Goal: Task Accomplishment & Management: Manage account settings

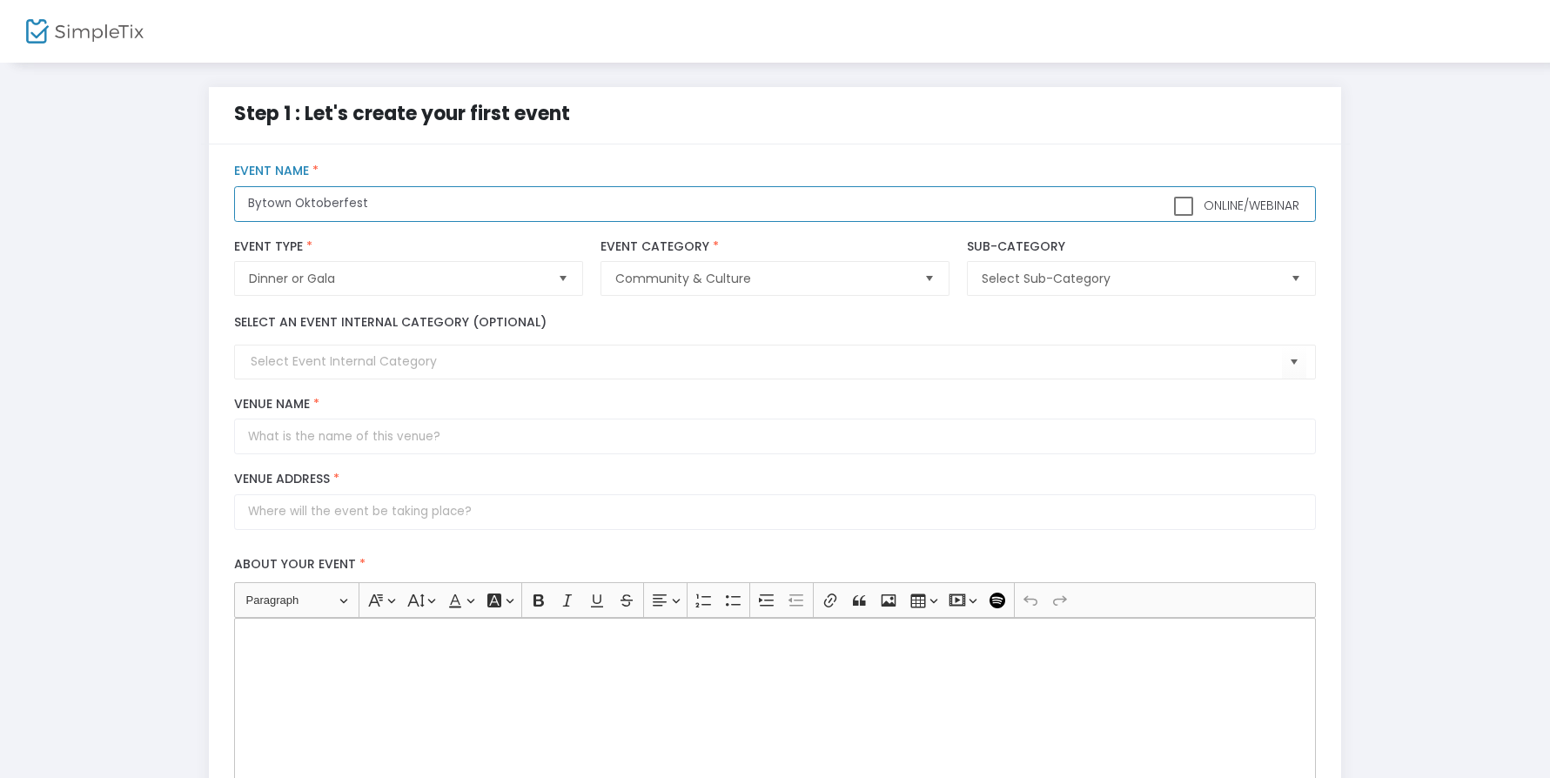
type input "Bytown Oktoberfest"
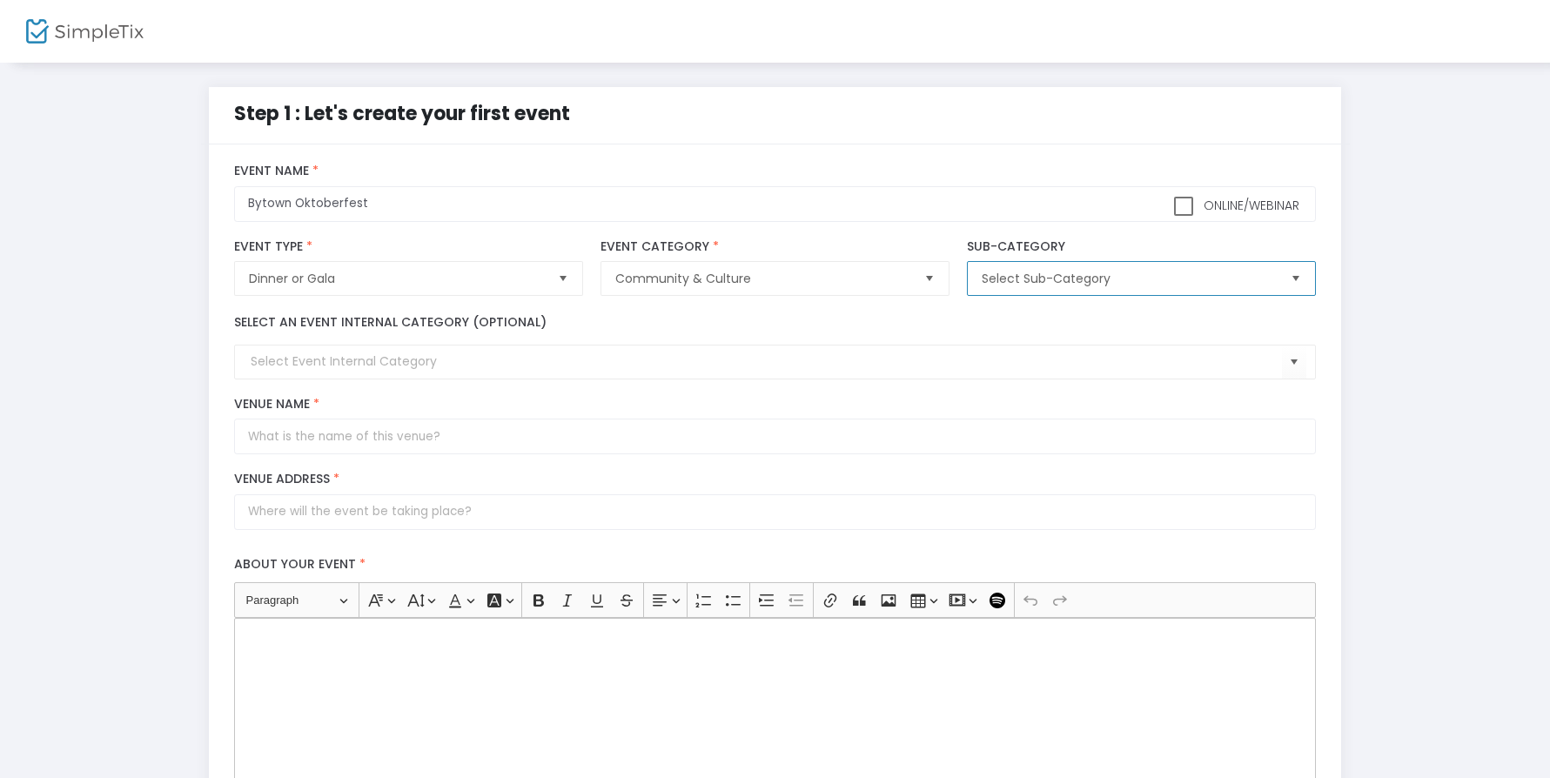
click at [1144, 278] on span "Select Sub-Category" at bounding box center [1128, 278] width 295 height 17
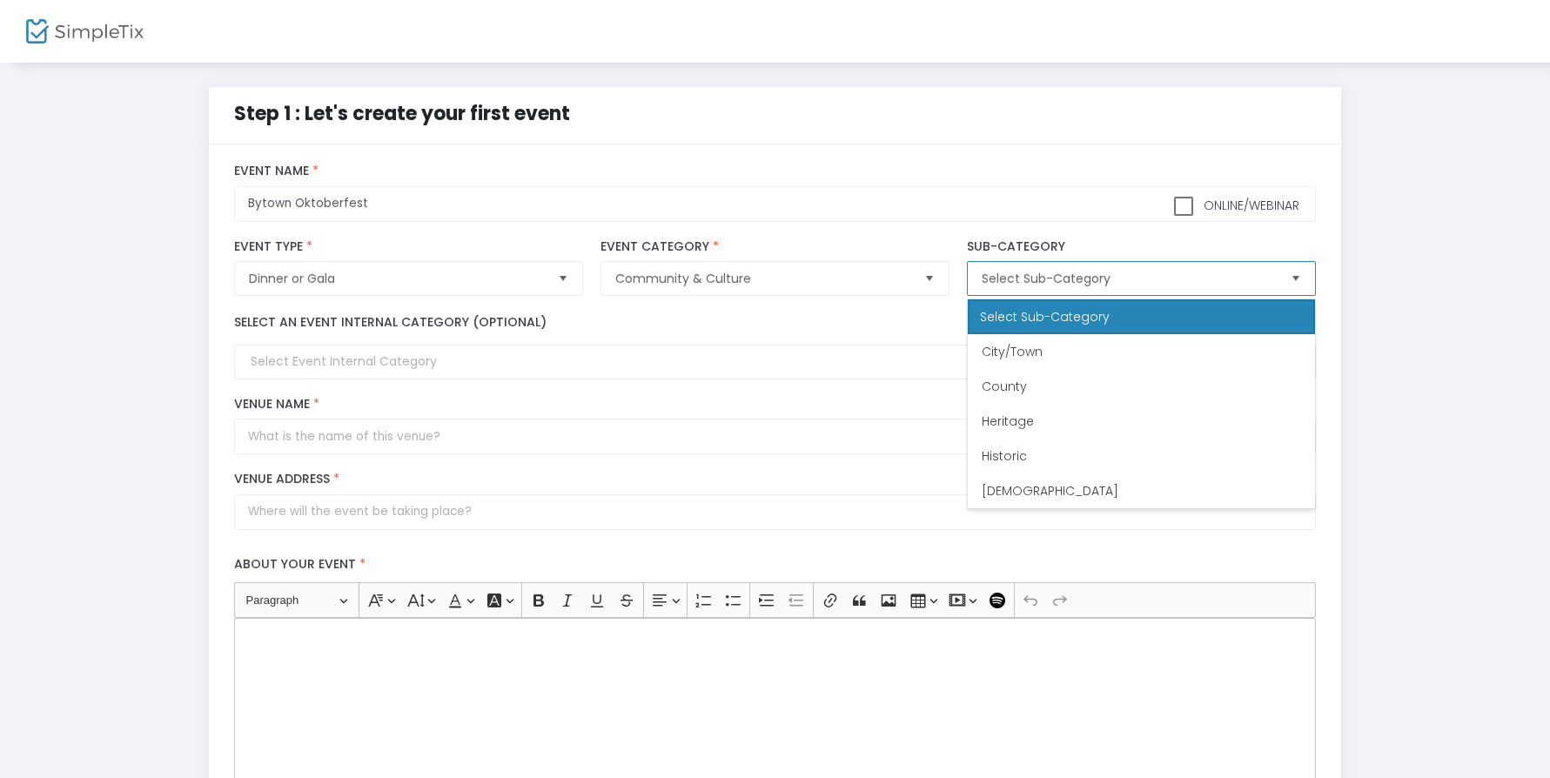
click at [931, 278] on span "Select" at bounding box center [929, 279] width 29 height 29
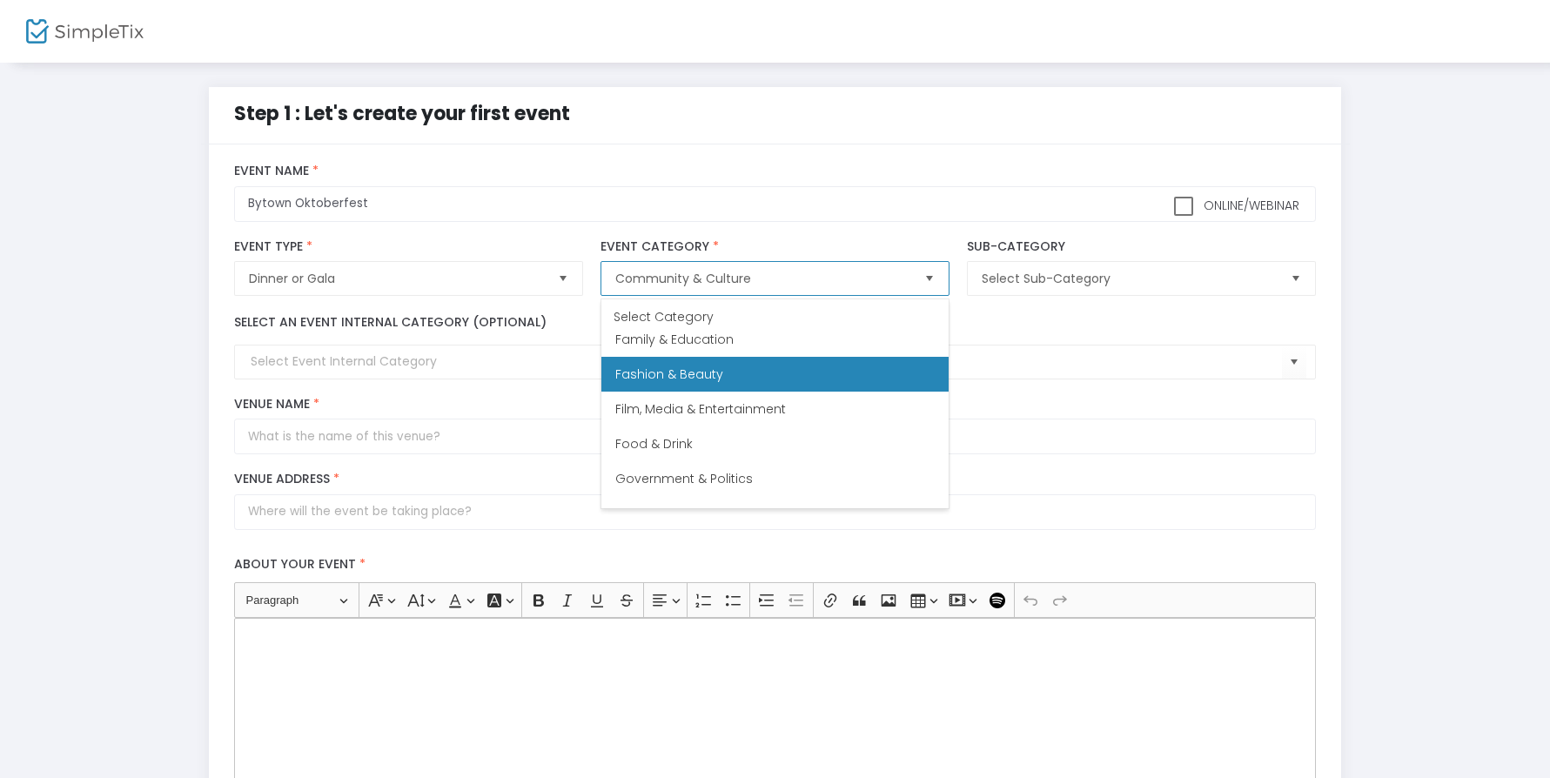
scroll to position [207, 0]
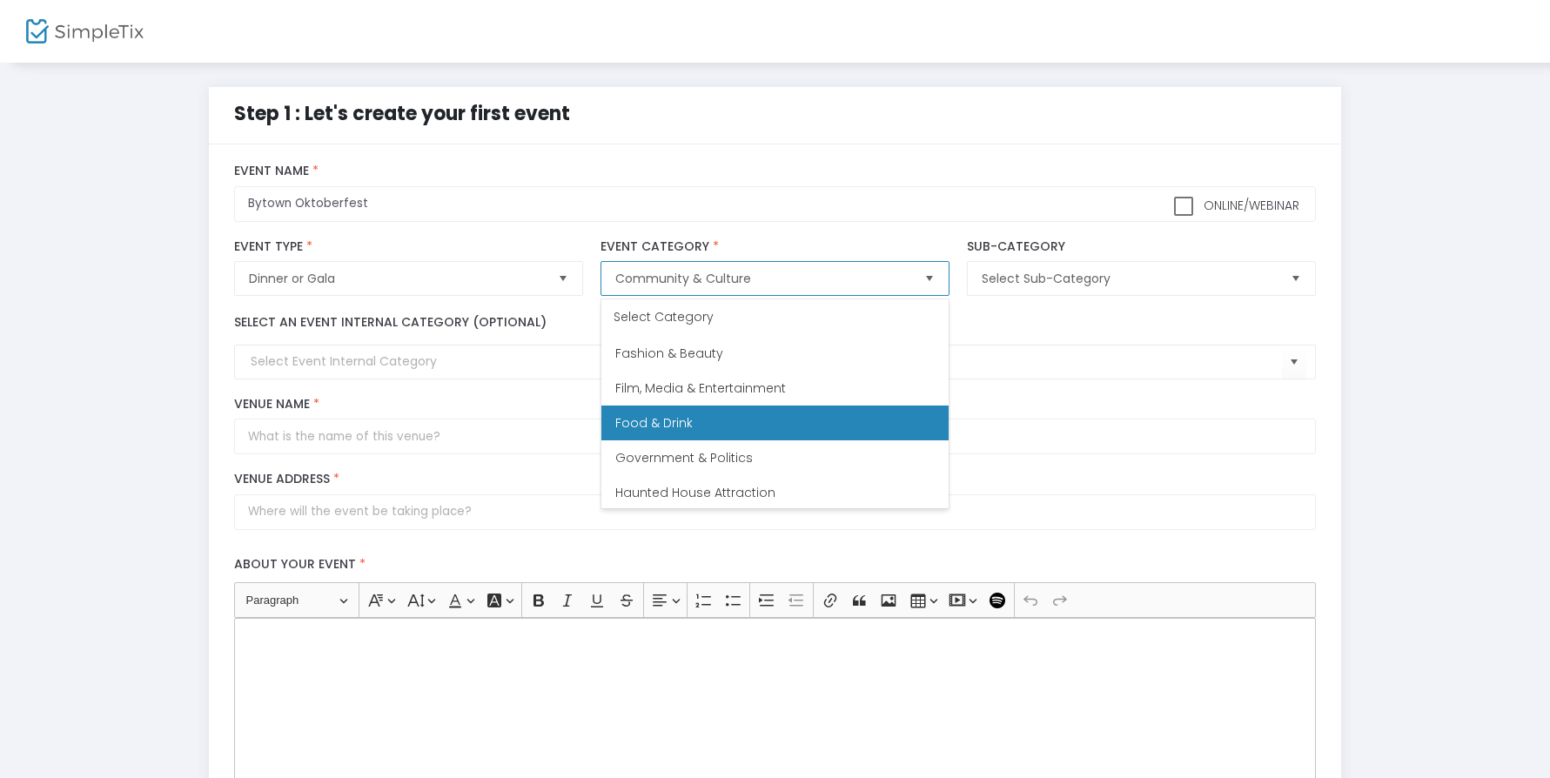
click at [747, 425] on li "Food & Drink" at bounding box center [774, 422] width 347 height 35
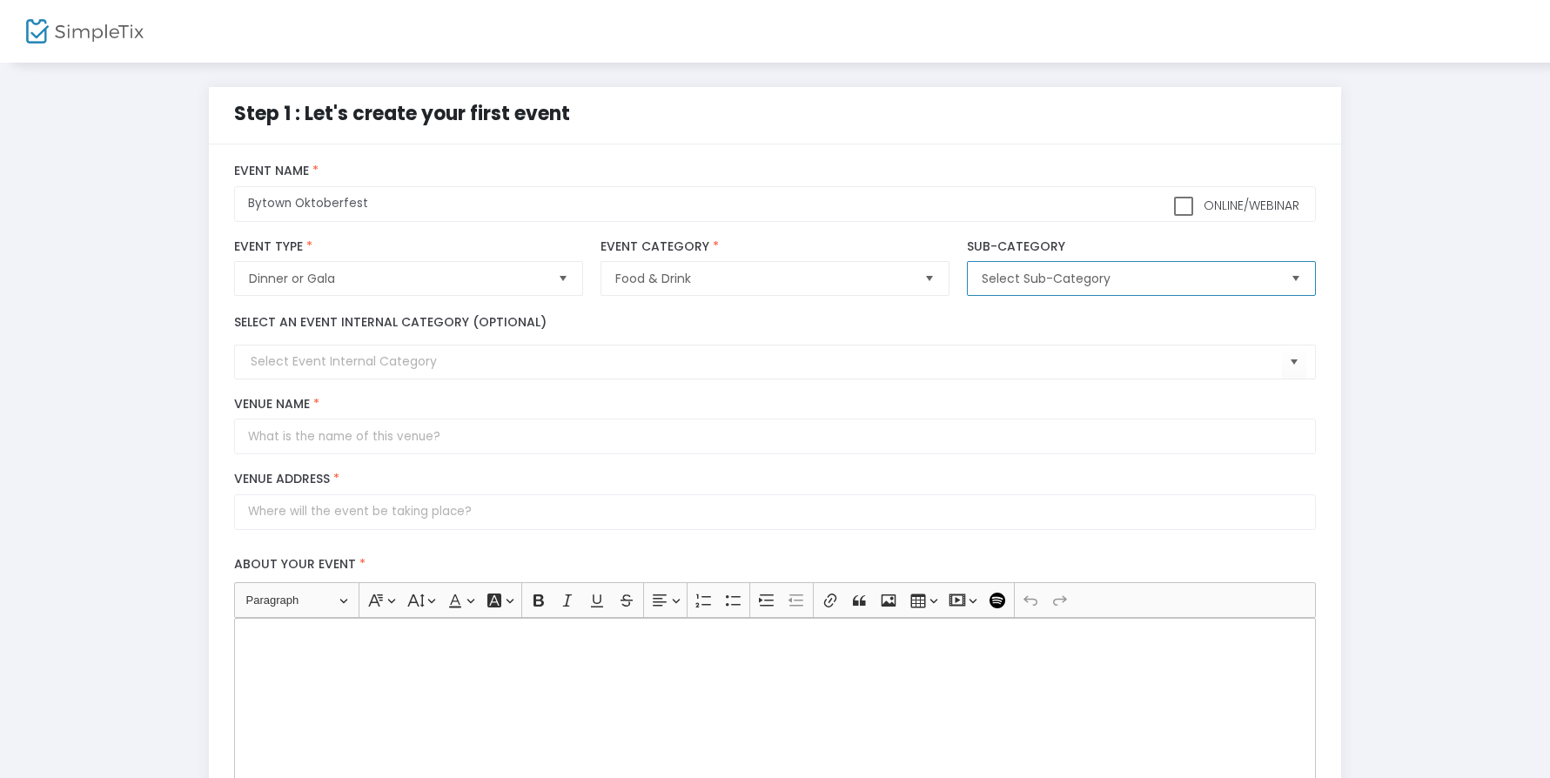
click at [1197, 278] on span "Select Sub-Category" at bounding box center [1128, 278] width 295 height 17
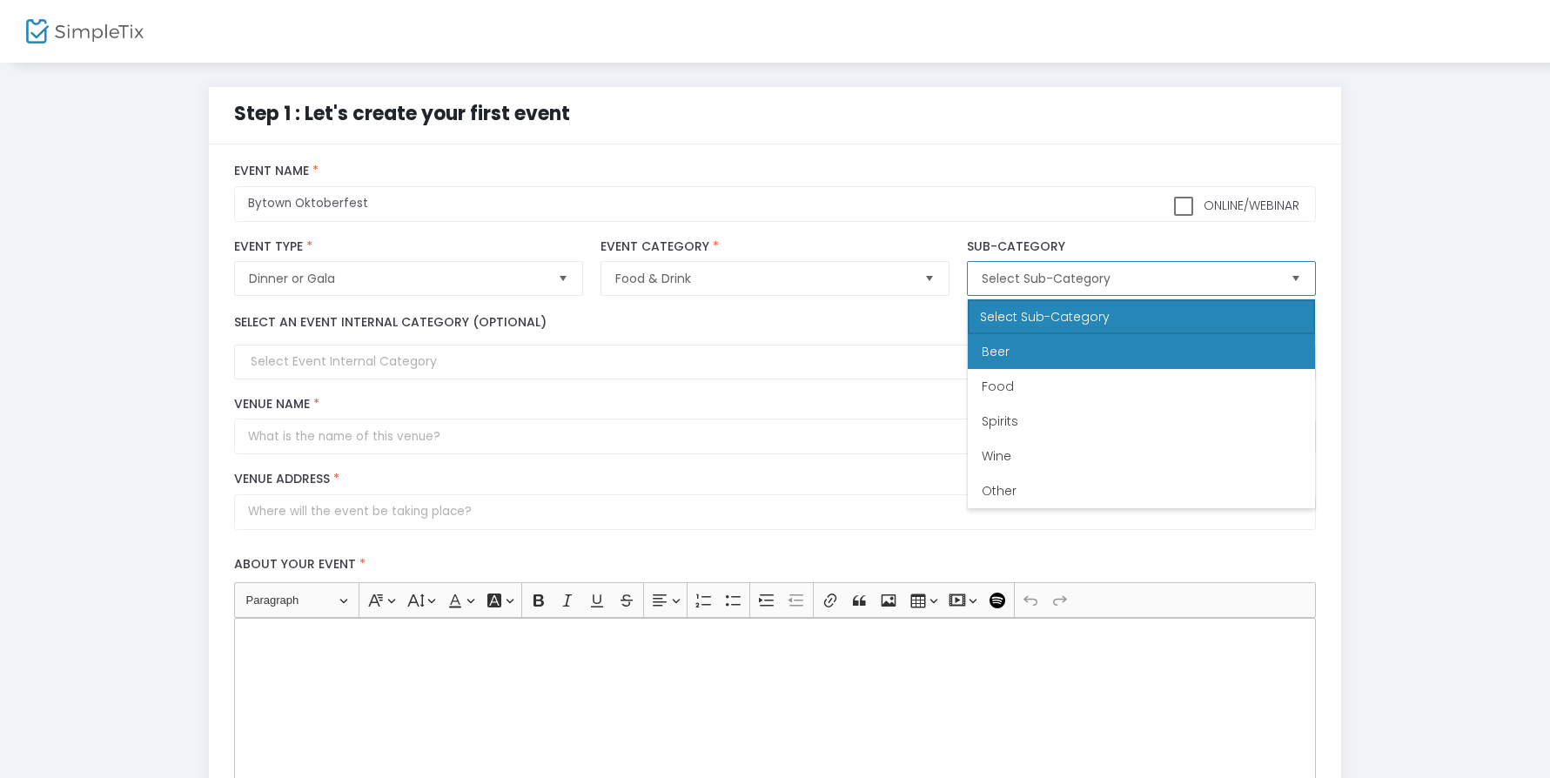
click at [1135, 340] on li "Beer" at bounding box center [1141, 351] width 347 height 35
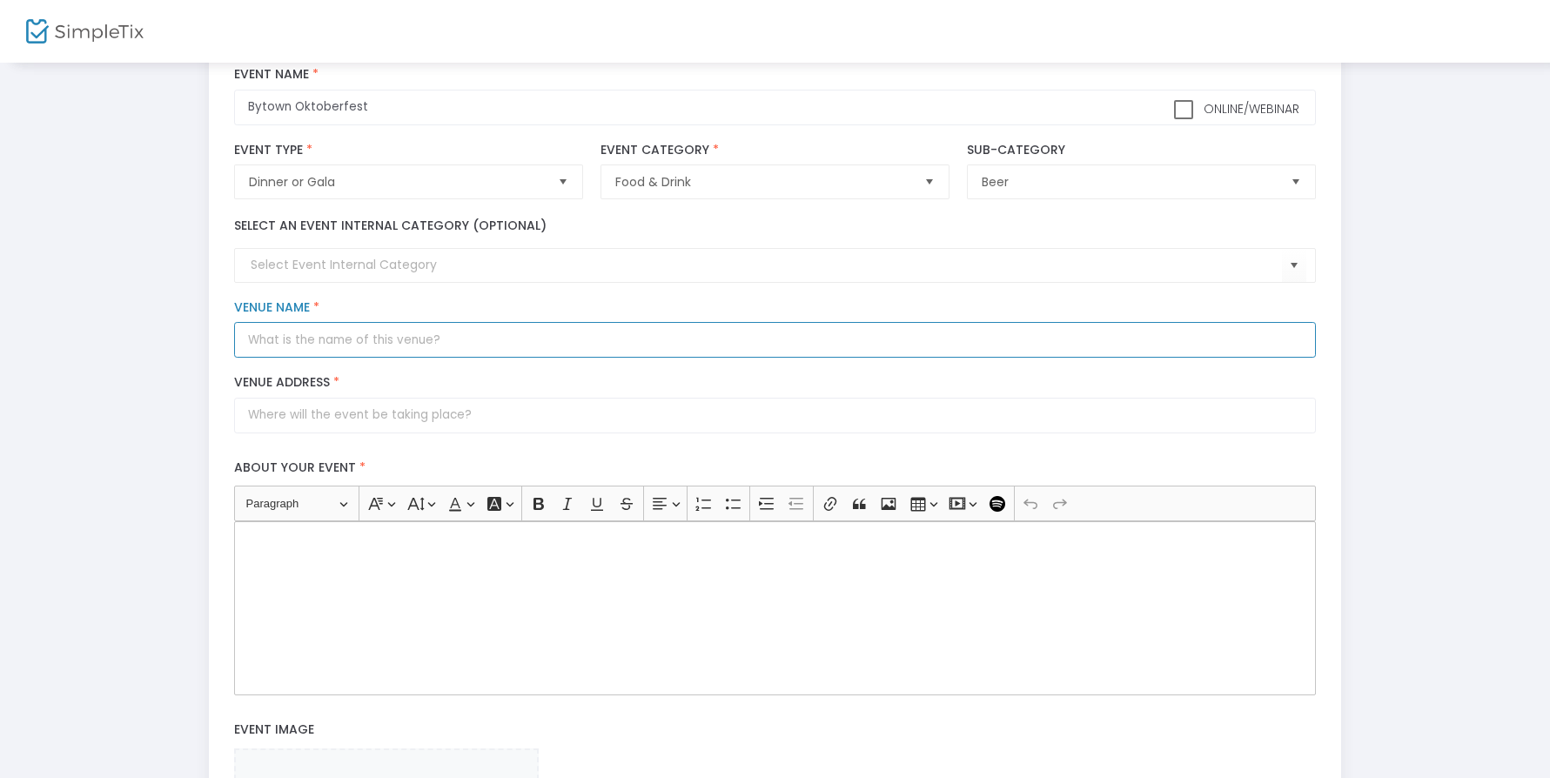
scroll to position [97, 0]
type input "[GEOGRAPHIC_DATA]"
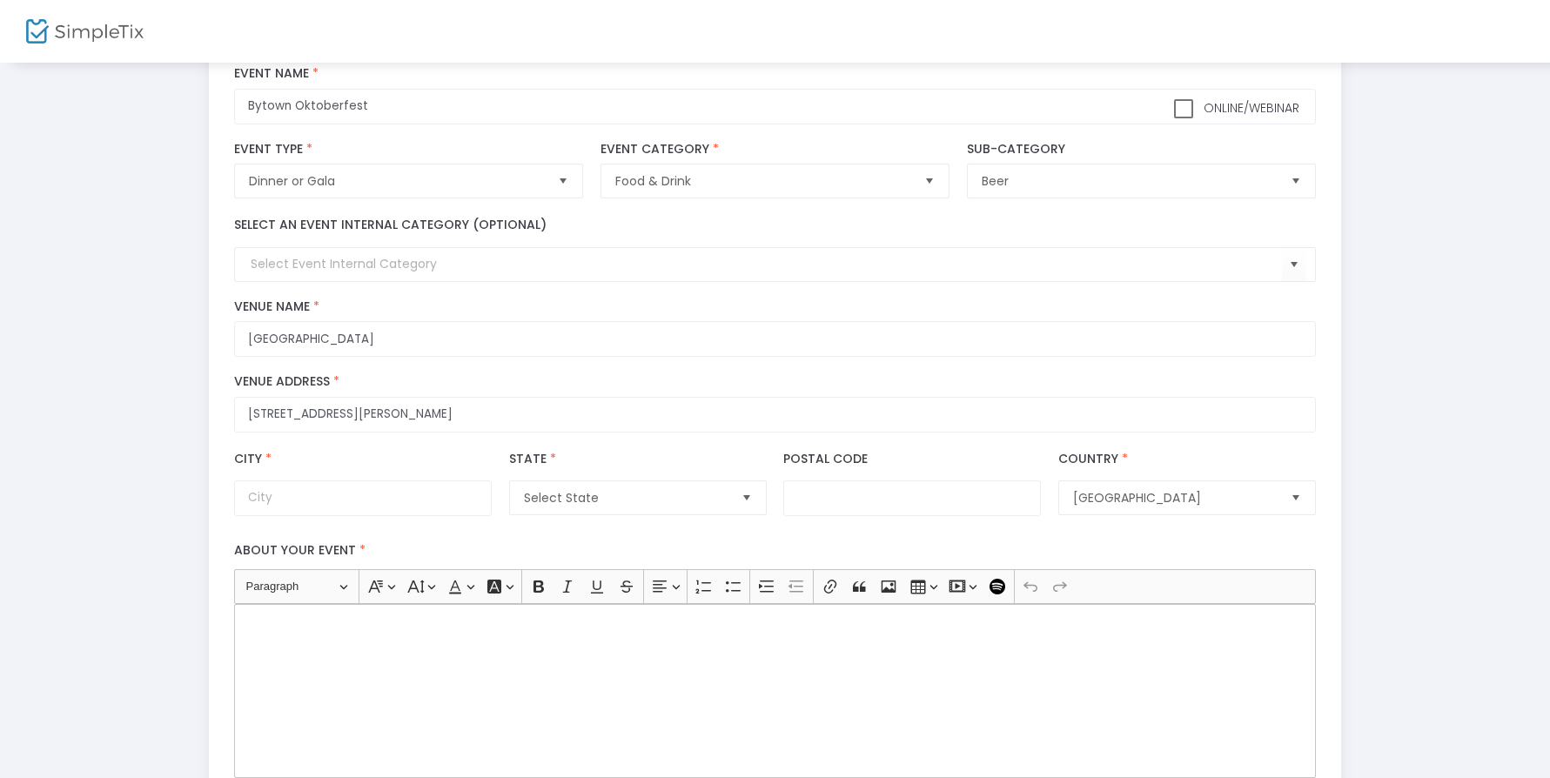
type input "[STREET_ADDRESS][PERSON_NAME]"
type input "[GEOGRAPHIC_DATA]"
type input "K1Z 5C9"
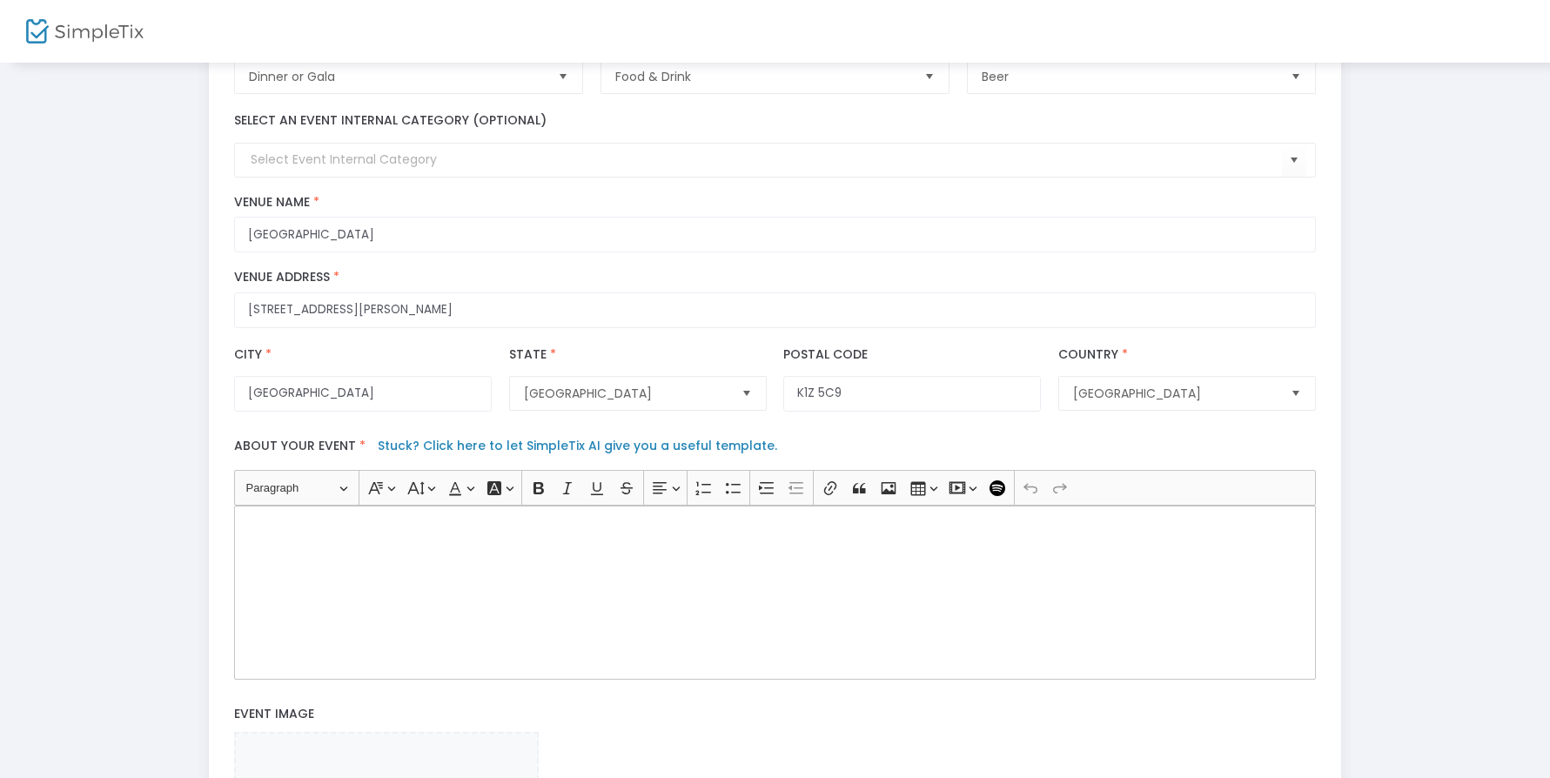
scroll to position [338, 0]
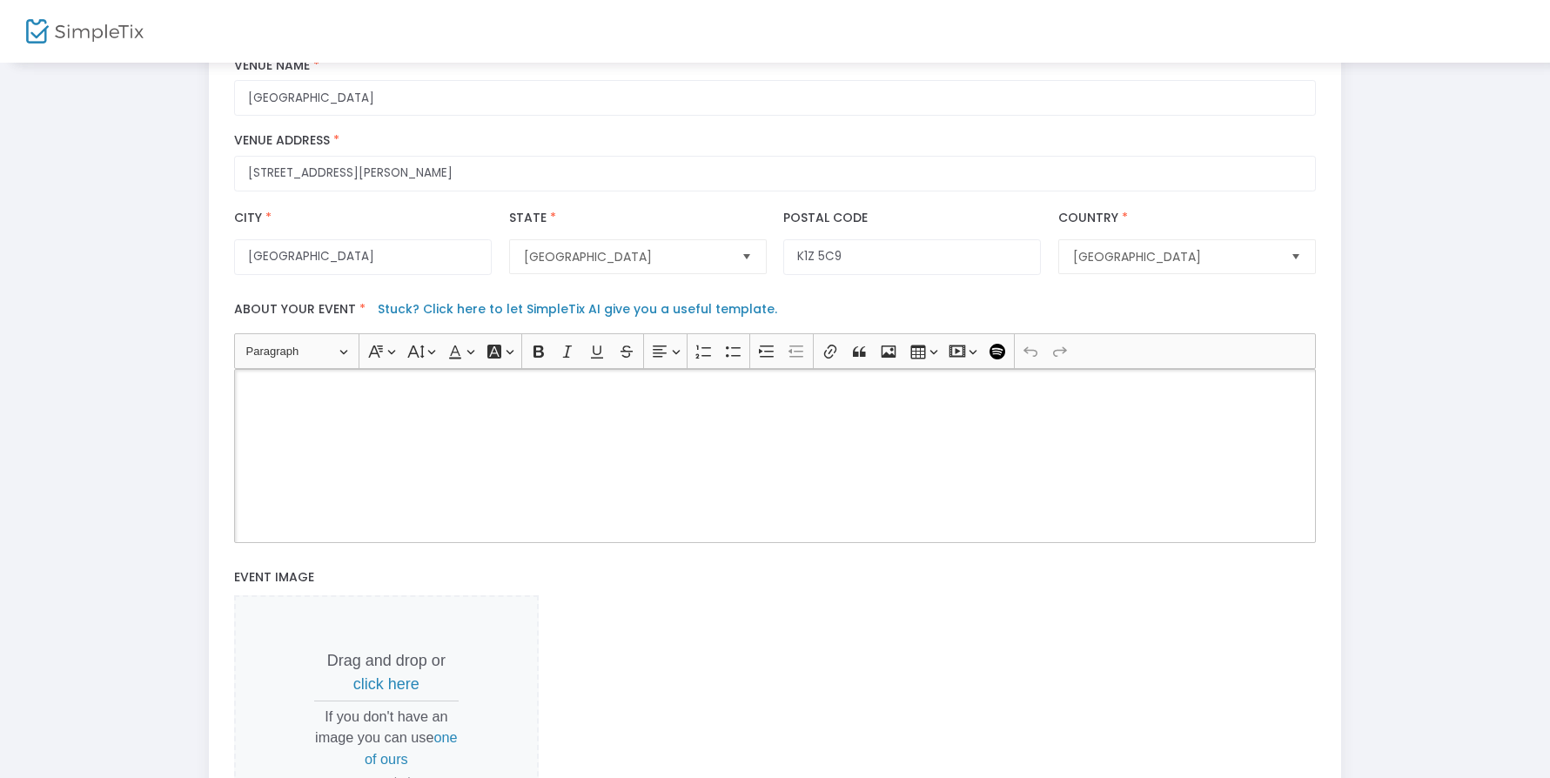
click at [424, 450] on div "Rich Text Editor, main" at bounding box center [775, 456] width 1082 height 174
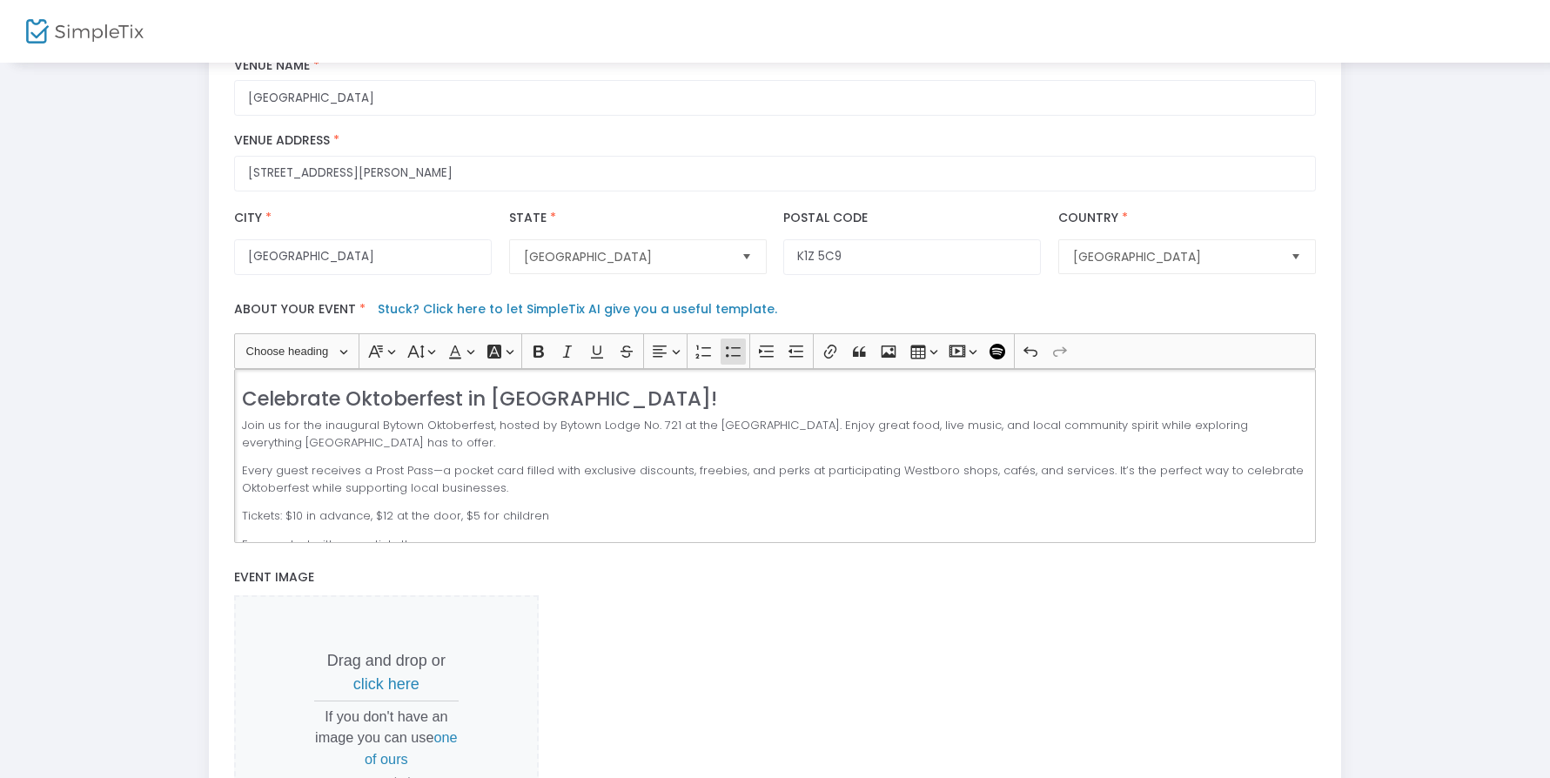
scroll to position [162, 0]
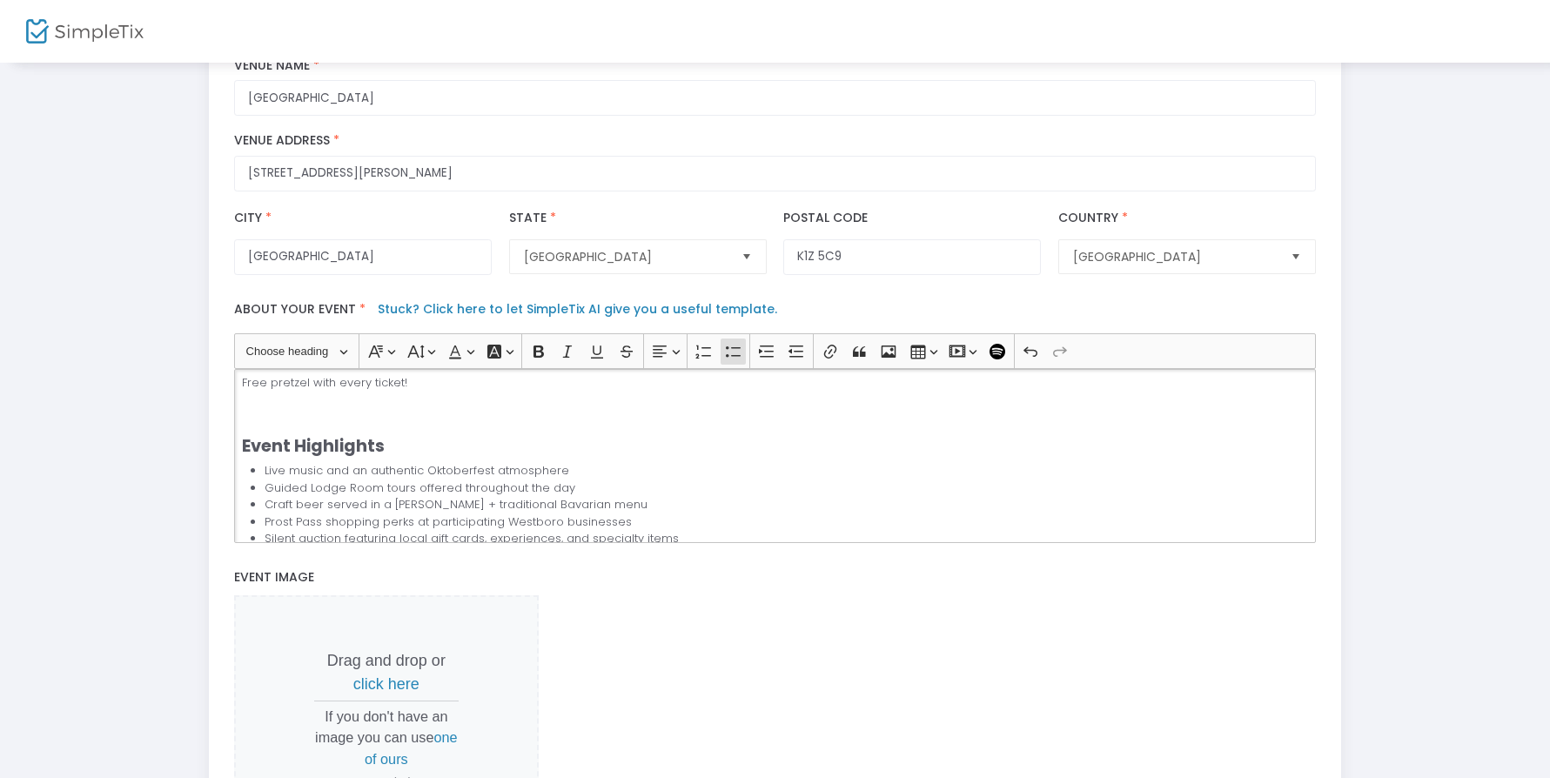
click at [324, 425] on p "Free pretzel with every ticket!" at bounding box center [775, 399] width 1067 height 51
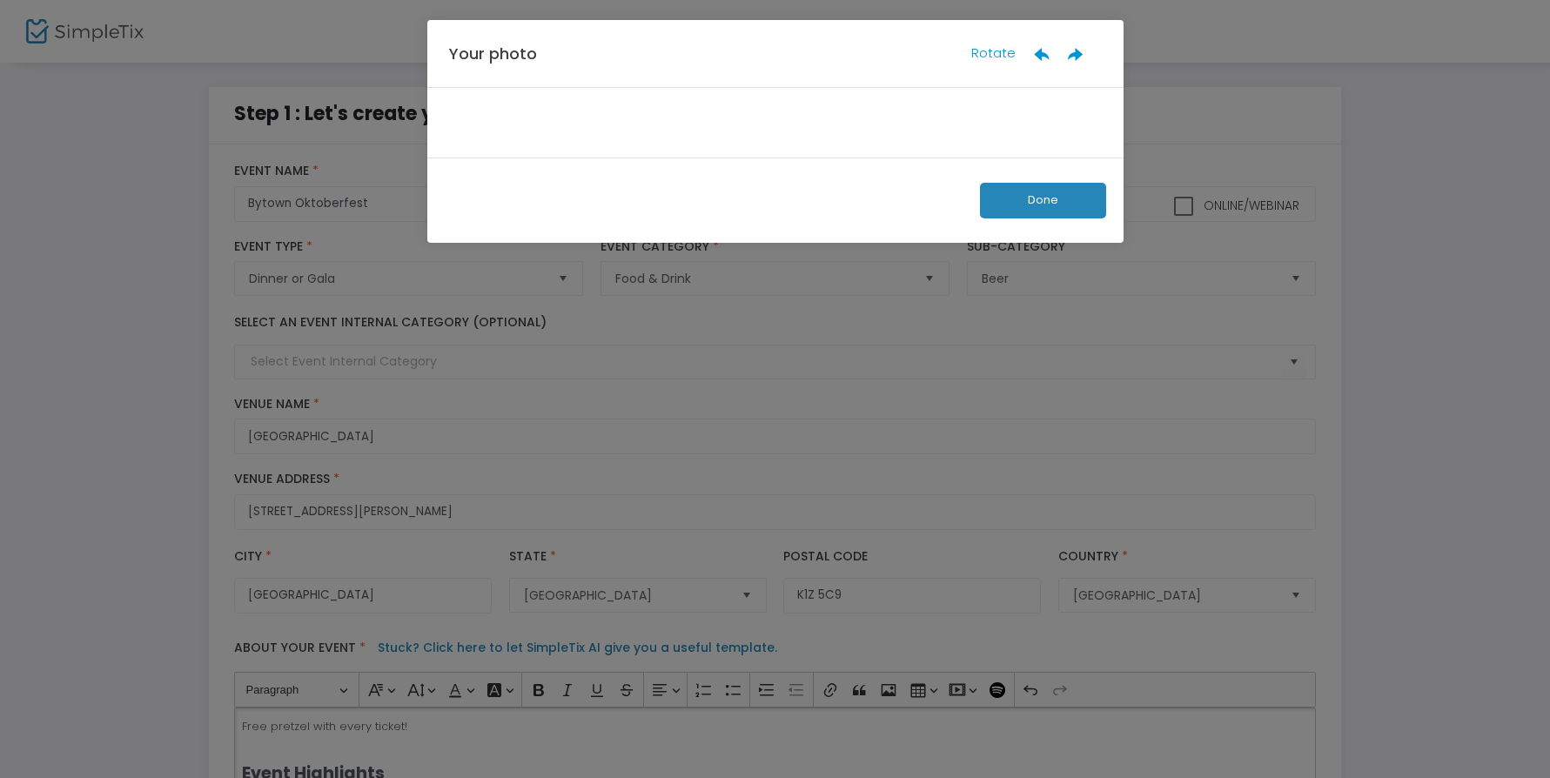
scroll to position [0, 0]
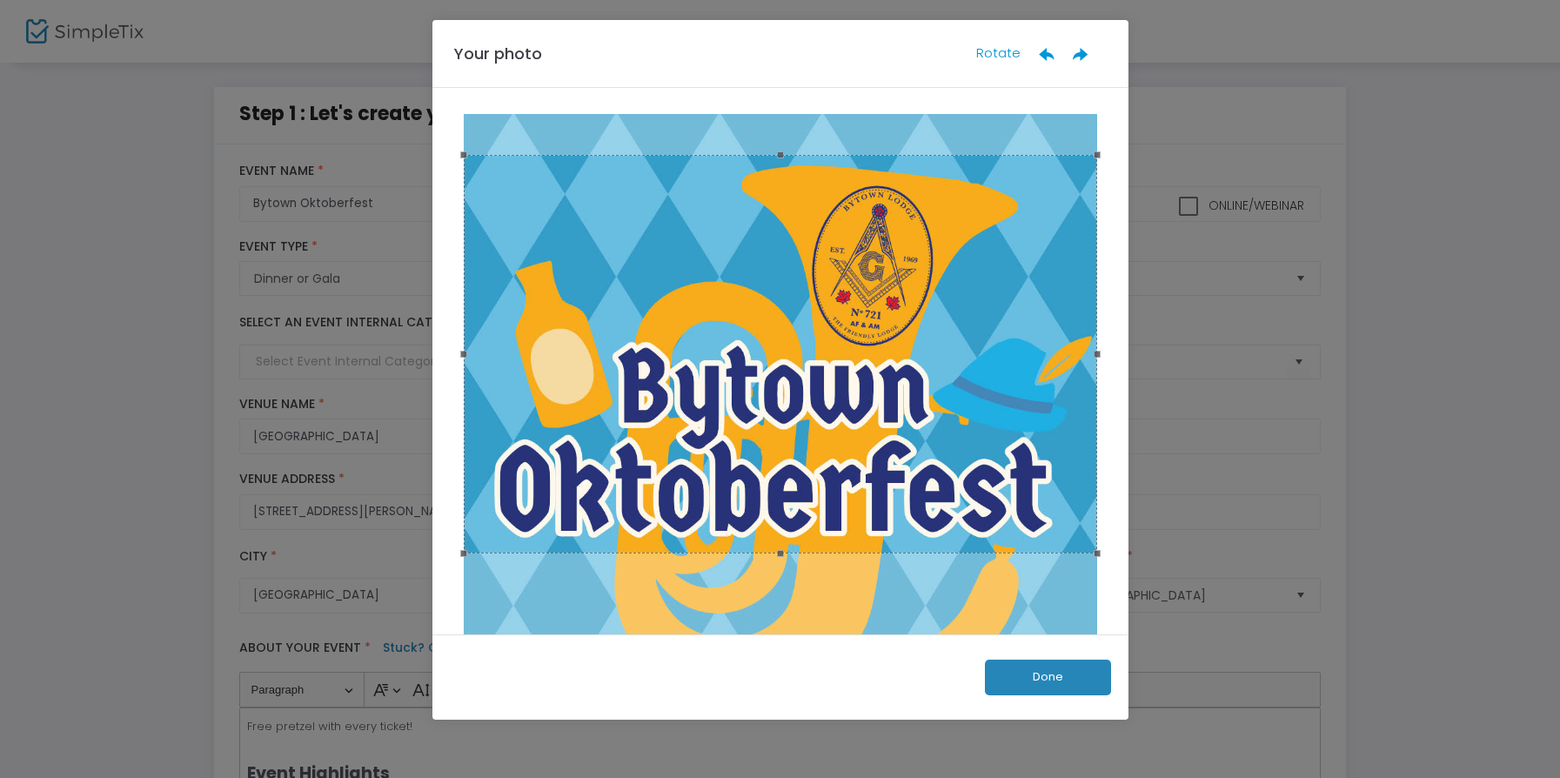
drag, startPoint x: 960, startPoint y: 496, endPoint x: 965, endPoint y: 439, distance: 57.7
click at [965, 439] on div at bounding box center [780, 354] width 633 height 399
click at [1021, 677] on button "Done" at bounding box center [1048, 678] width 126 height 36
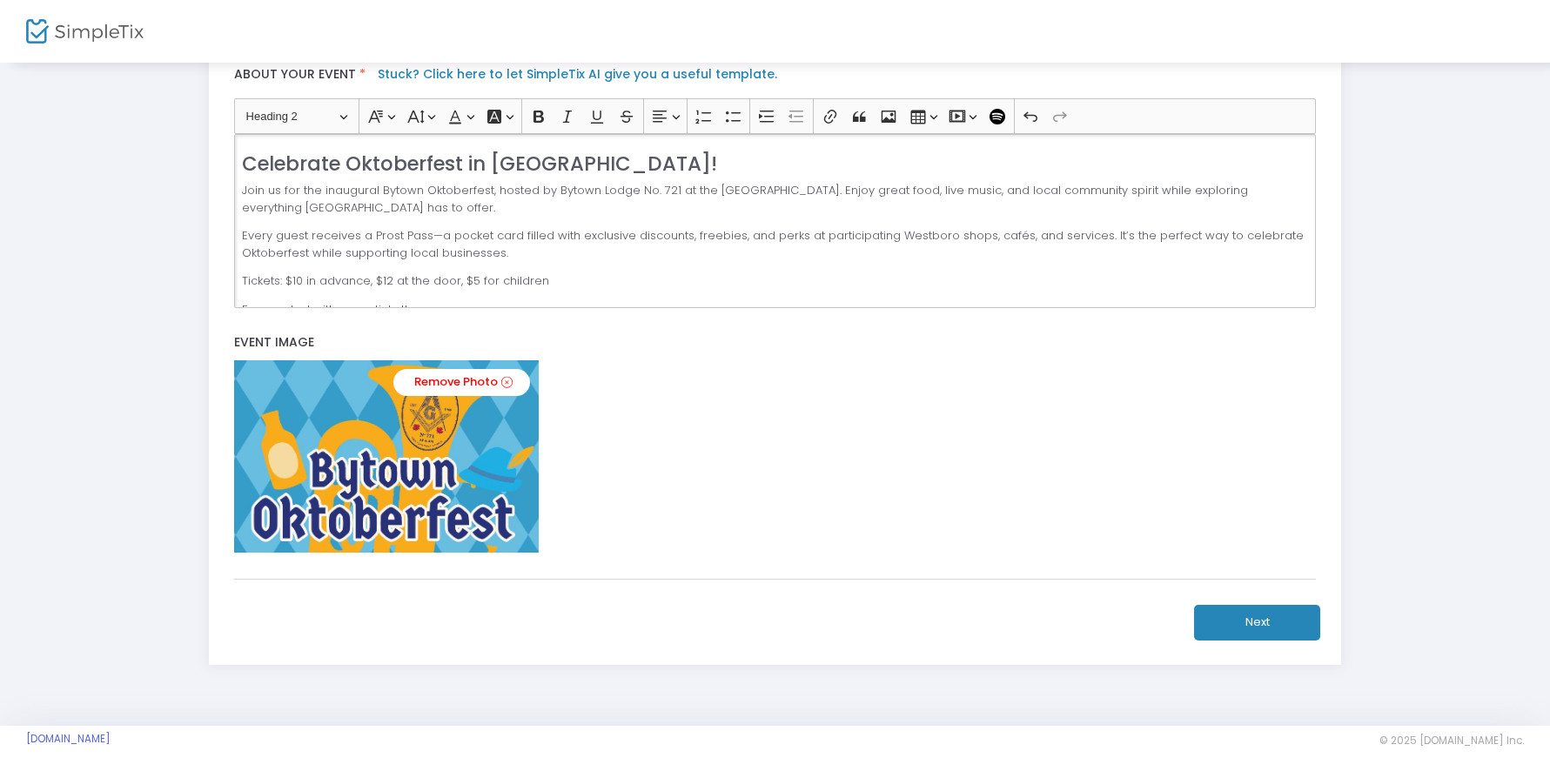
scroll to position [581, 0]
click at [1268, 626] on button "Next" at bounding box center [1257, 623] width 126 height 36
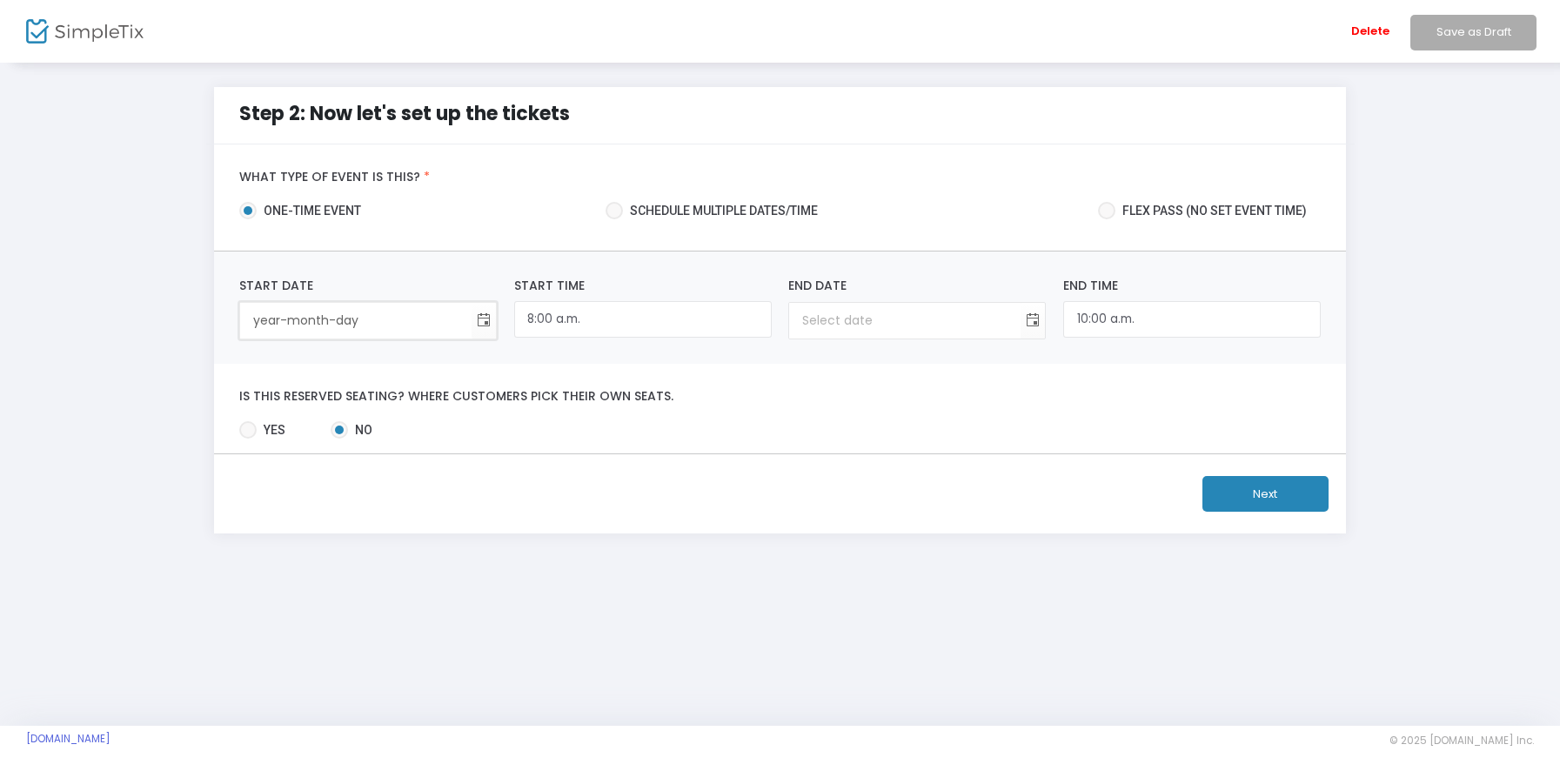
click at [378, 323] on input "year-month-day" at bounding box center [355, 321] width 231 height 36
type input "[DATE]"
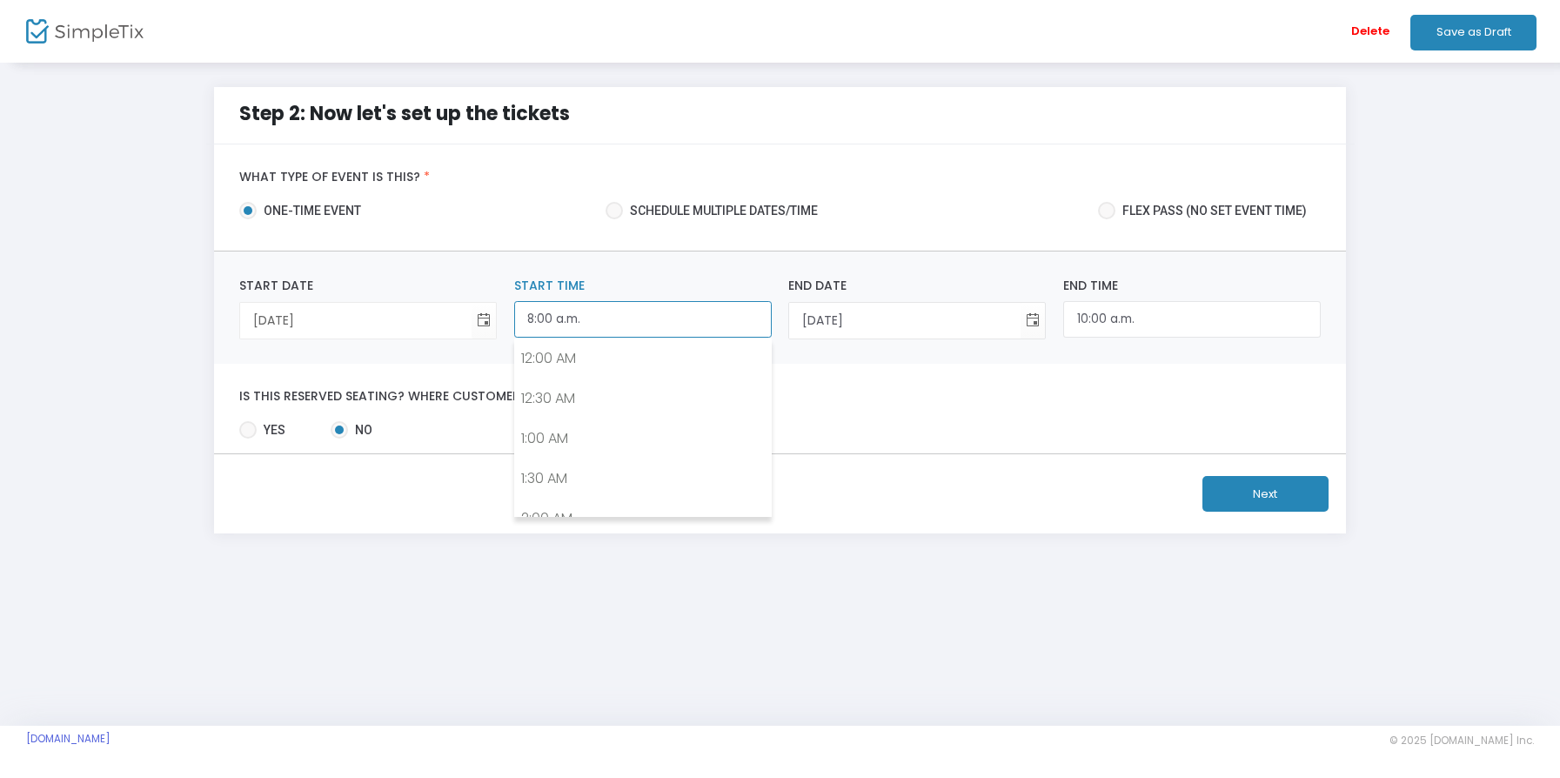
scroll to position [572, 0]
type input "12:00 p.m."
type input "2:00 p.m."
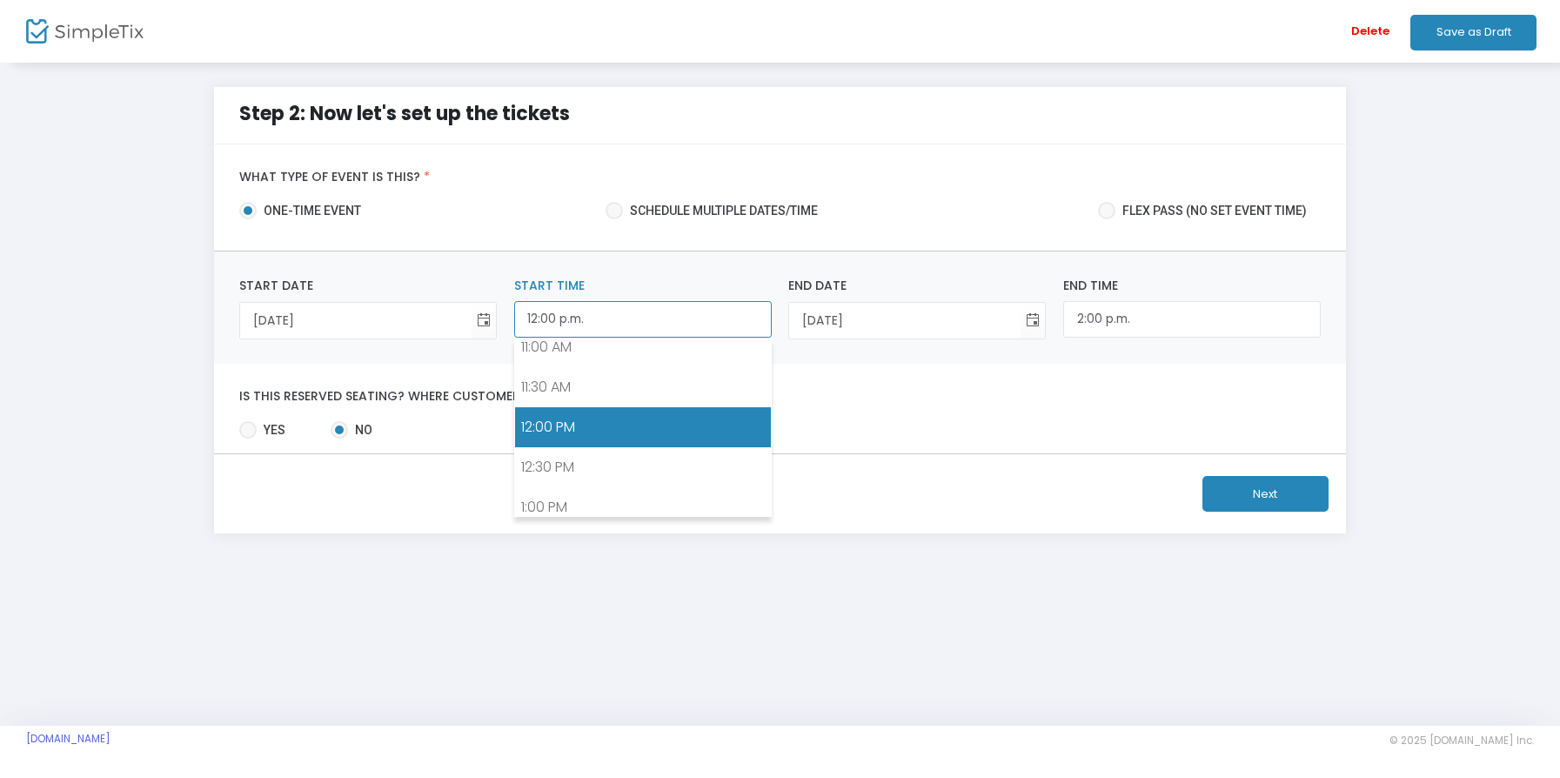
click at [584, 324] on input "12:00 p.m." at bounding box center [643, 319] width 258 height 37
drag, startPoint x: 614, startPoint y: 417, endPoint x: 687, endPoint y: 391, distance: 76.8
click at [617, 417] on link "12:00 PM" at bounding box center [643, 427] width 256 height 40
type input "12:00 PM"
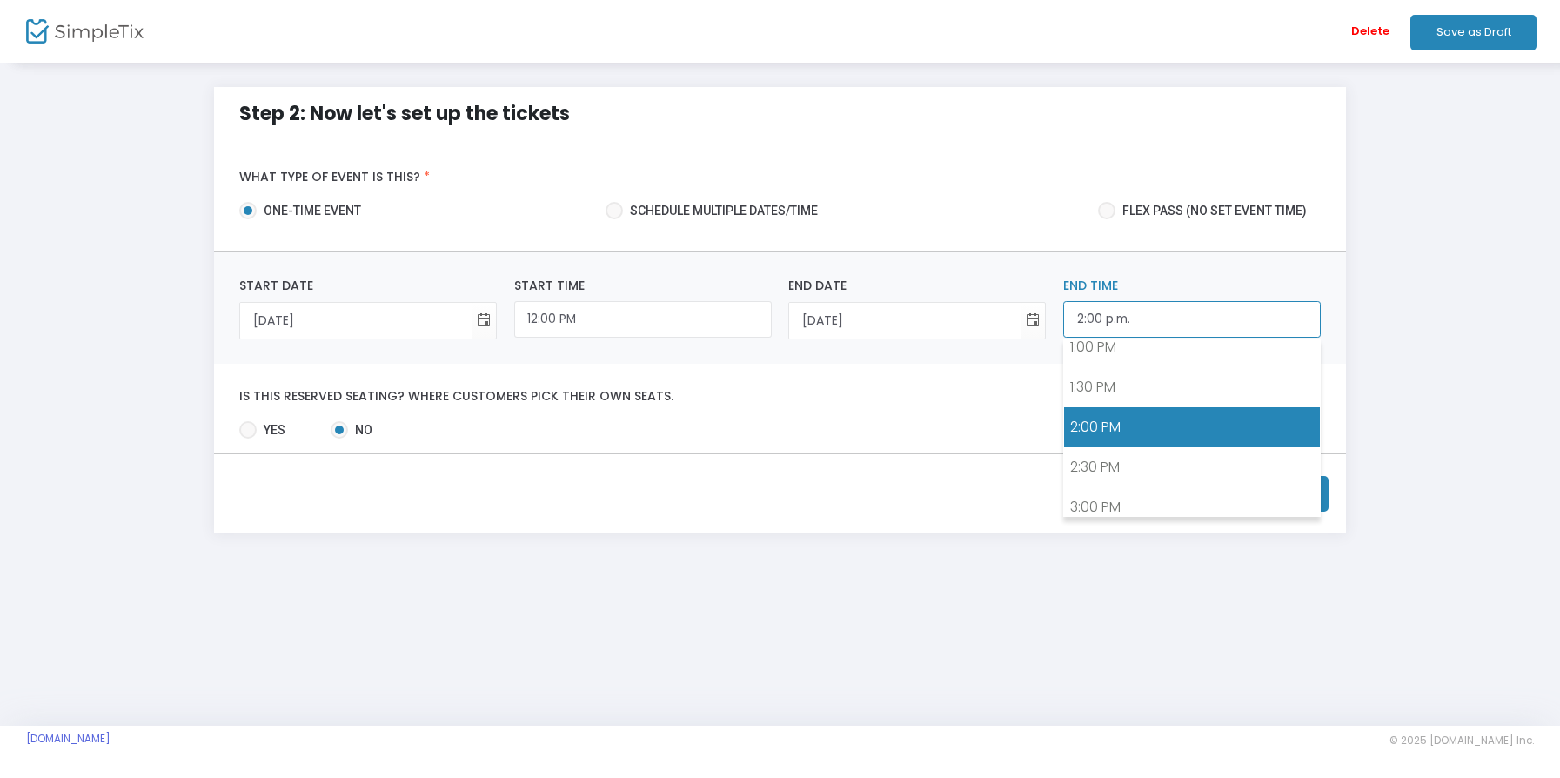
click at [1127, 318] on input "2:00 p.m." at bounding box center [1192, 319] width 258 height 37
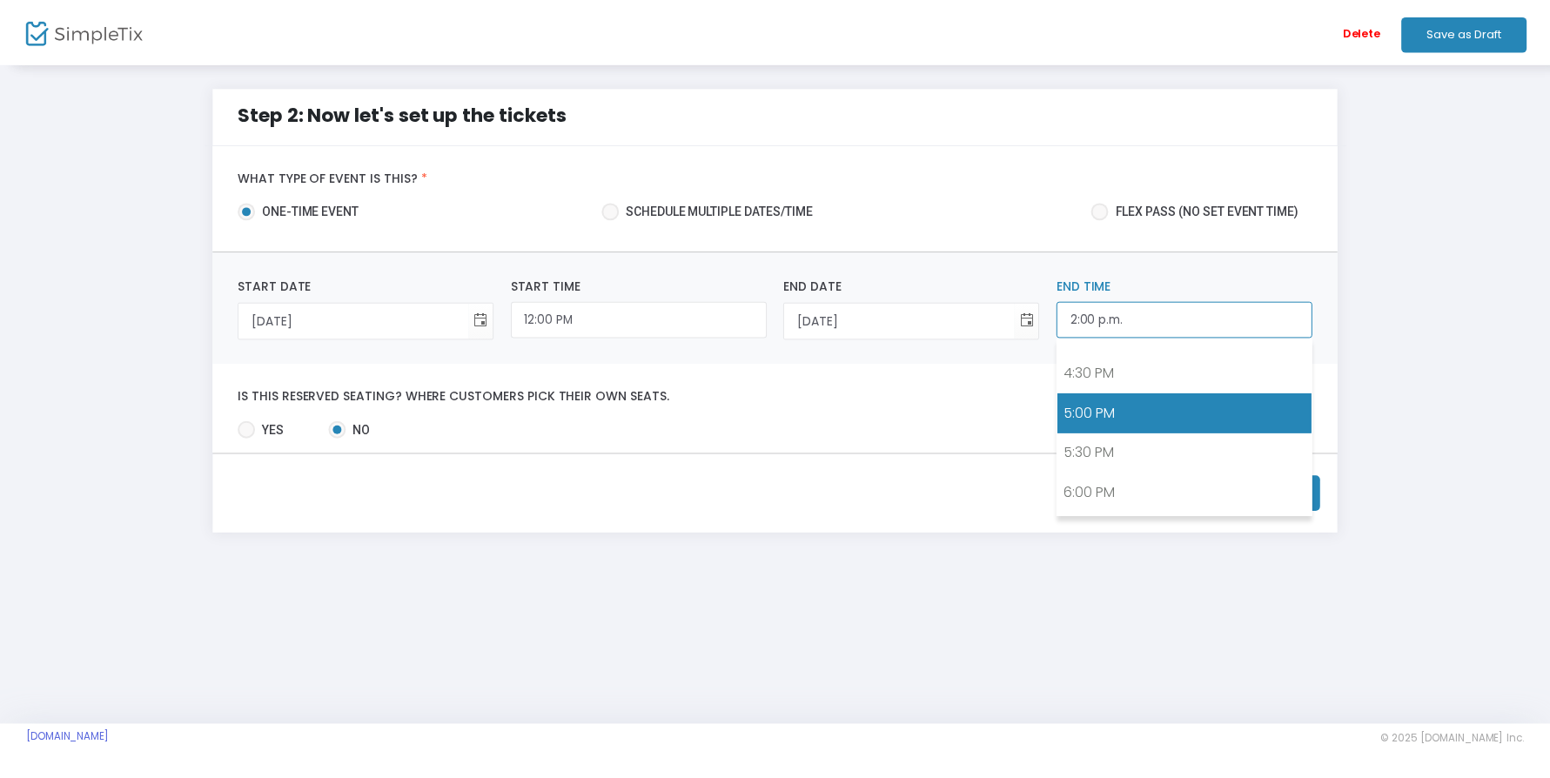
scroll to position [1343, 0]
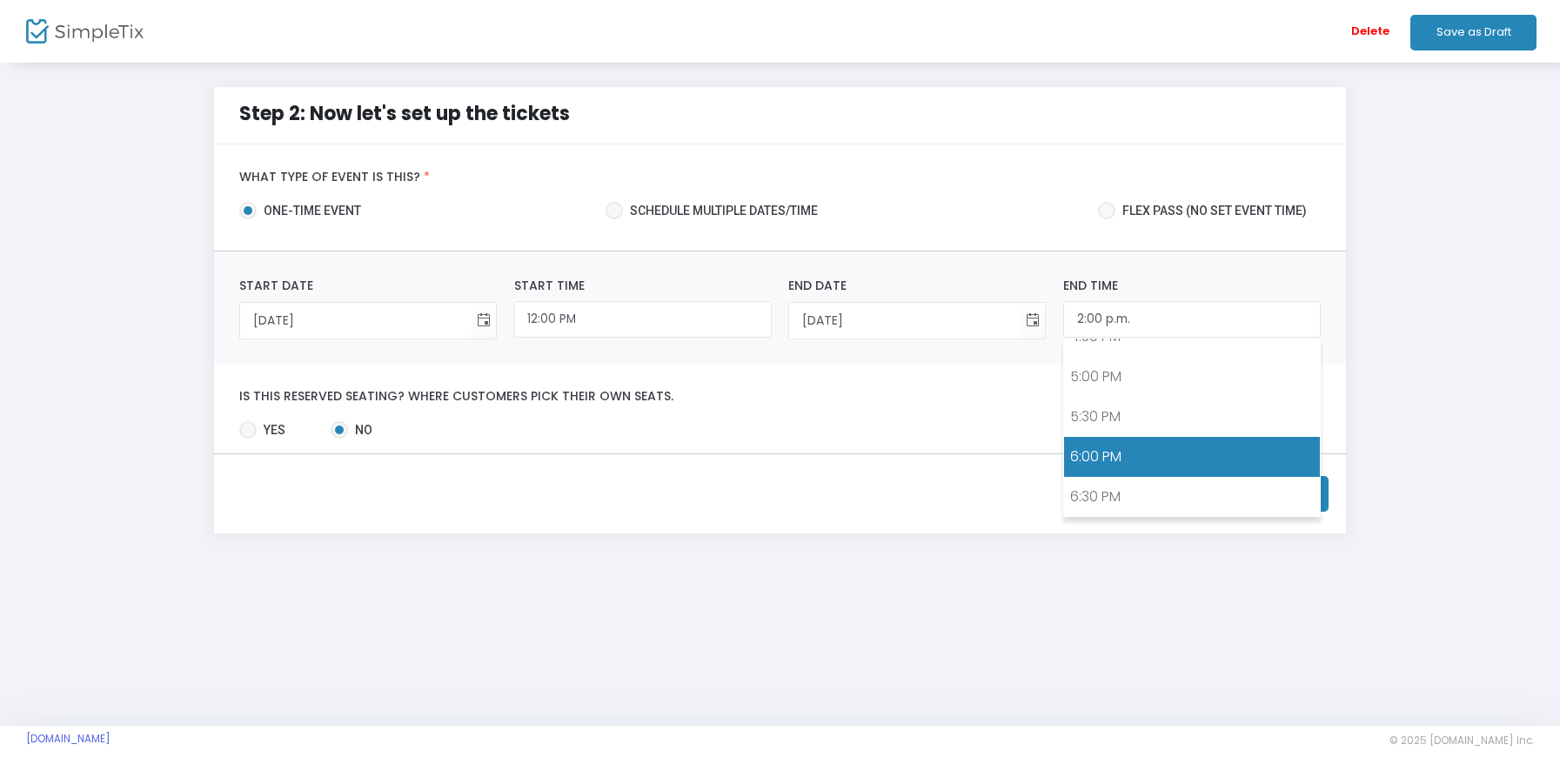
click at [1120, 464] on link "6:00 PM" at bounding box center [1192, 457] width 256 height 40
type input "6:00 p.m."
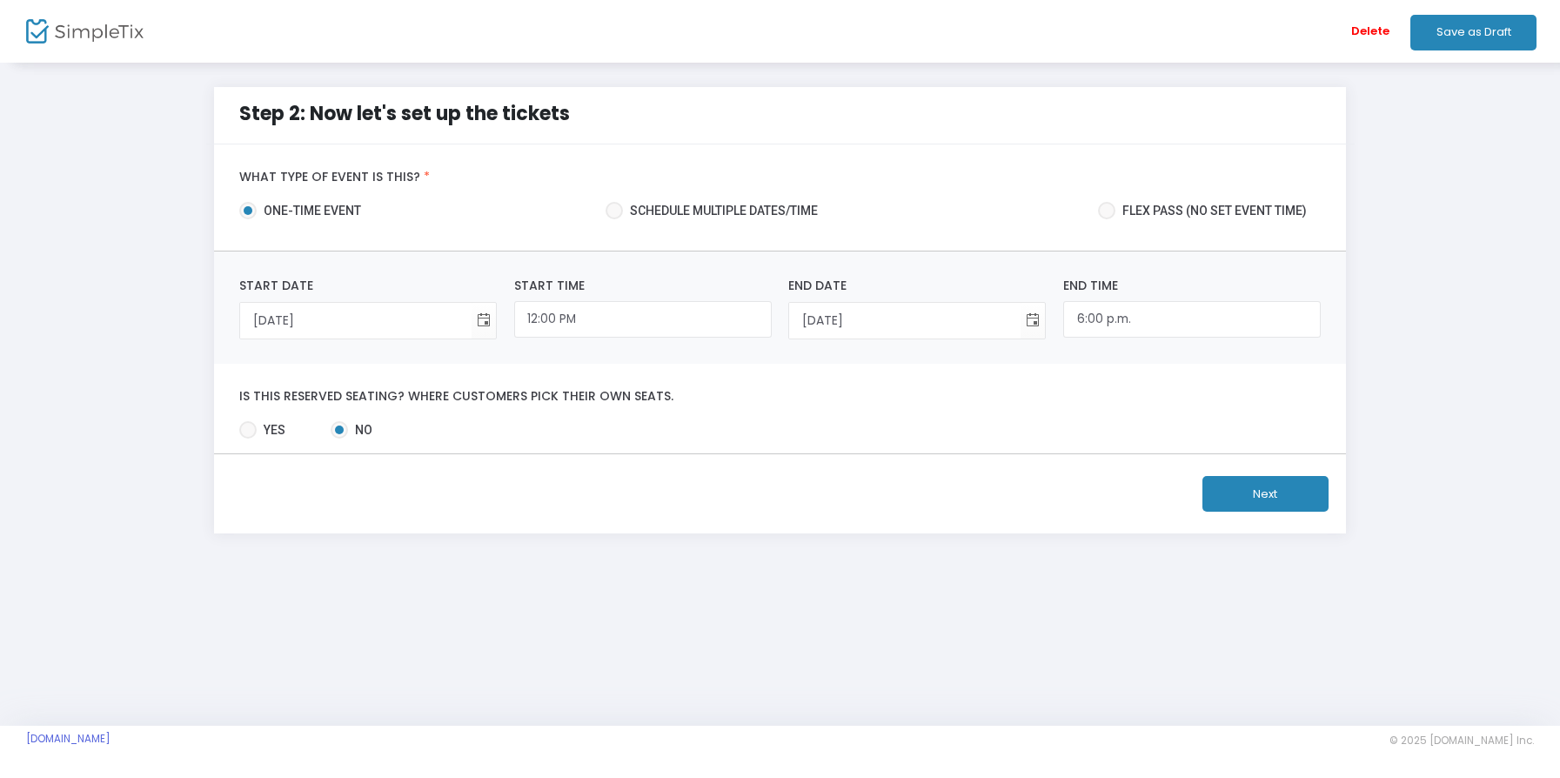
click at [1251, 490] on button "Next" at bounding box center [1265, 494] width 126 height 36
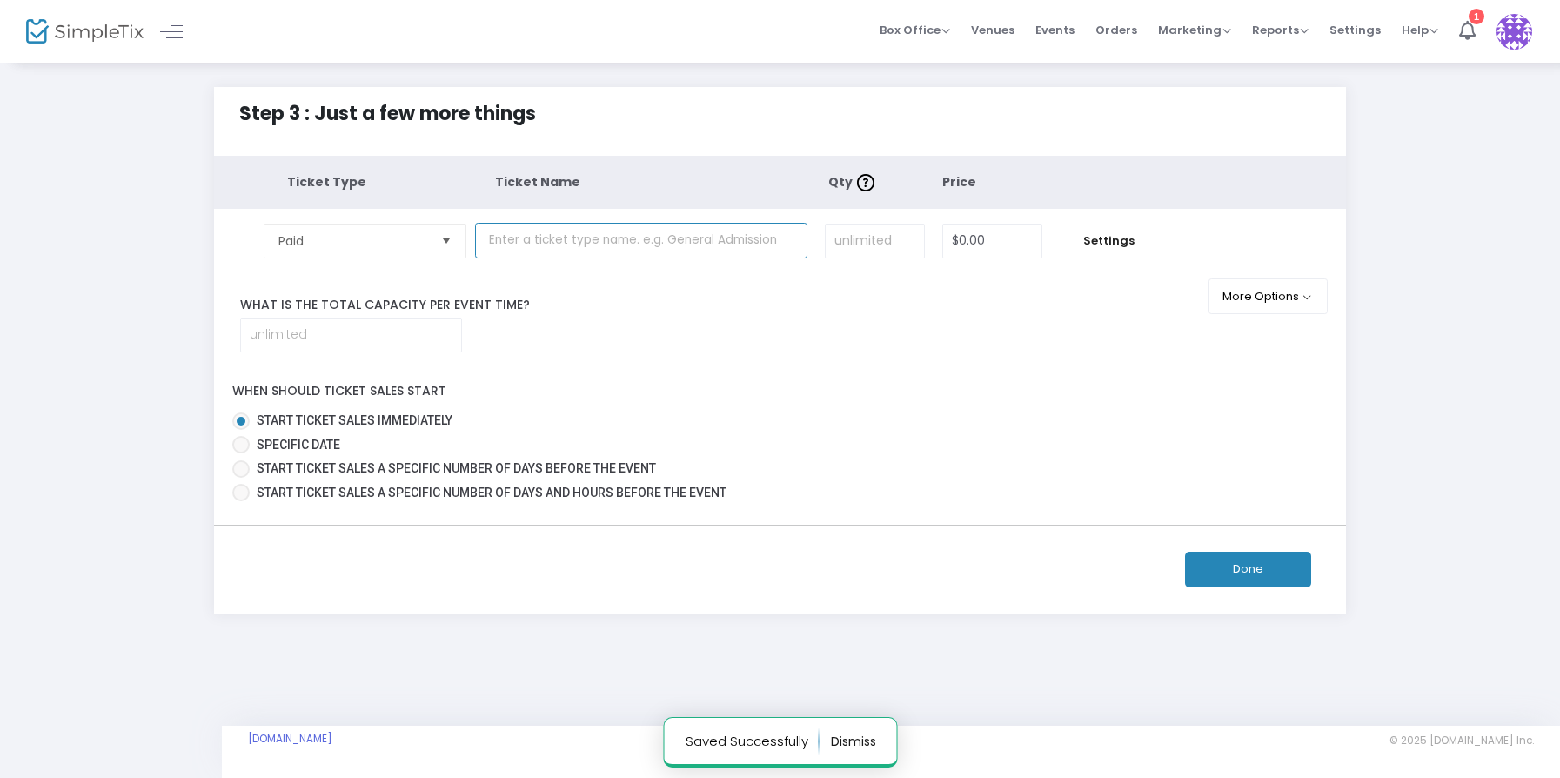
click at [637, 243] on input "text" at bounding box center [641, 241] width 332 height 36
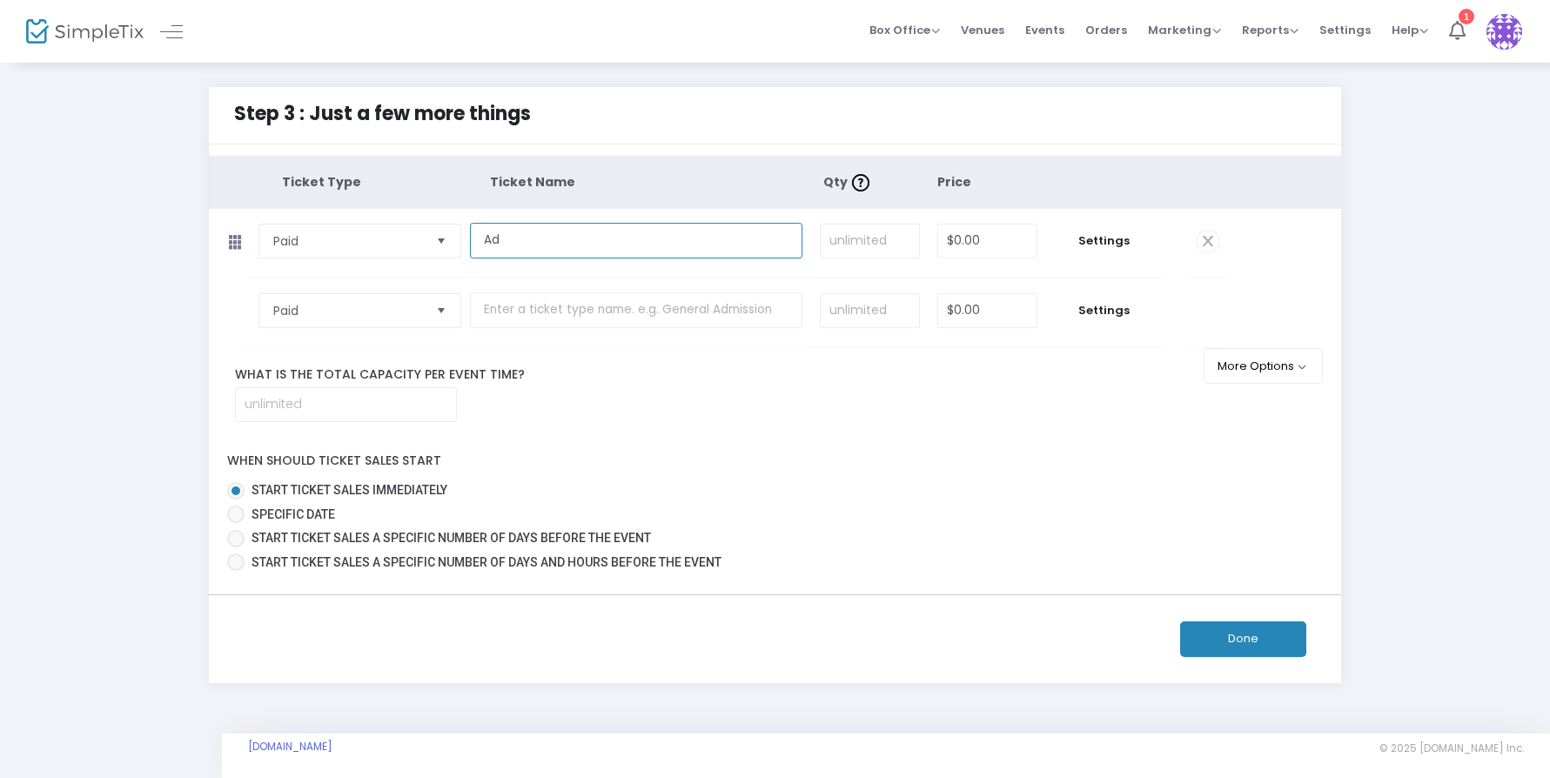
type input "A"
type input "Adult"
click at [618, 312] on input "text" at bounding box center [636, 310] width 332 height 36
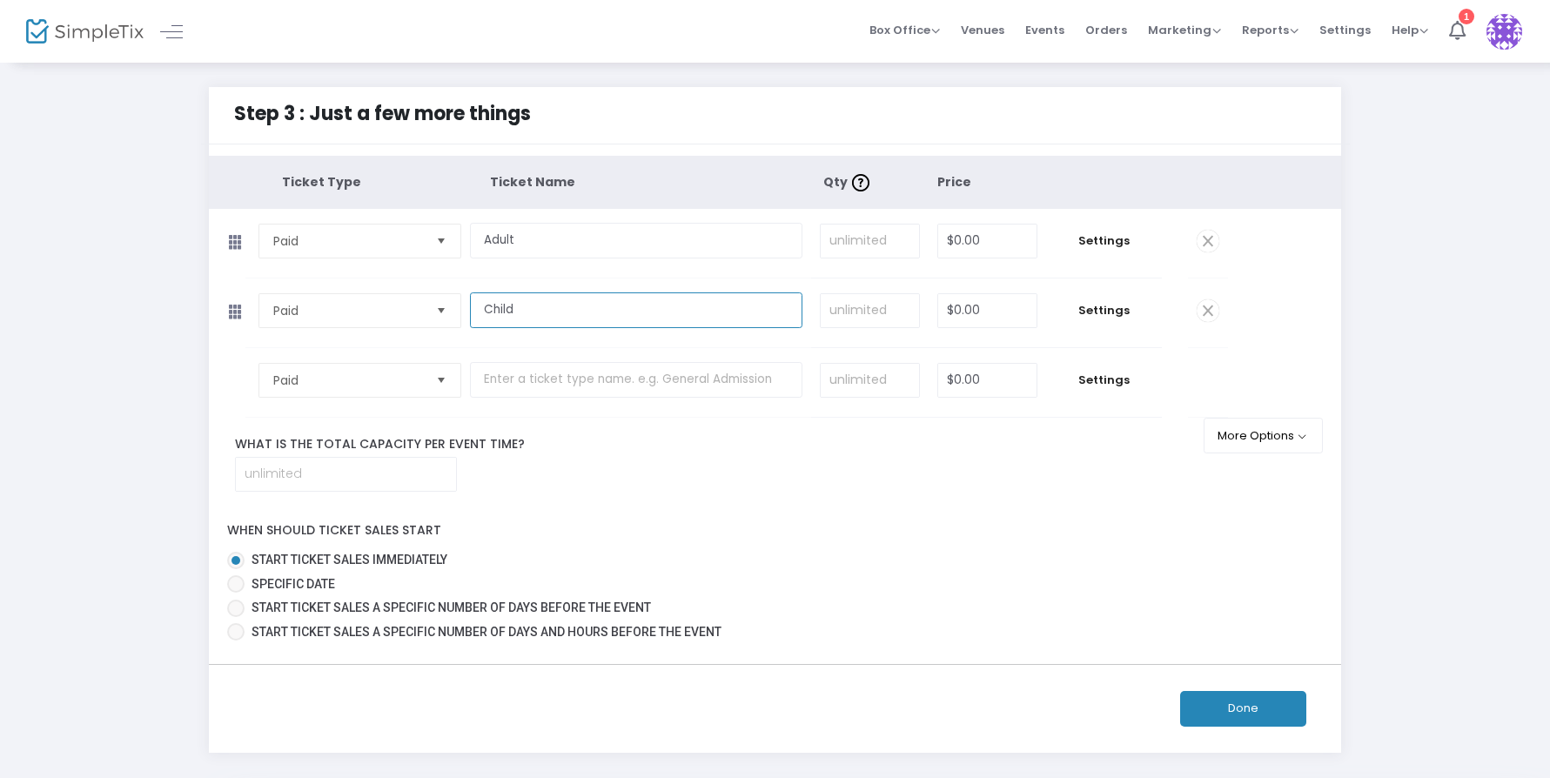
type input "Child"
click at [980, 244] on input "0" at bounding box center [987, 240] width 99 height 33
drag, startPoint x: 976, startPoint y: 242, endPoint x: 952, endPoint y: 255, distance: 27.6
click at [920, 238] on tr "Paid Required. Adult Required. Required. 0 Required. Settings" at bounding box center [718, 244] width 1018 height 70
type input "$10.00"
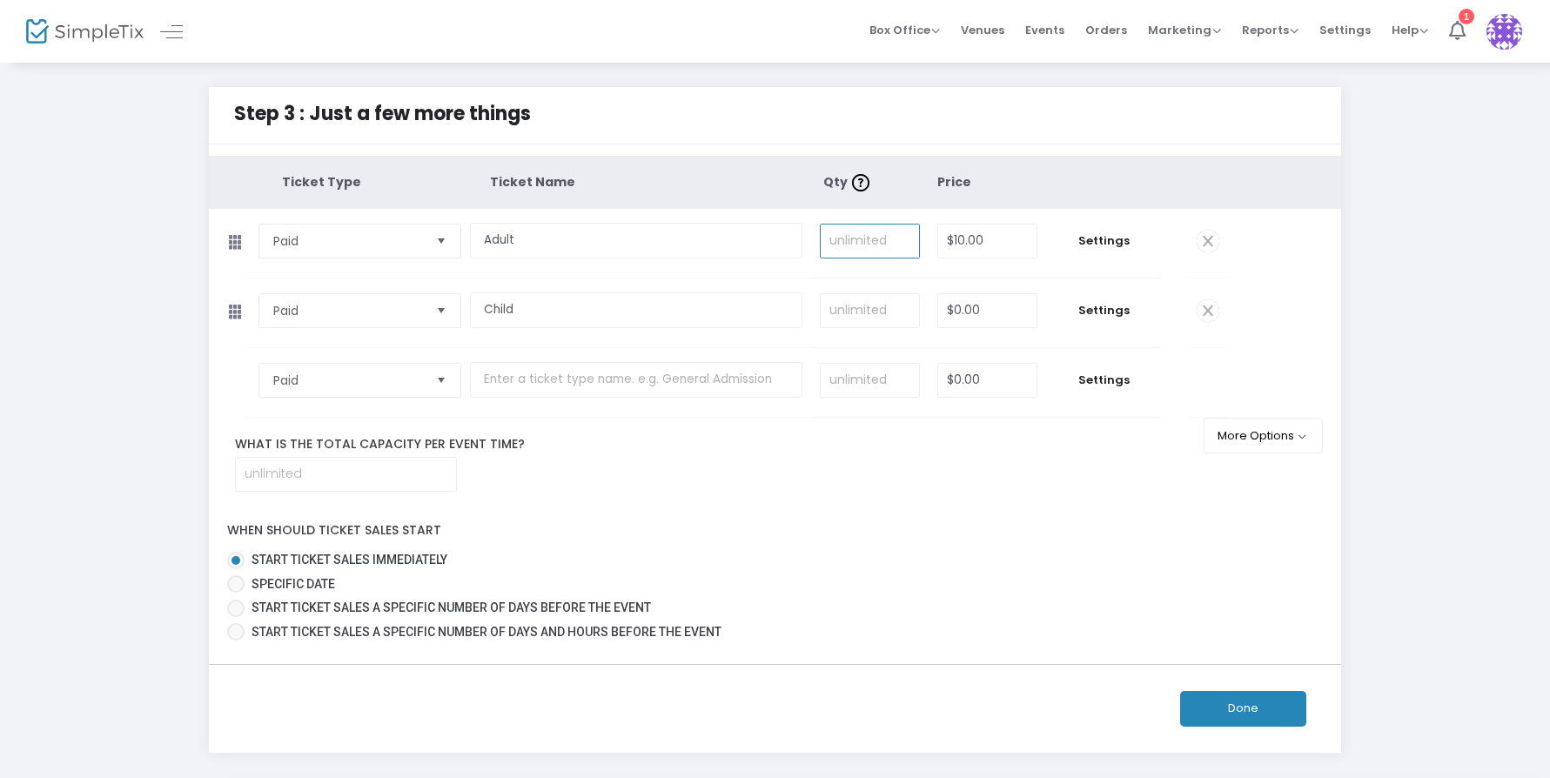
click at [893, 239] on input at bounding box center [870, 240] width 98 height 33
type input "200"
click at [986, 311] on input "0" at bounding box center [987, 310] width 99 height 33
drag, startPoint x: 968, startPoint y: 316, endPoint x: 921, endPoint y: 307, distance: 48.6
click at [913, 313] on tr "Paid Required. Child Required. Required. 0 Required. Settings" at bounding box center [718, 313] width 1018 height 70
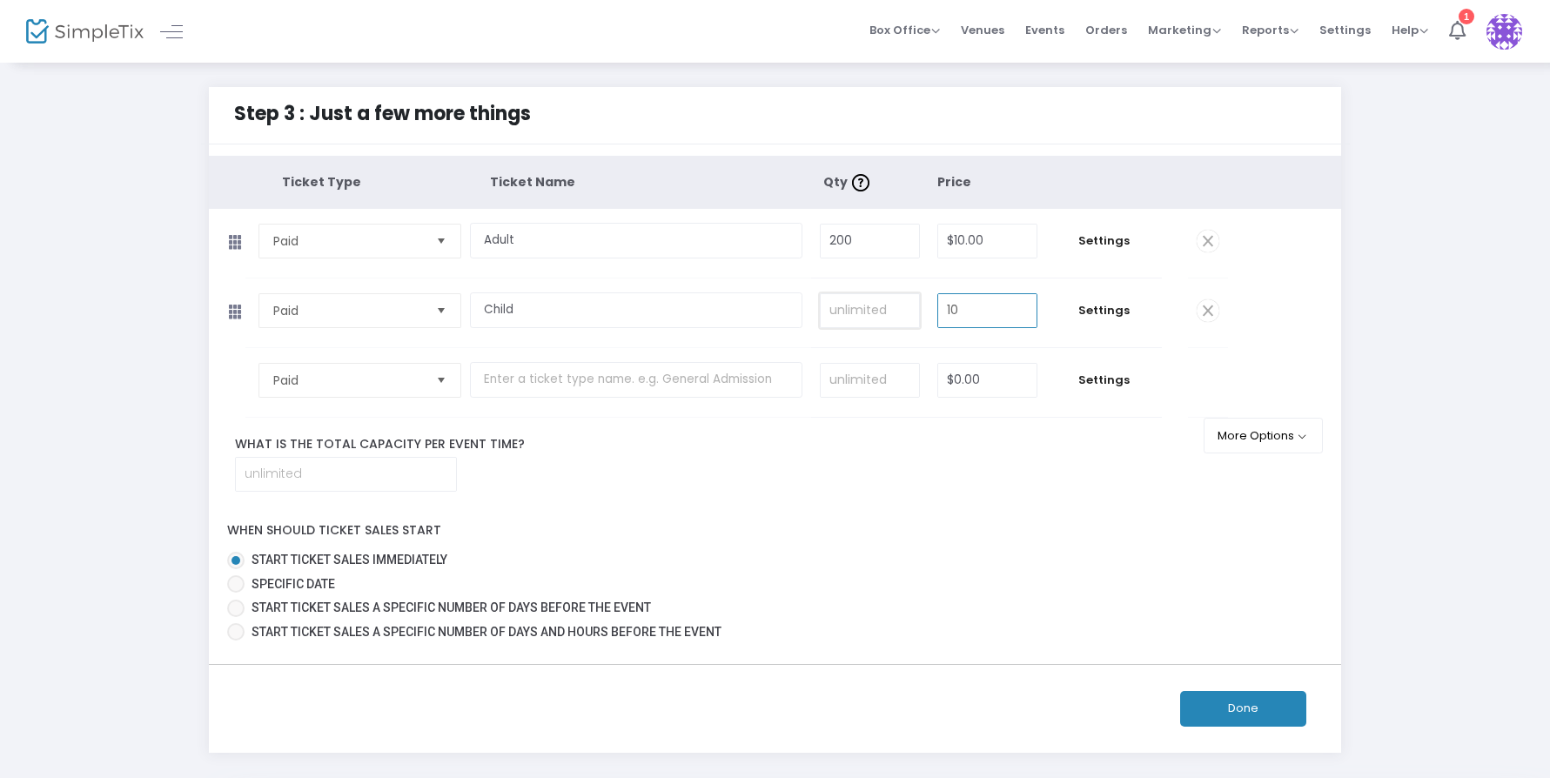
type input "$10.00"
click at [839, 311] on input at bounding box center [870, 310] width 98 height 33
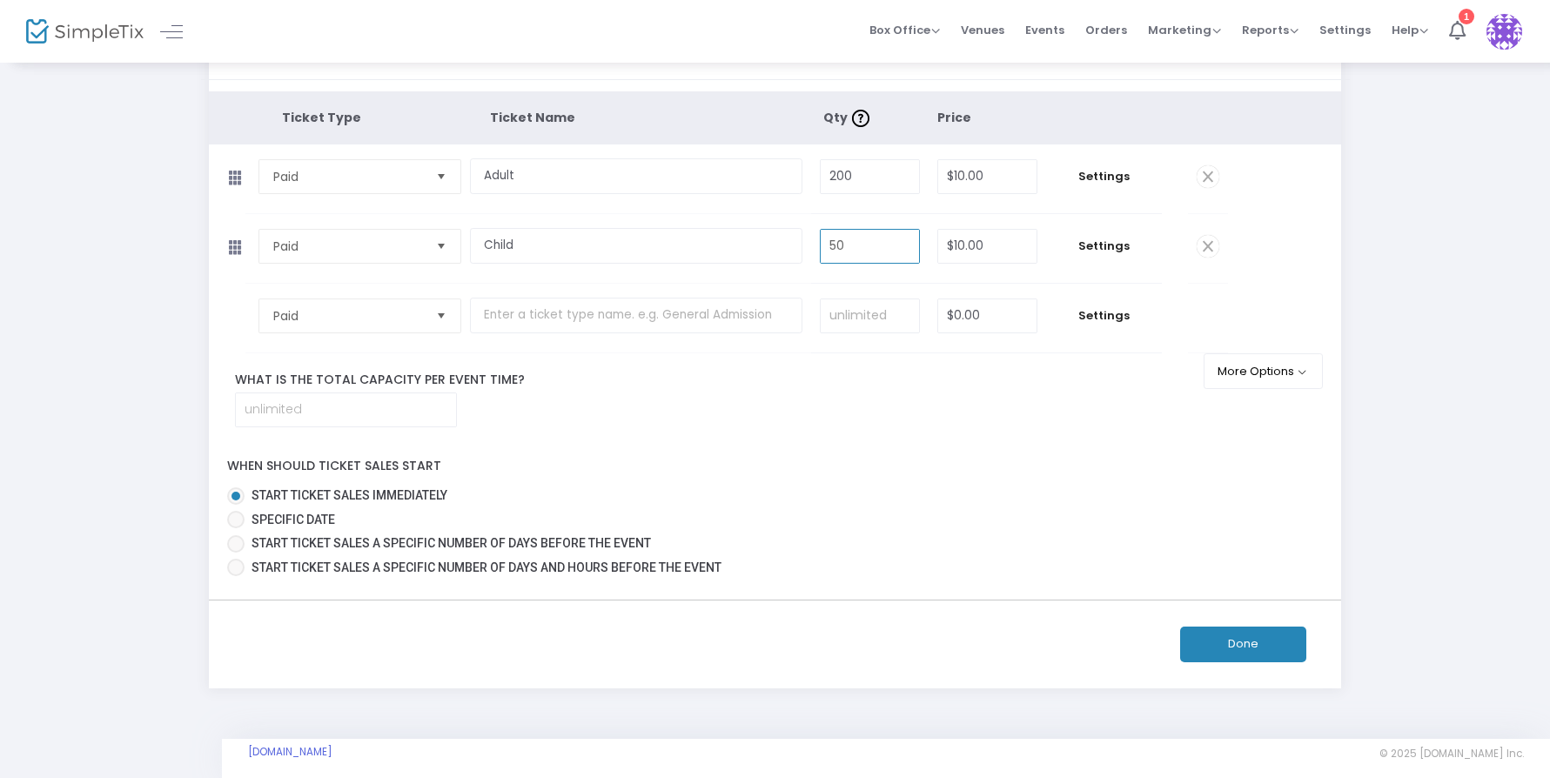
type input "50"
click at [375, 426] on input at bounding box center [346, 409] width 220 height 33
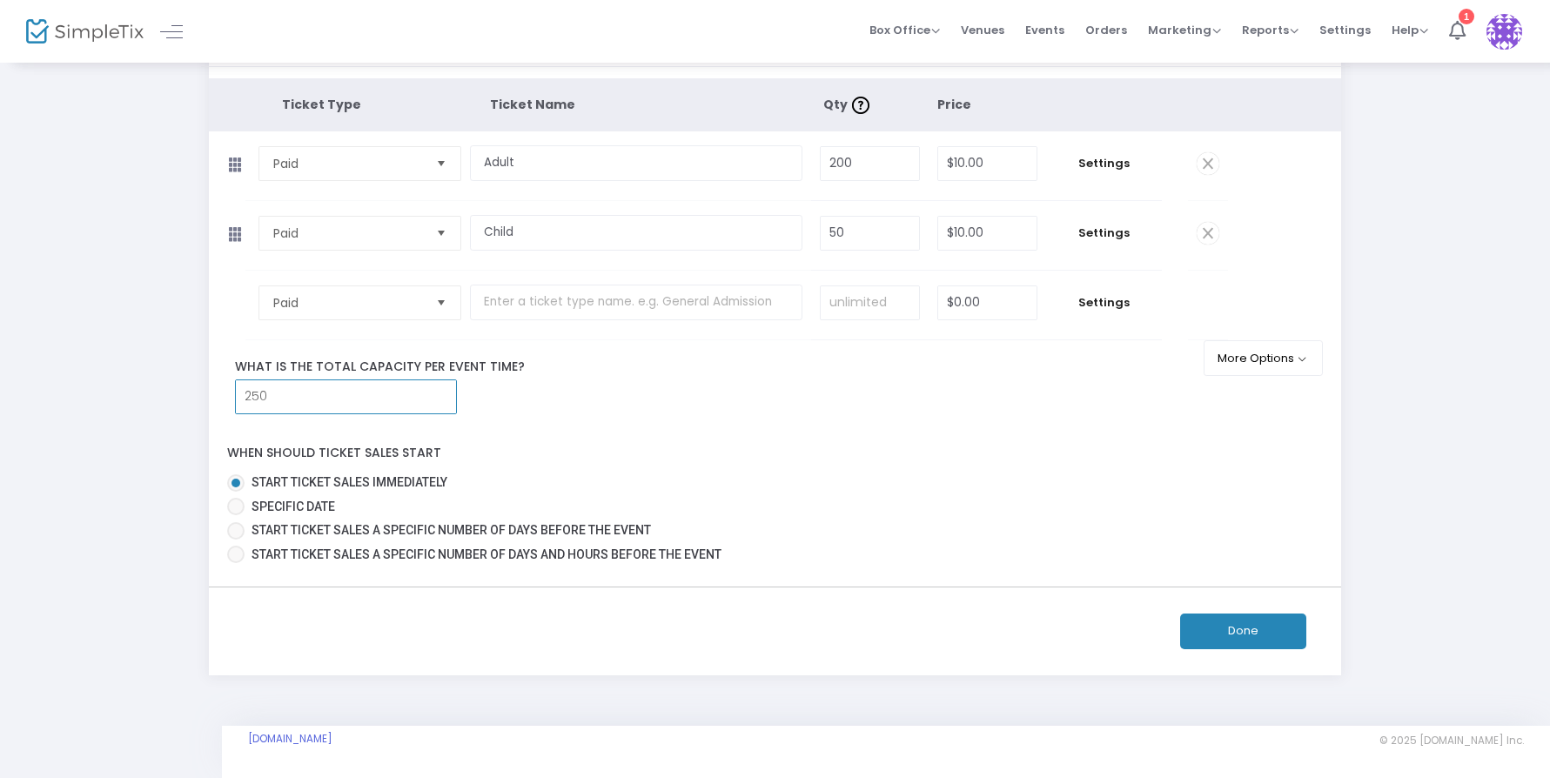
scroll to position [104, 0]
type input "250"
click at [1262, 628] on button "Done" at bounding box center [1243, 631] width 126 height 36
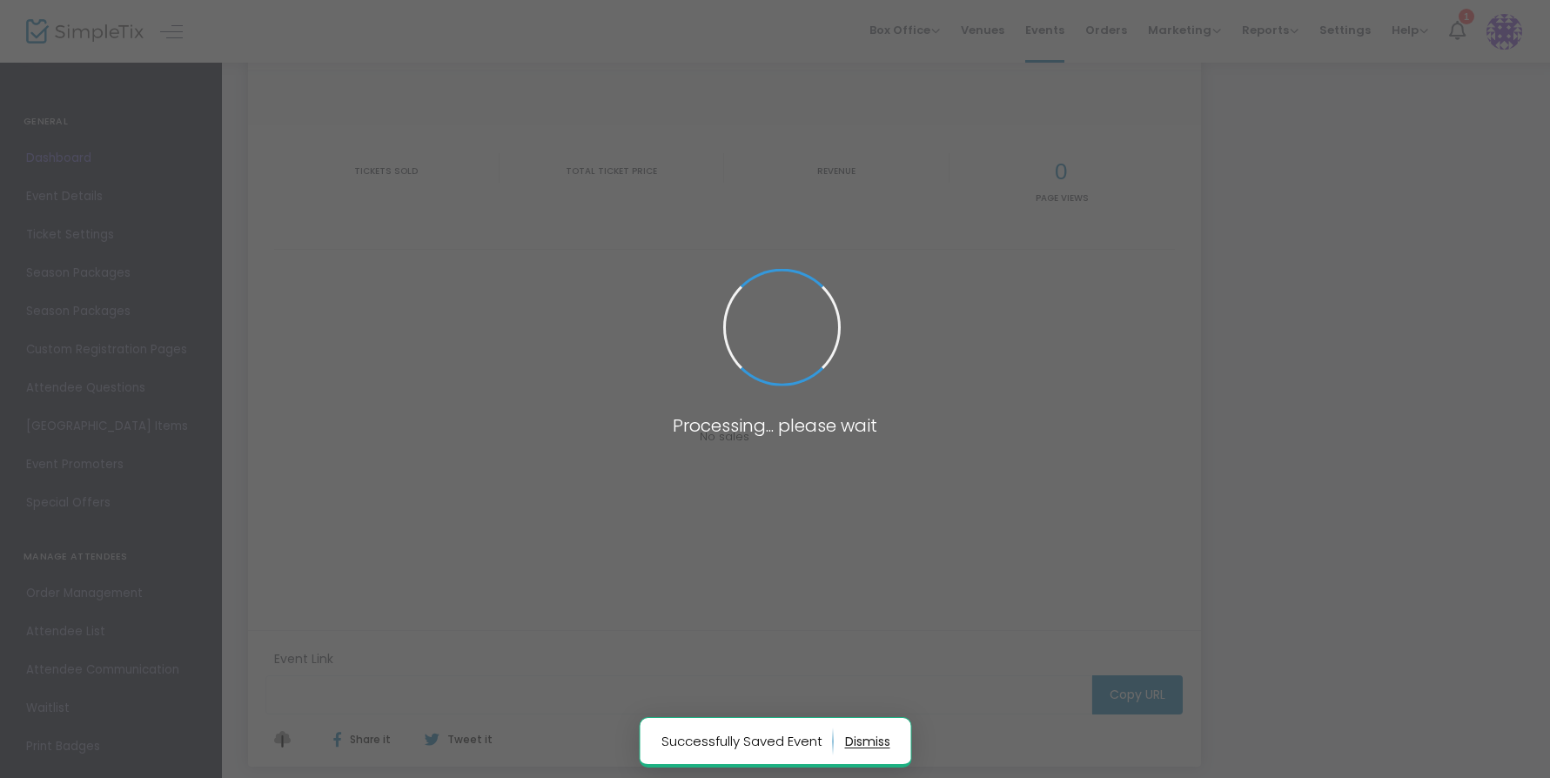
type input "[URL][DOMAIN_NAME]"
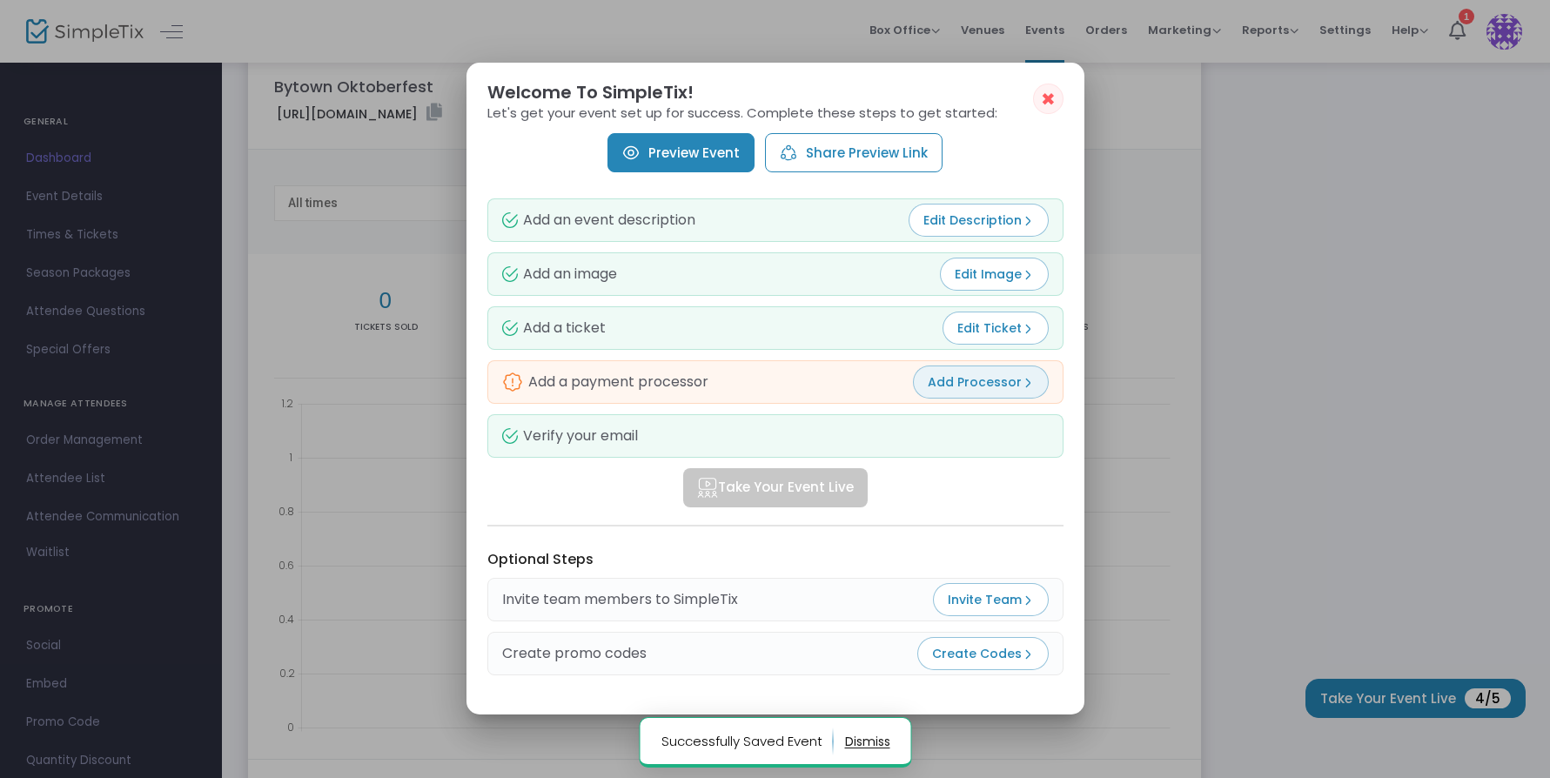
click at [1010, 385] on span "Add Processor" at bounding box center [981, 381] width 106 height 17
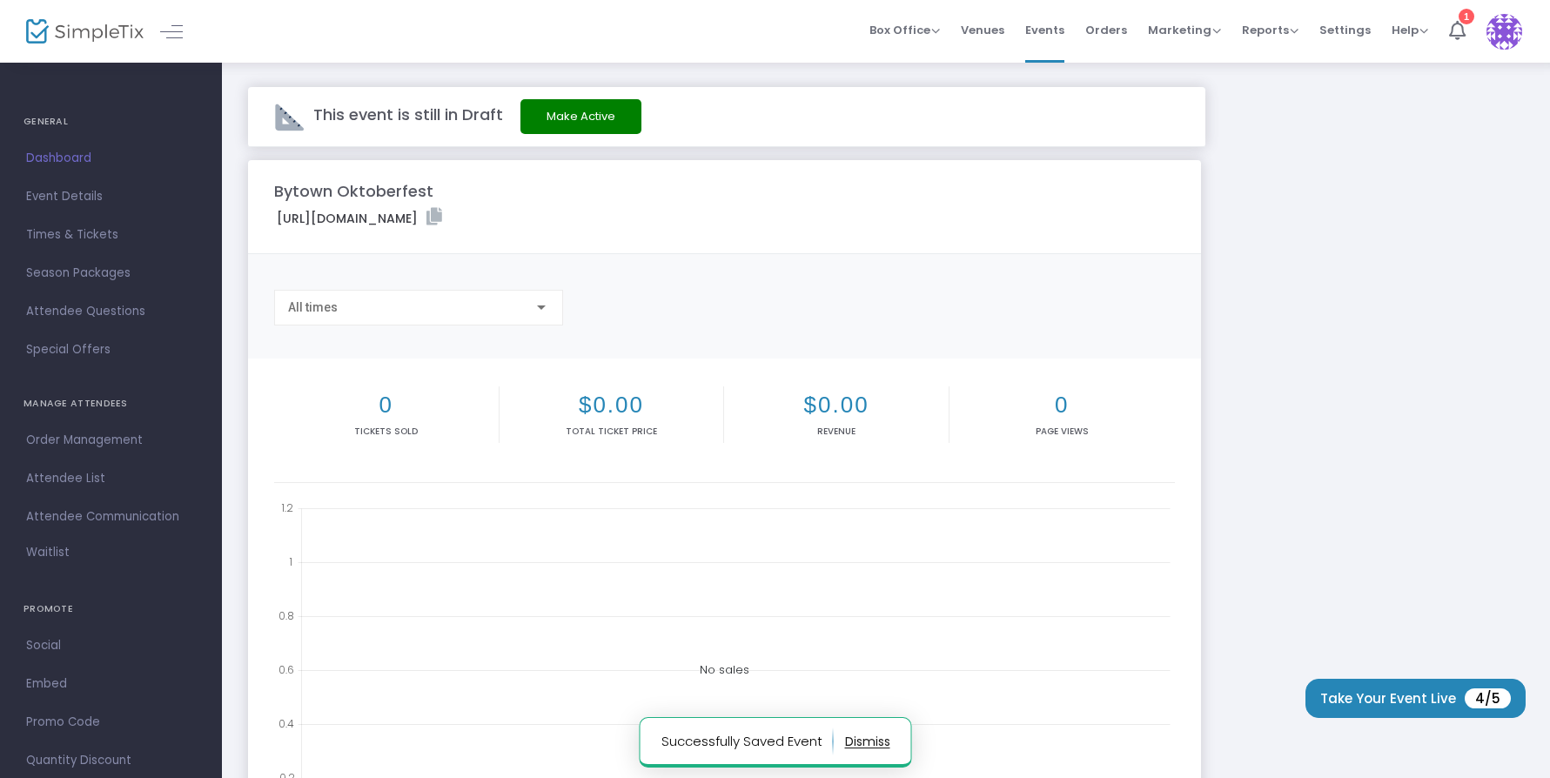
scroll to position [104, 0]
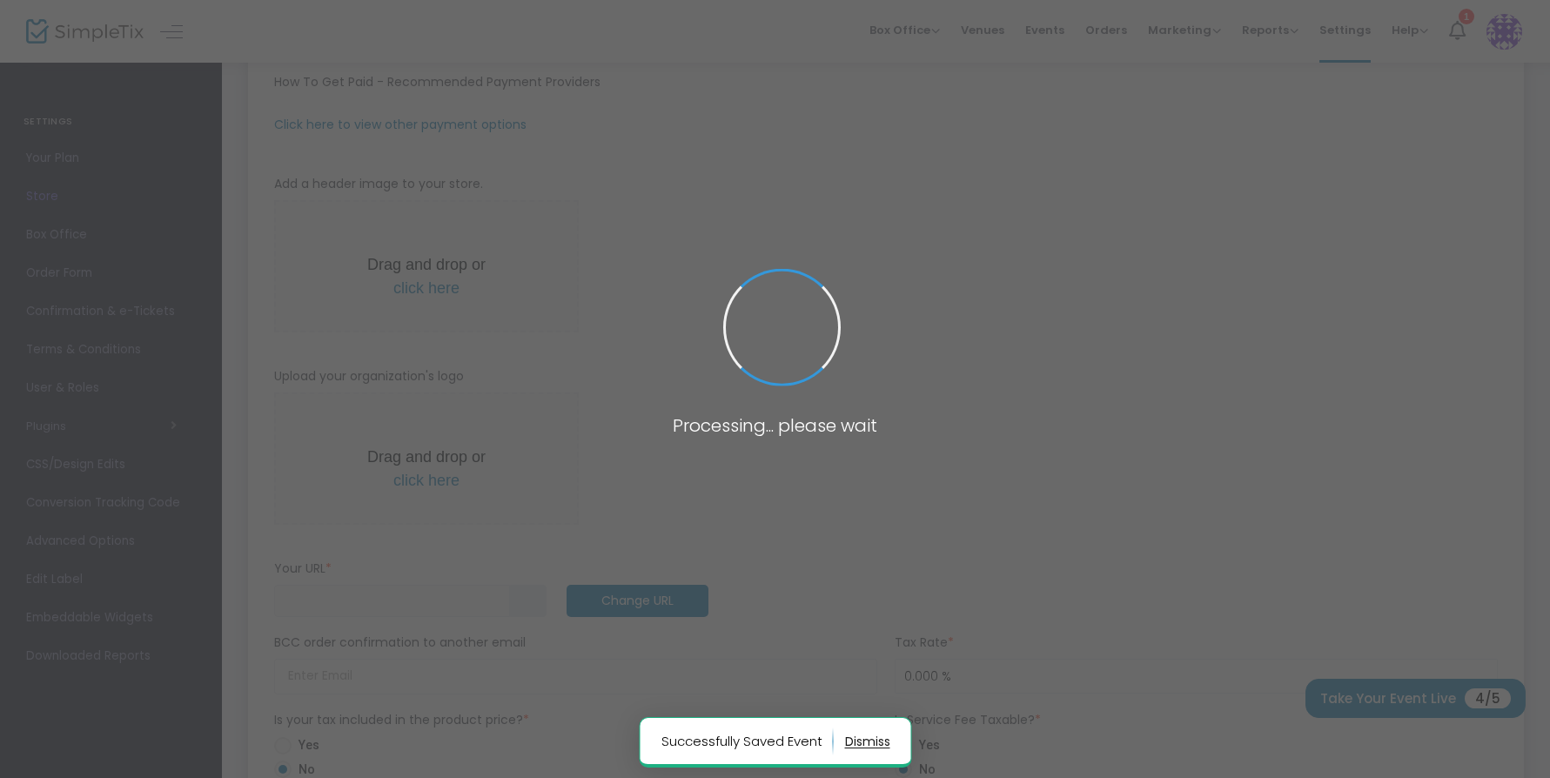
type input "[URL]"
radio input "true"
radio input "false"
radio input "true"
type input "[GEOGRAPHIC_DATA]"
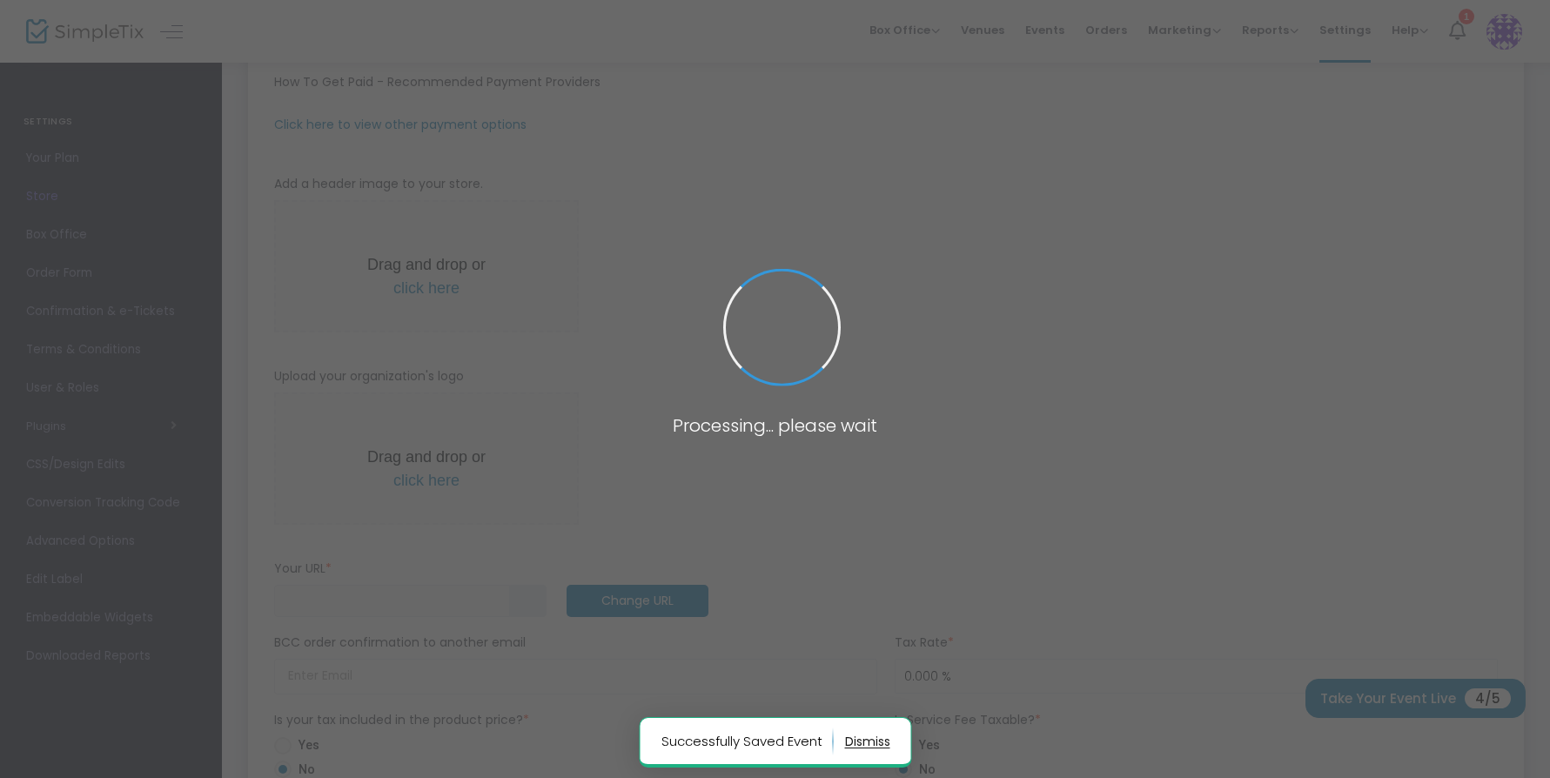
type input "6132344234"
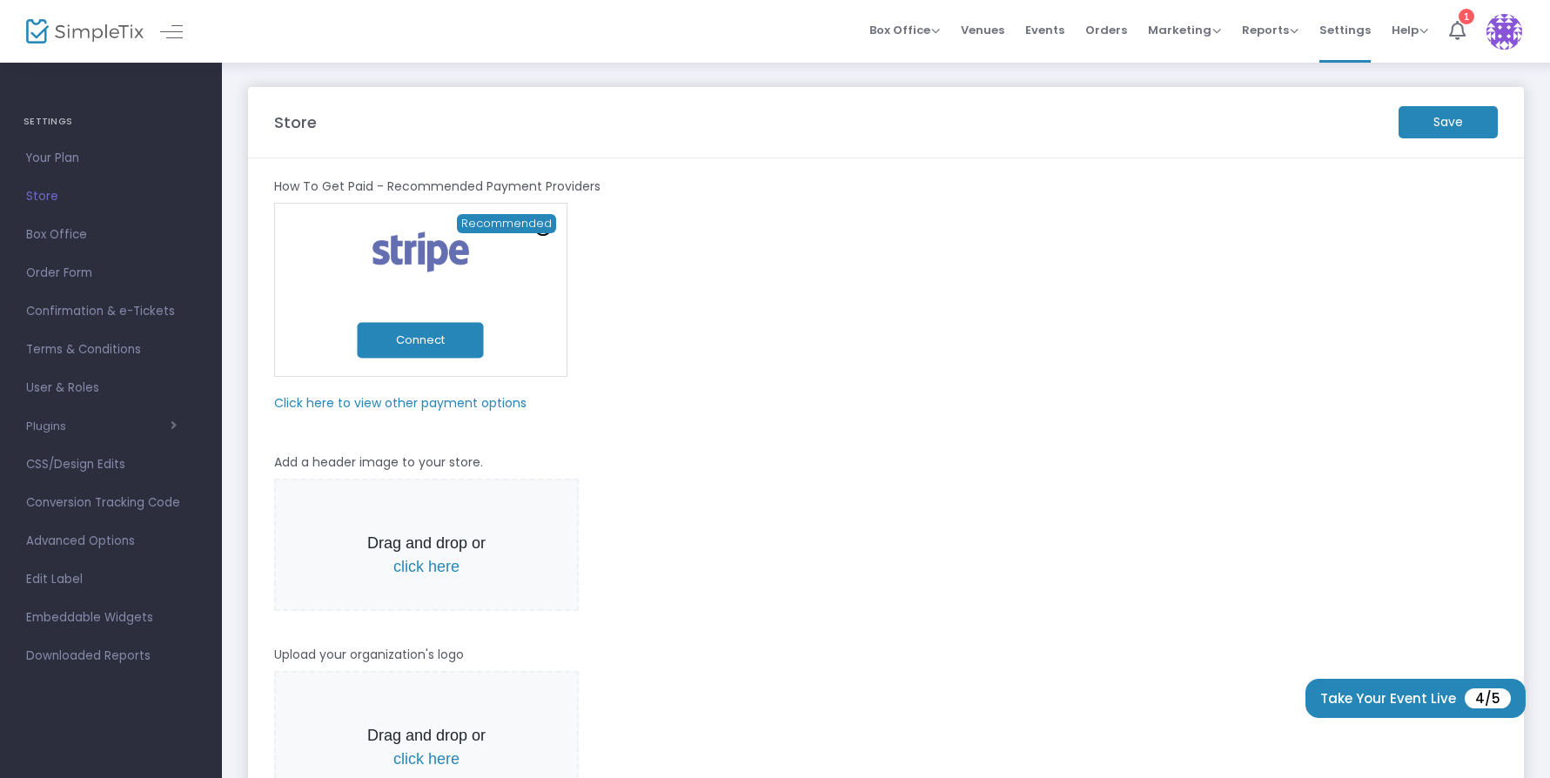
click at [526, 272] on div at bounding box center [420, 252] width 294 height 48
click at [526, 229] on span "Recommended" at bounding box center [506, 223] width 99 height 19
click at [421, 403] on m-panel-subtitle "Click here to view other payment options" at bounding box center [400, 403] width 252 height 18
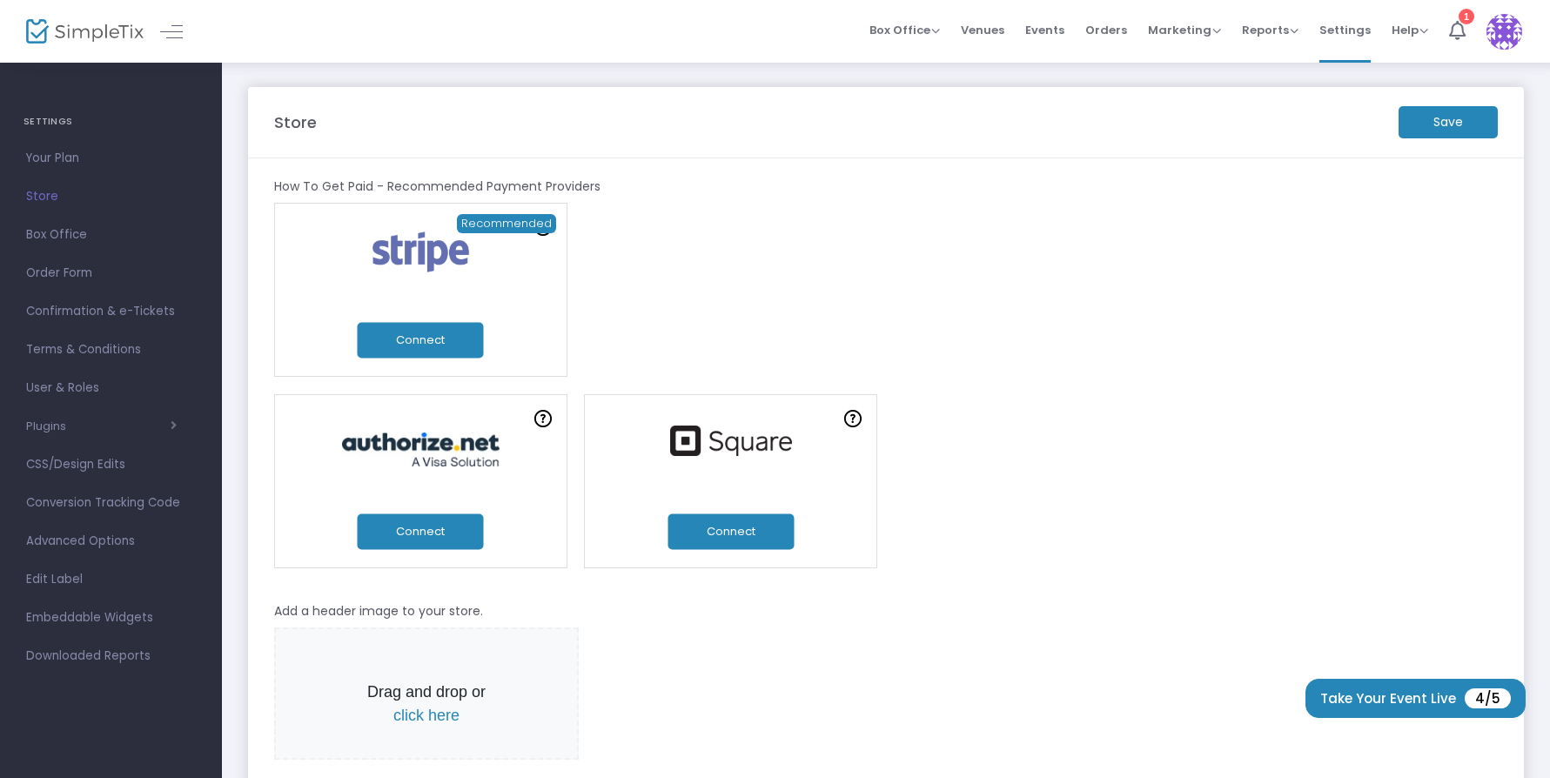
click at [767, 527] on button "Connect" at bounding box center [730, 531] width 126 height 36
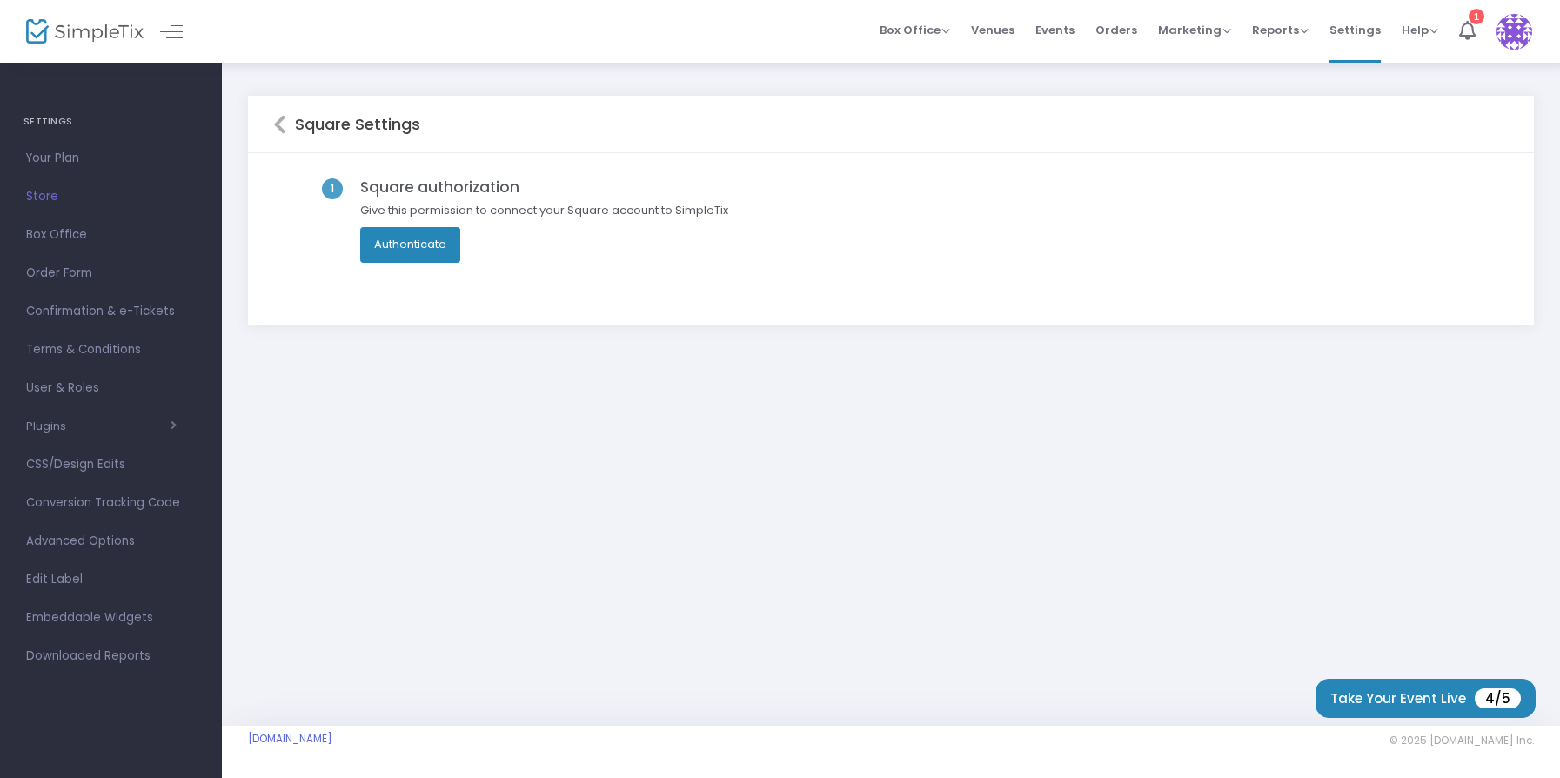
click at [435, 245] on button "Authenticate" at bounding box center [410, 244] width 100 height 35
click at [89, 28] on img at bounding box center [84, 31] width 117 height 25
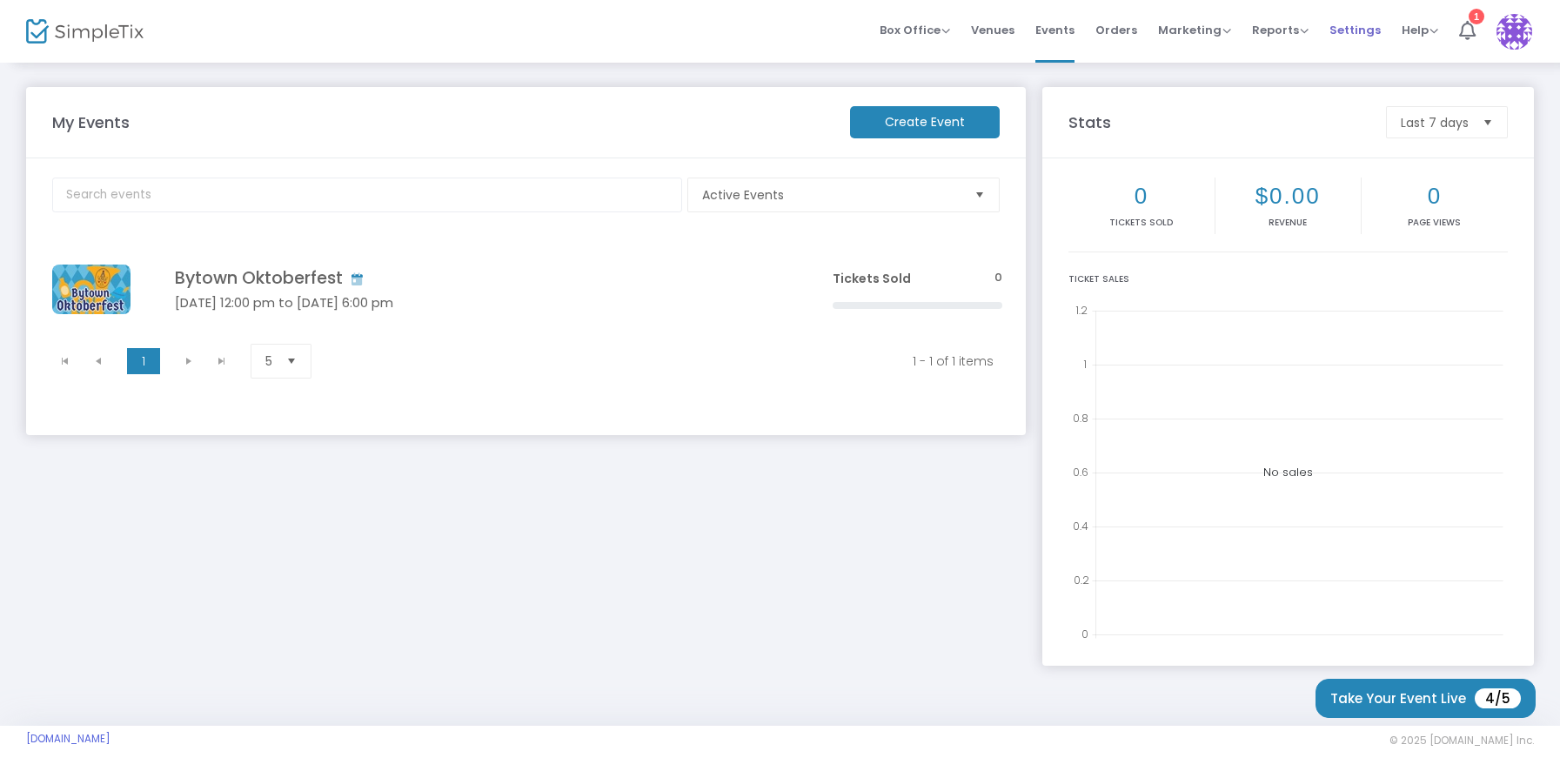
click at [1359, 30] on span "Settings" at bounding box center [1355, 30] width 51 height 44
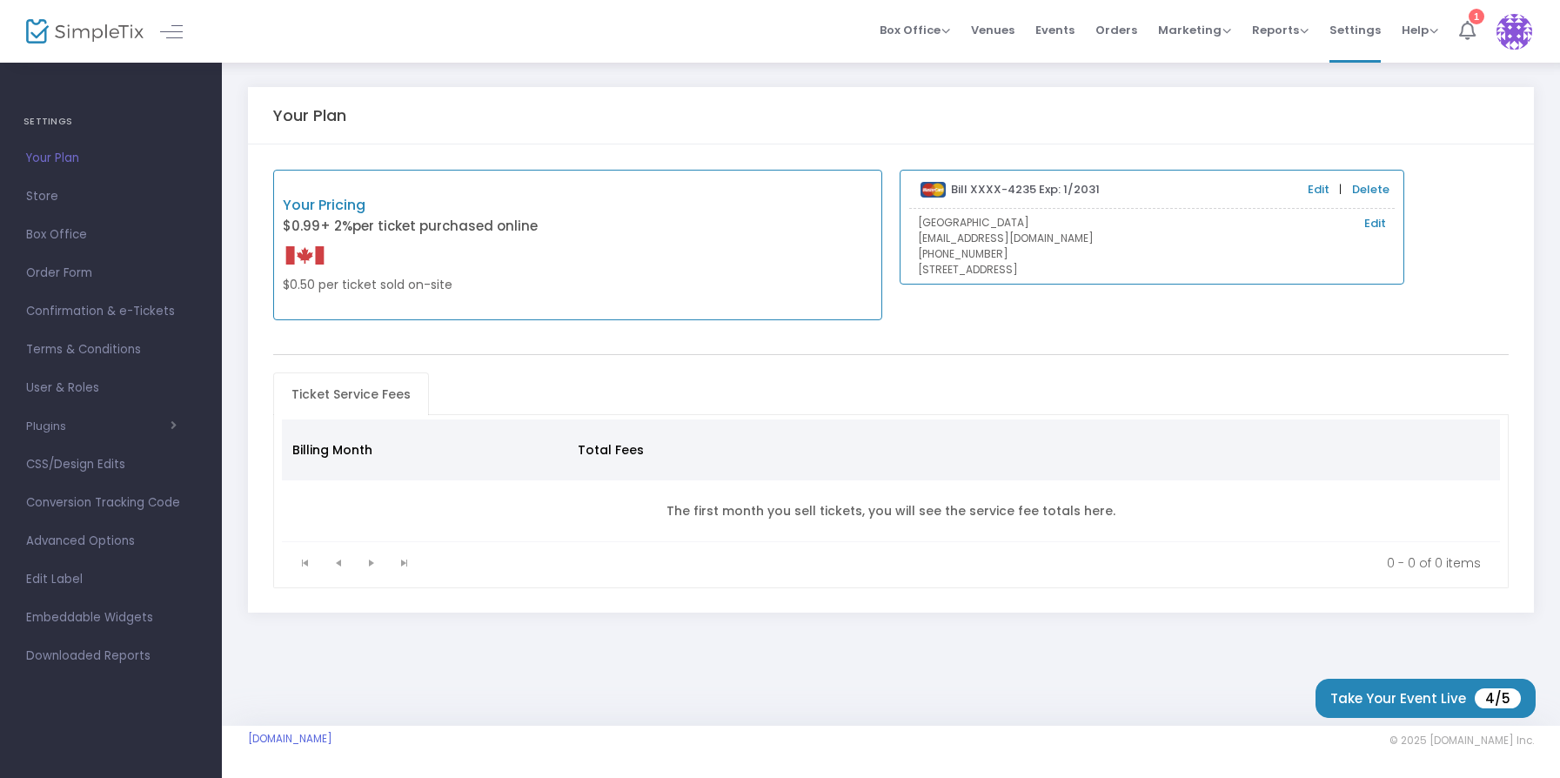
click at [1470, 38] on icon at bounding box center [1467, 30] width 17 height 19
click at [1512, 33] on img at bounding box center [1515, 32] width 36 height 36
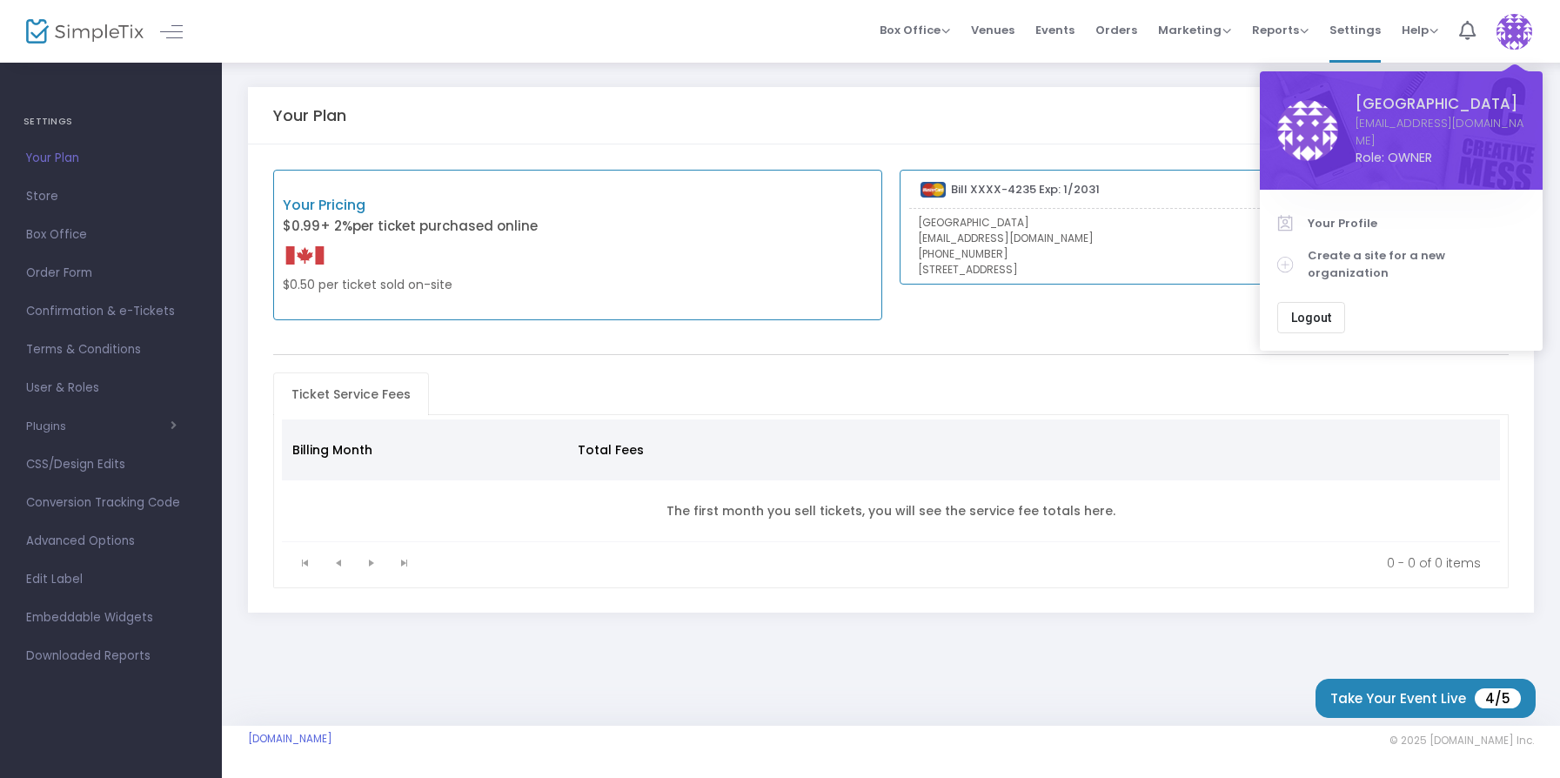
click at [1512, 33] on img at bounding box center [1515, 32] width 36 height 36
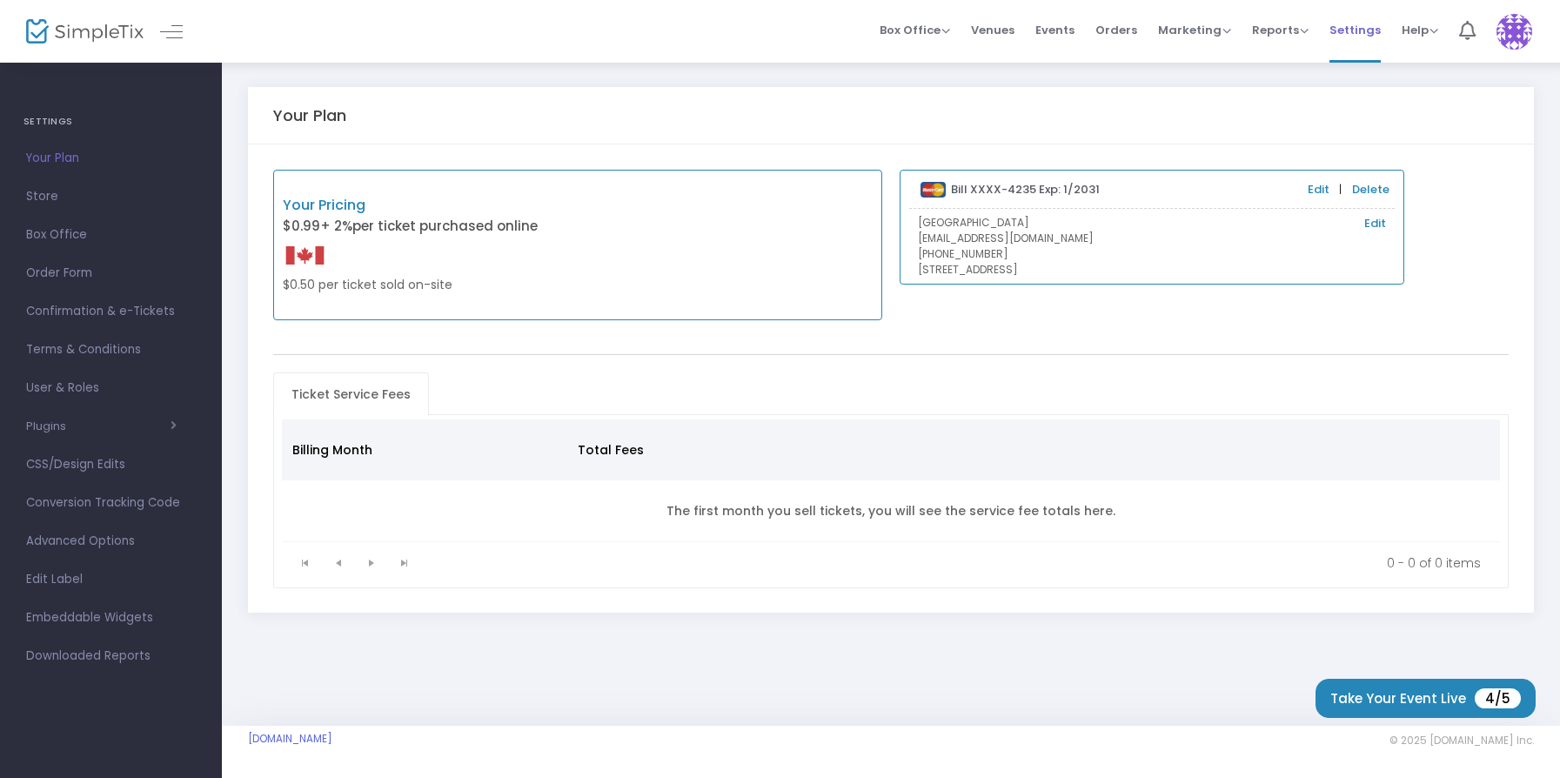
click at [1347, 33] on span "Settings" at bounding box center [1355, 30] width 51 height 44
click at [1348, 30] on span "Settings" at bounding box center [1355, 30] width 51 height 44
drag, startPoint x: 1377, startPoint y: 679, endPoint x: 1378, endPoint y: 688, distance: 9.7
click at [1378, 688] on button "Take Your Event Live 4/5" at bounding box center [1426, 698] width 220 height 39
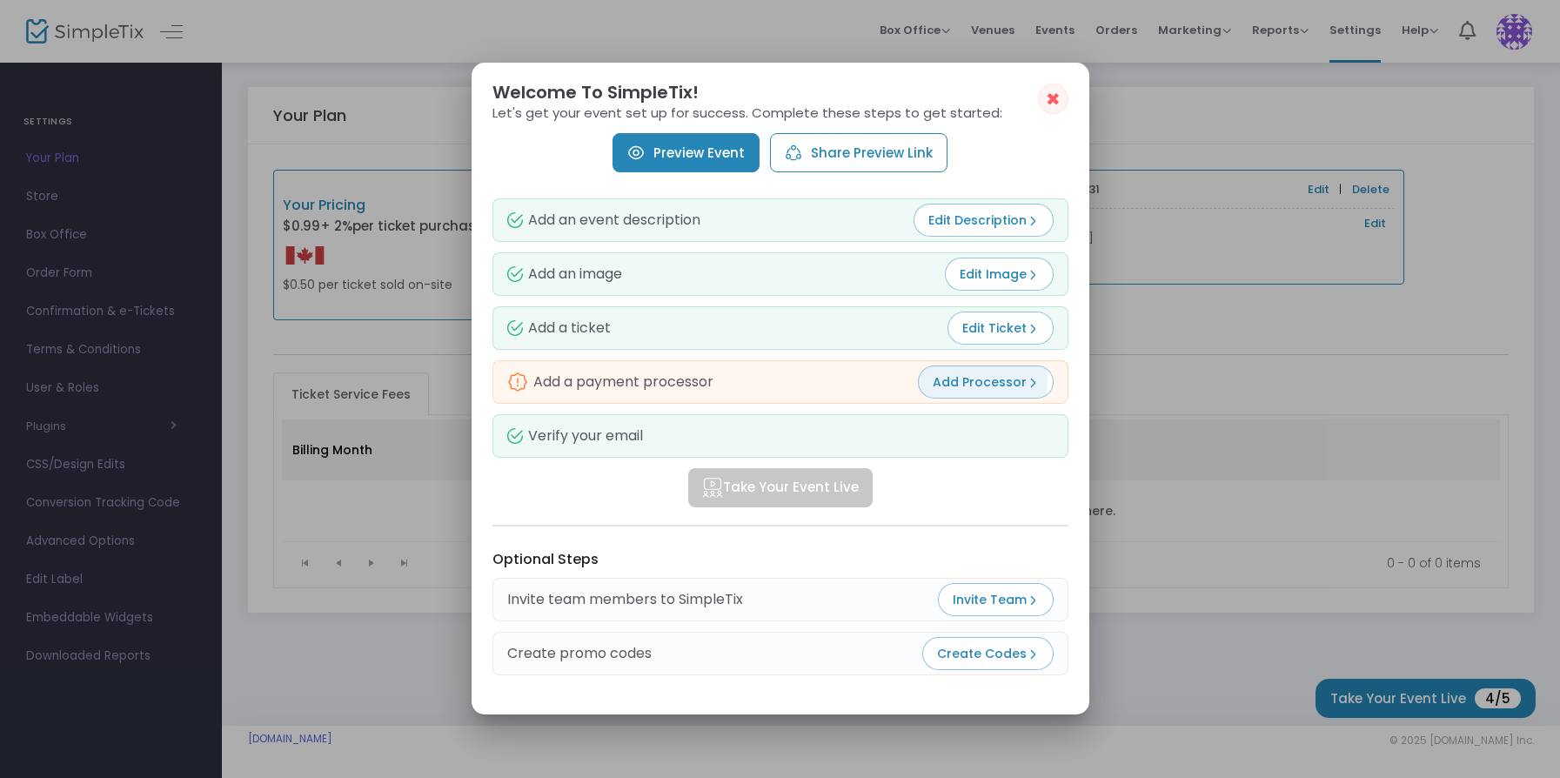
click at [961, 382] on span "Add Processor" at bounding box center [986, 381] width 106 height 17
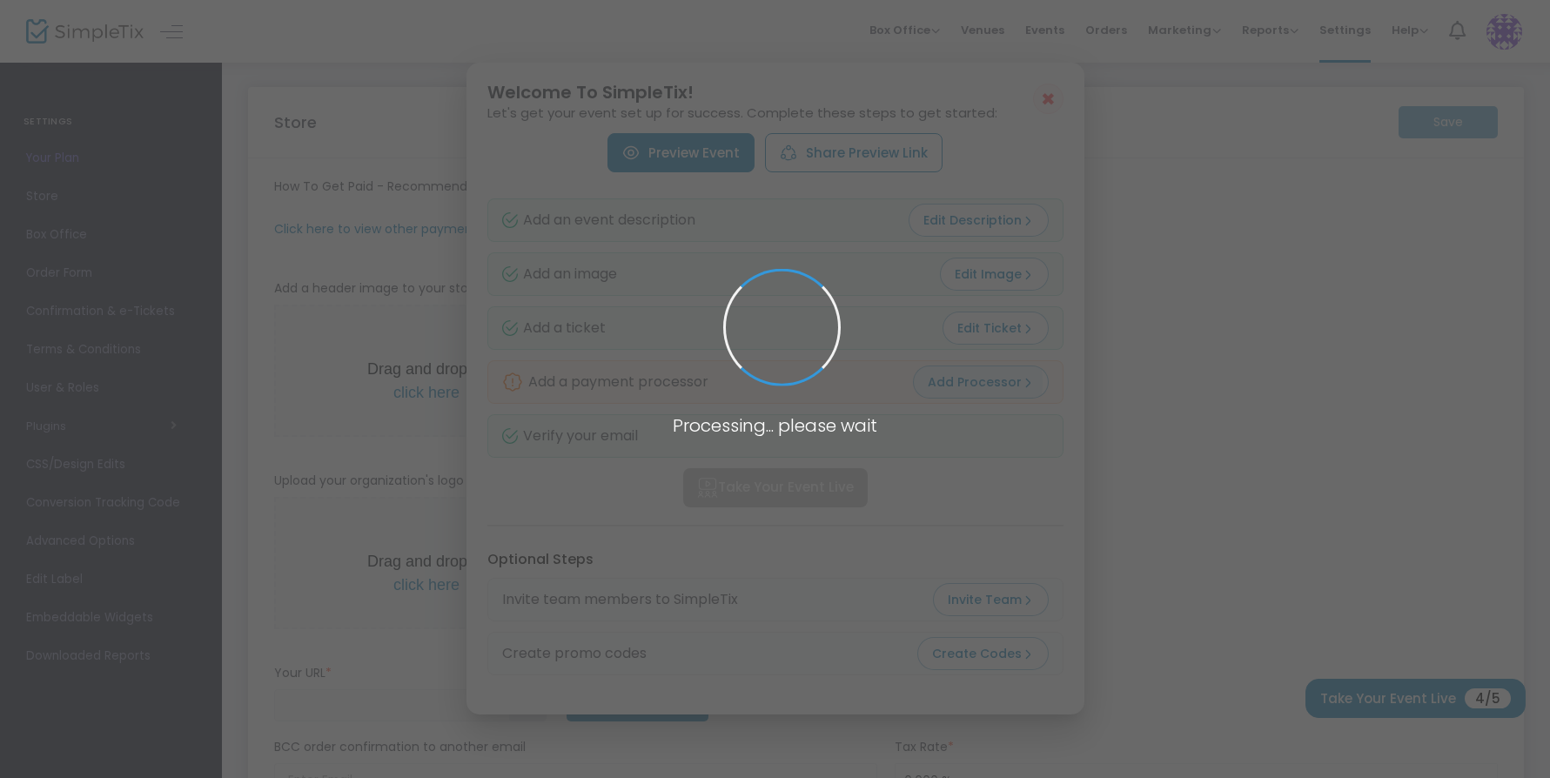
type input "[URL]"
radio input "true"
radio input "false"
radio input "true"
type input "[GEOGRAPHIC_DATA]"
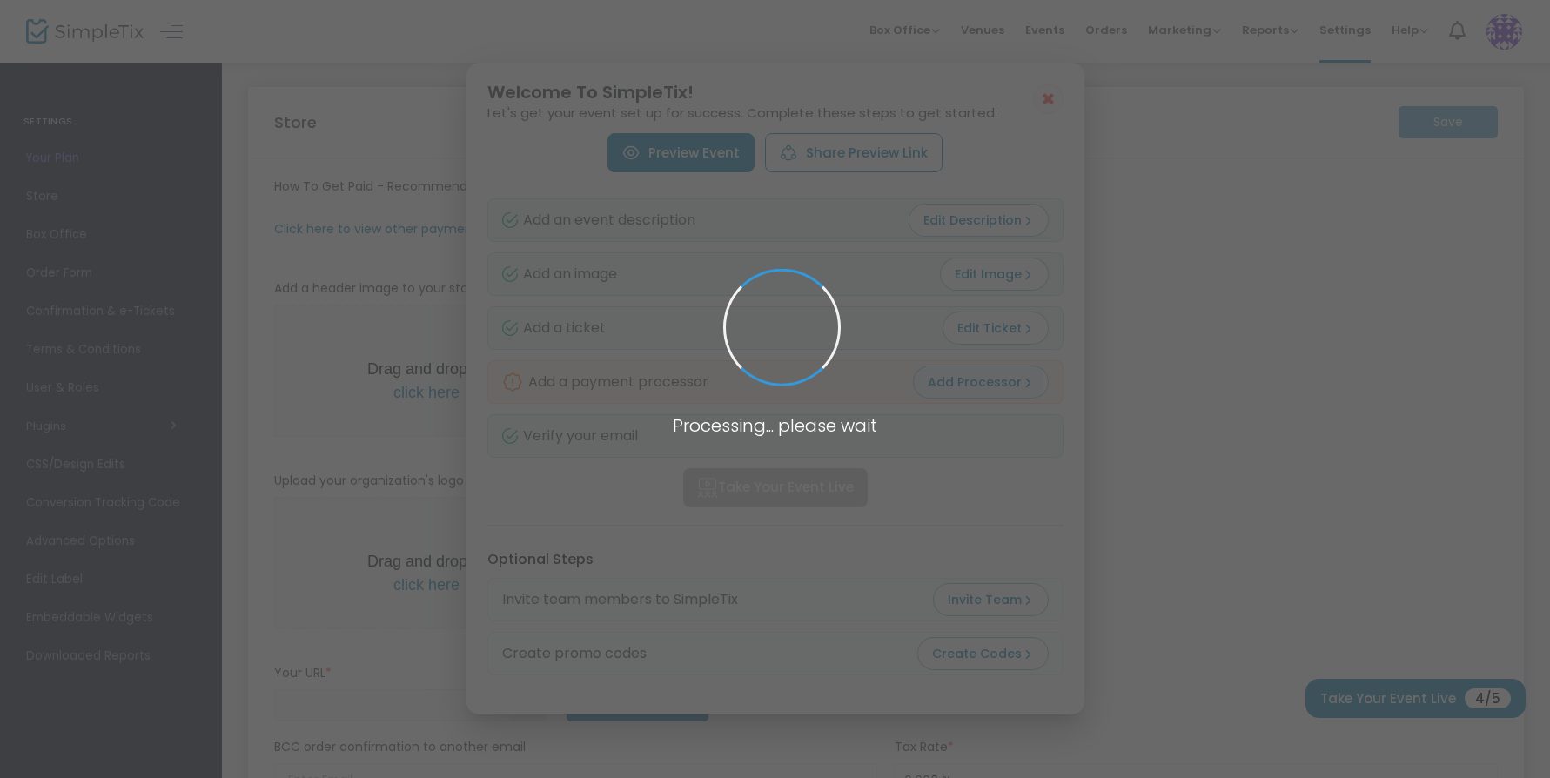
type input "6132344234"
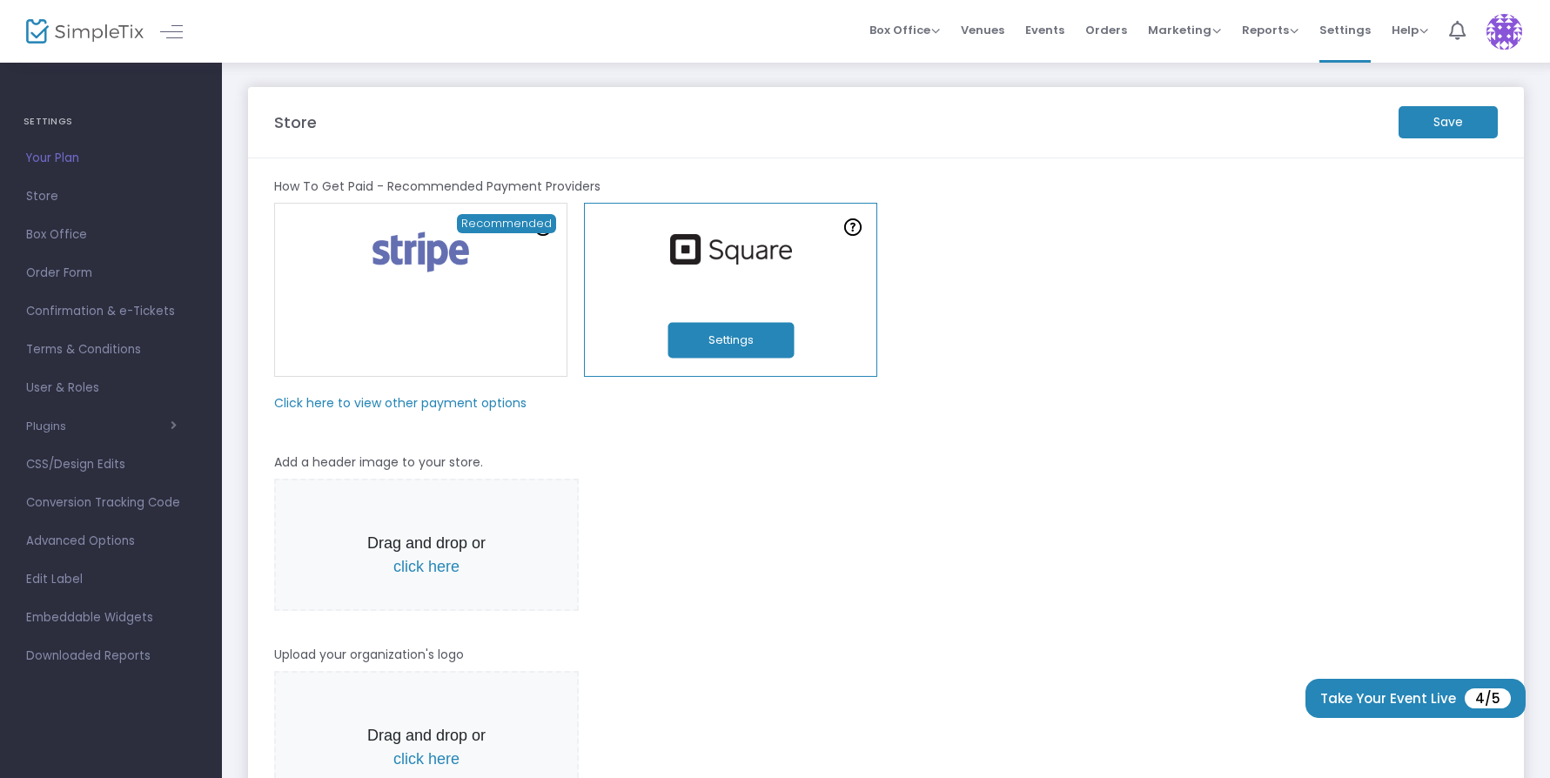
click at [754, 337] on button "Settings" at bounding box center [730, 341] width 126 height 36
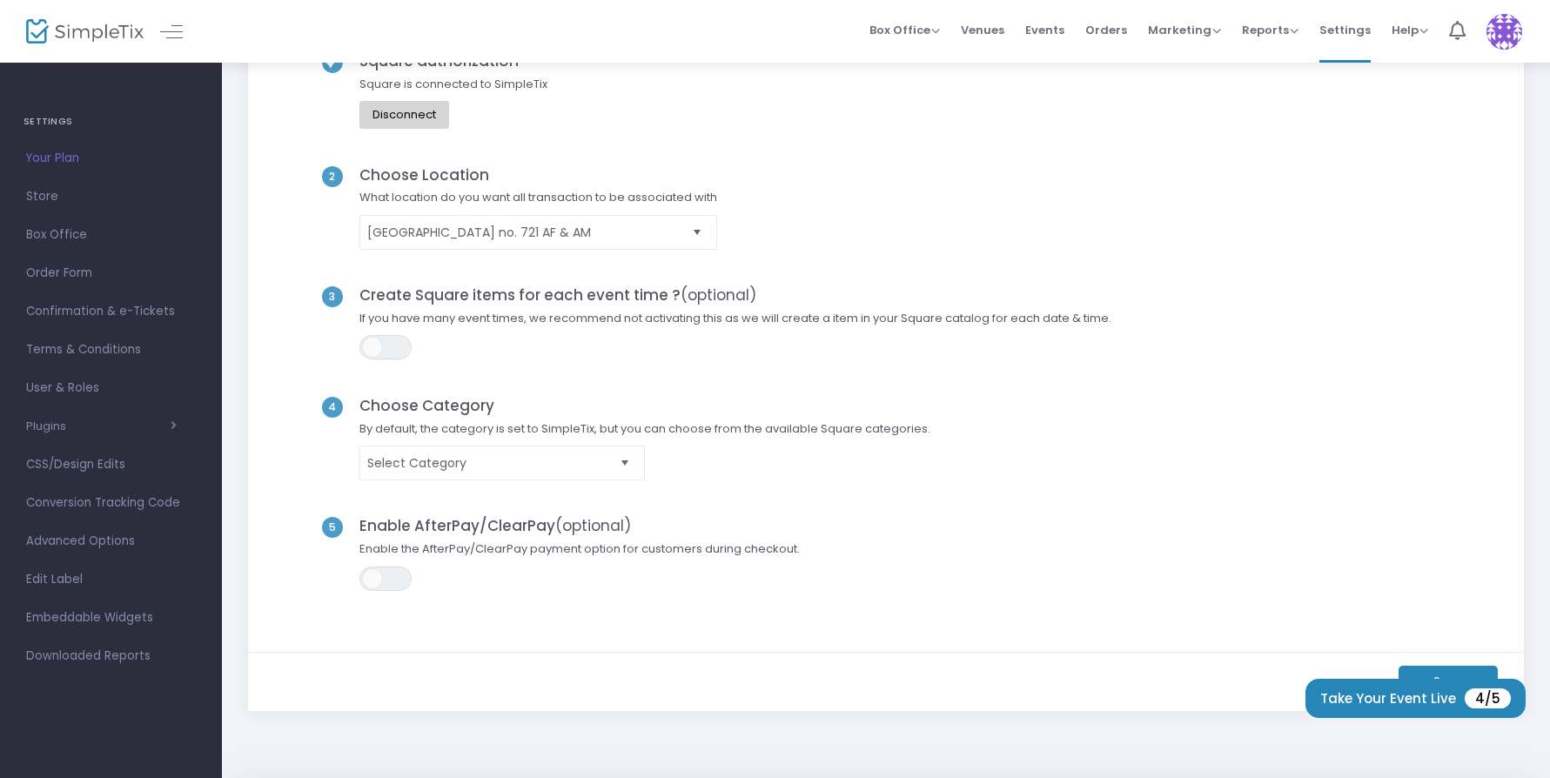
scroll to position [108, 0]
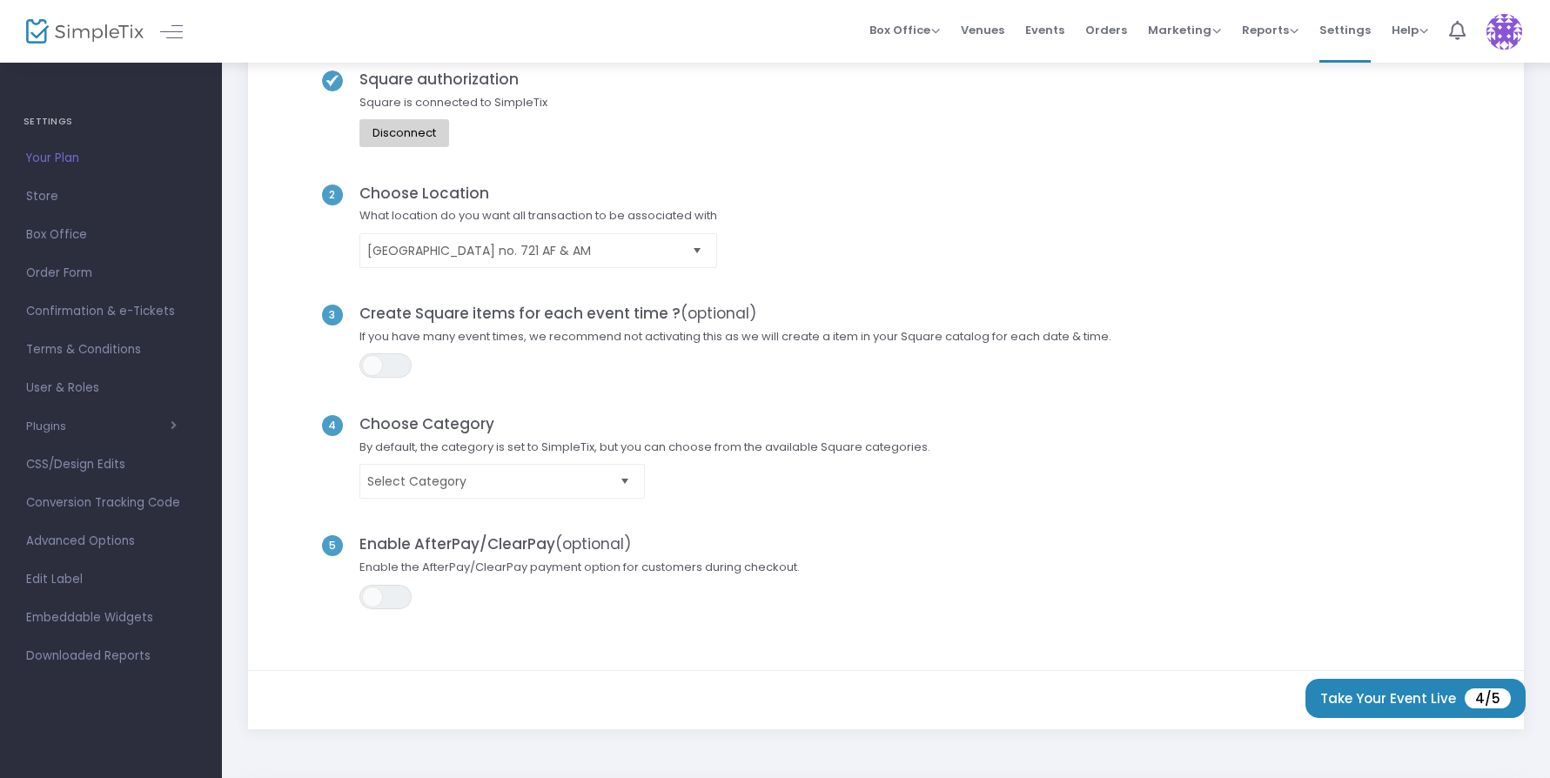
click at [626, 477] on span "Select" at bounding box center [625, 481] width 29 height 29
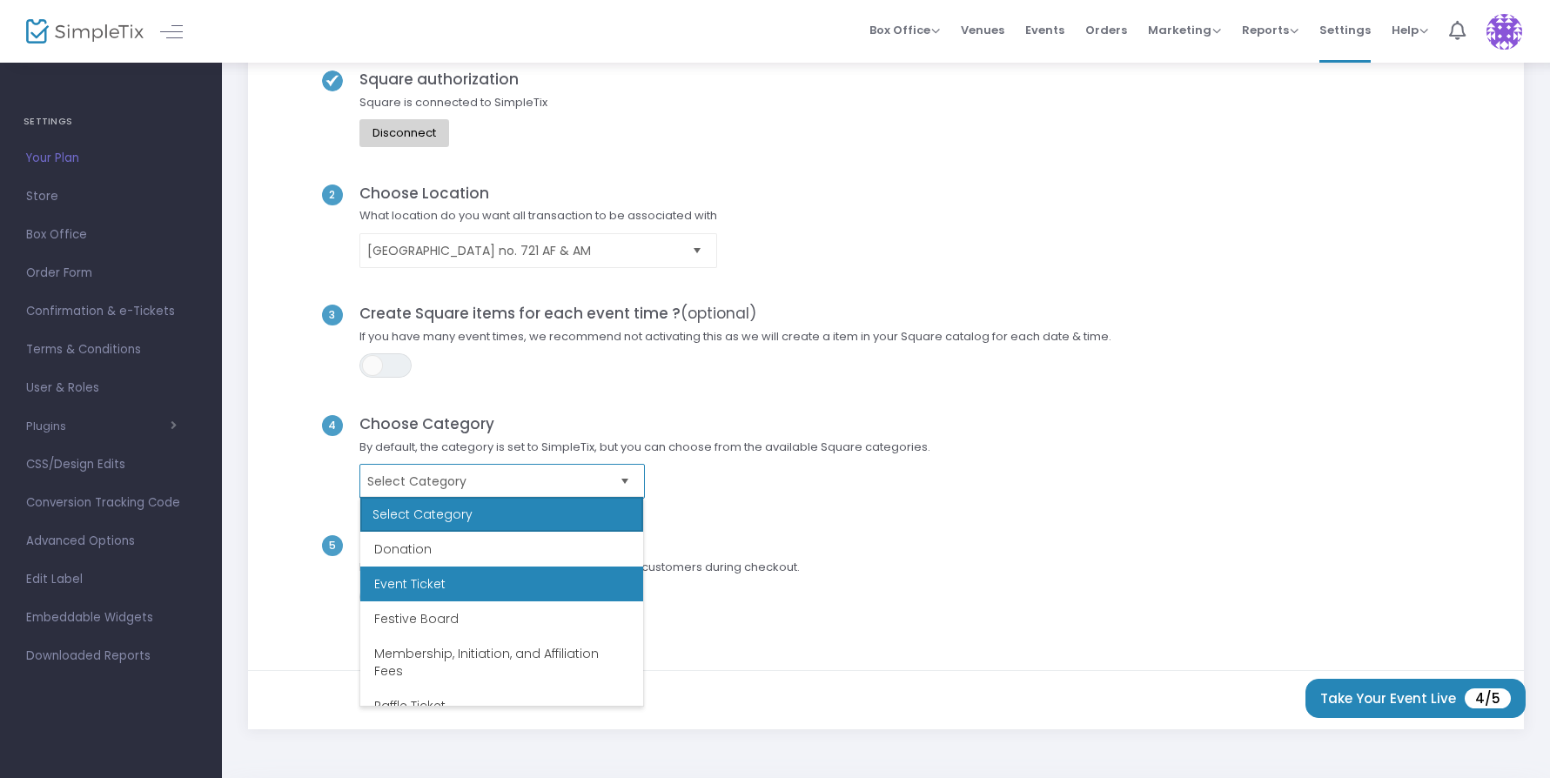
click at [578, 579] on li "Event Ticket" at bounding box center [501, 583] width 283 height 35
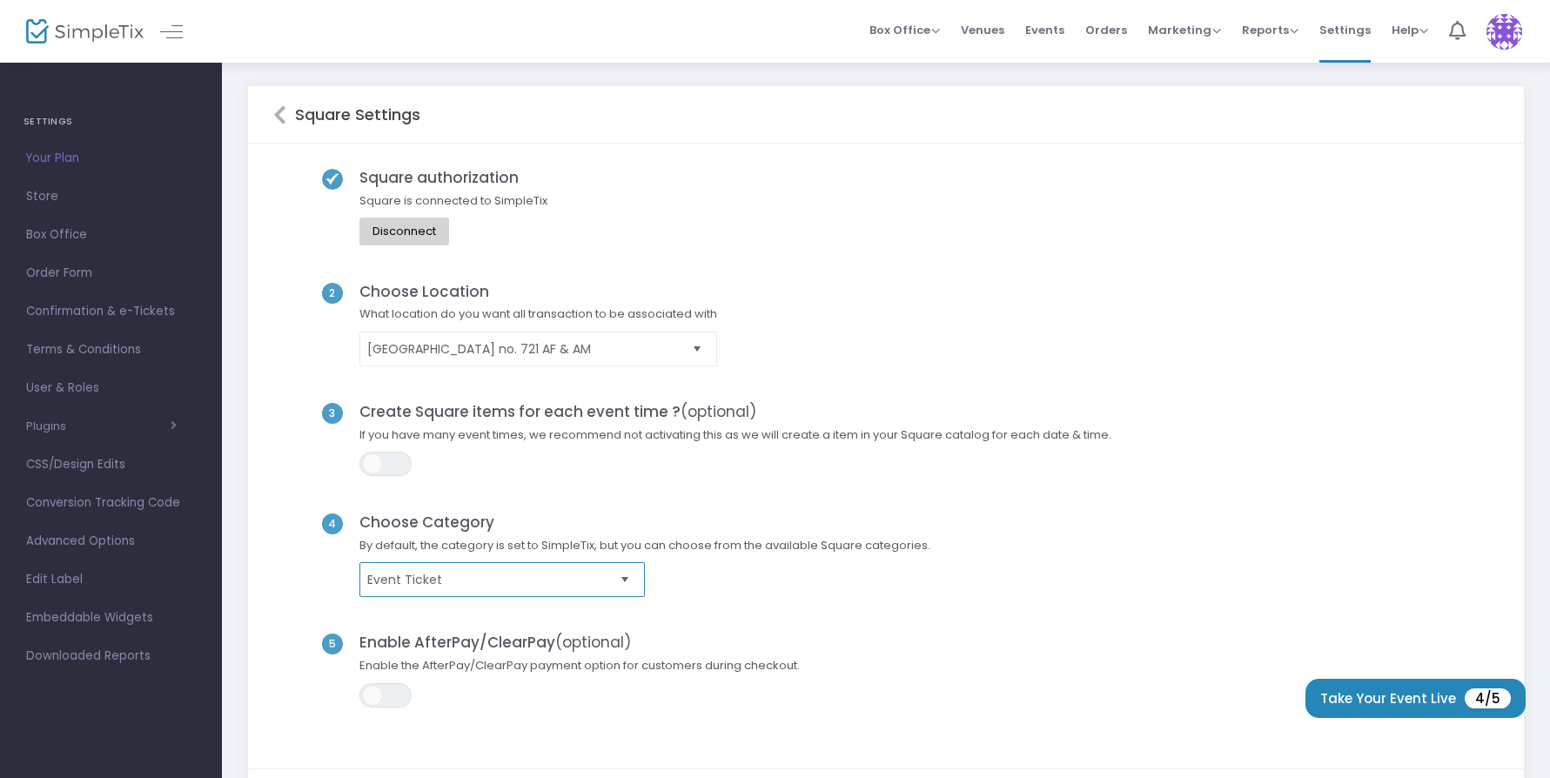
scroll to position [11, 0]
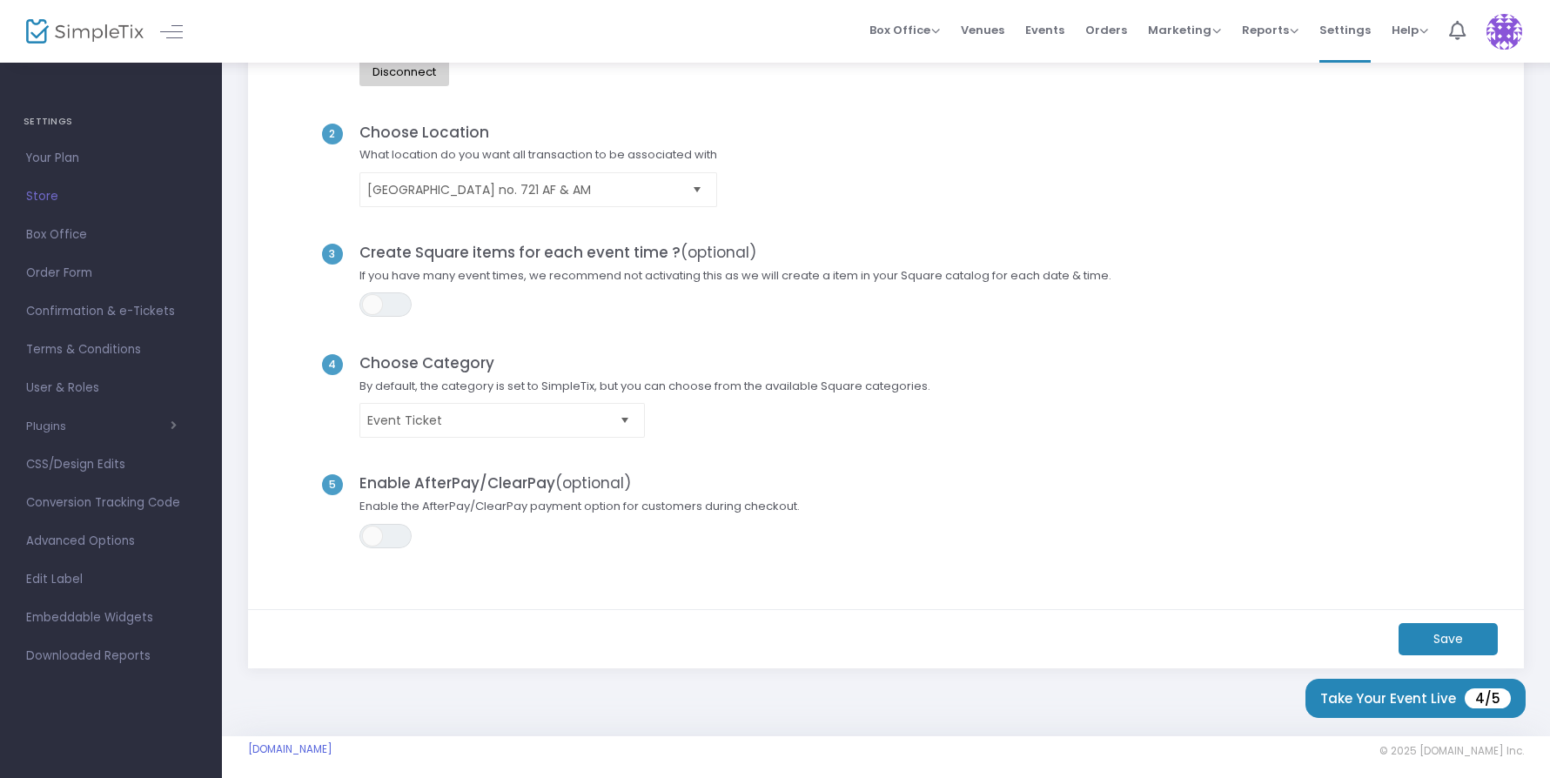
click at [1450, 633] on m-button "Save" at bounding box center [1447, 639] width 99 height 32
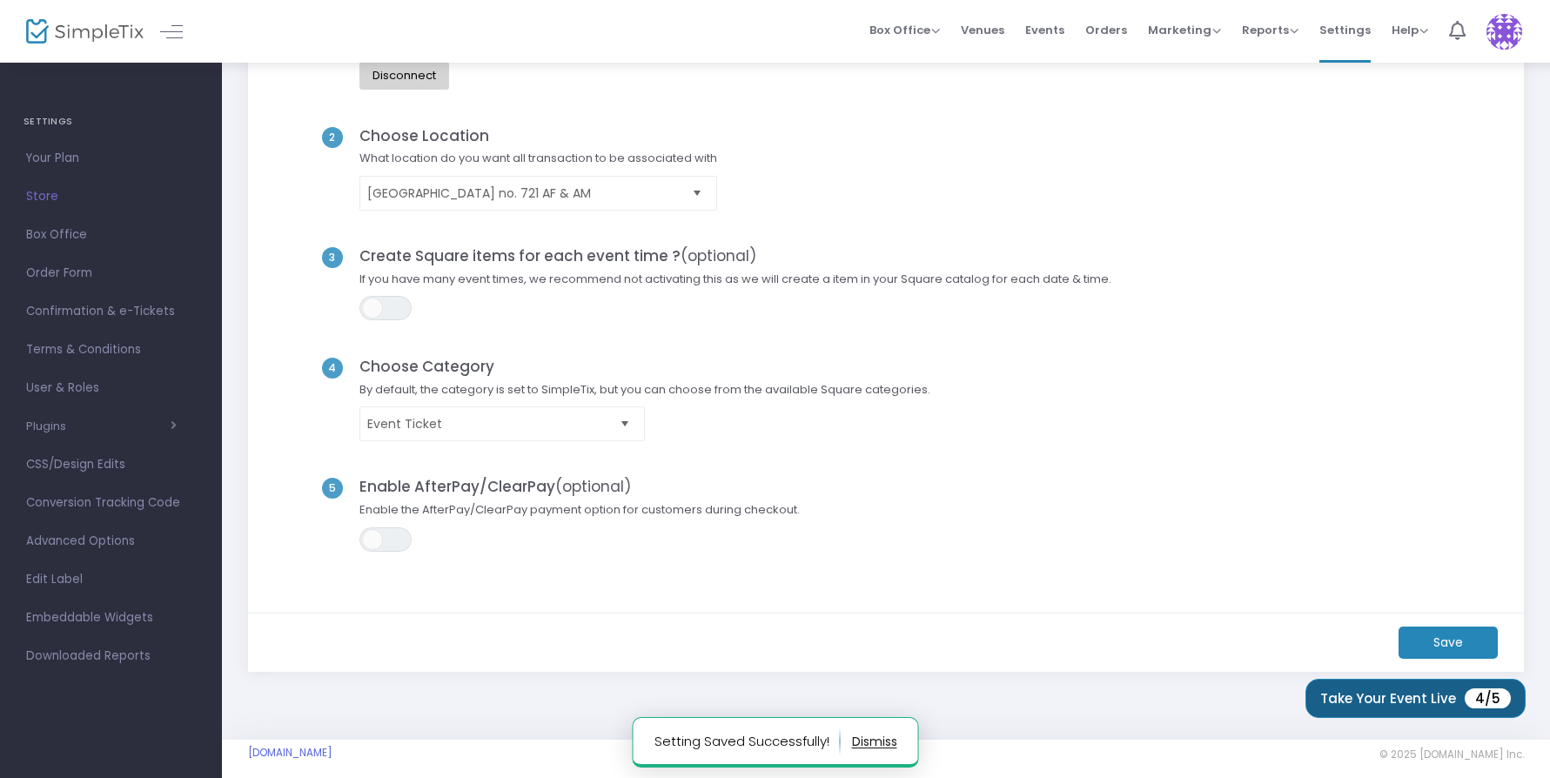
scroll to position [167, 0]
click at [1423, 696] on button "Take Your Event Live 4/5" at bounding box center [1415, 698] width 220 height 39
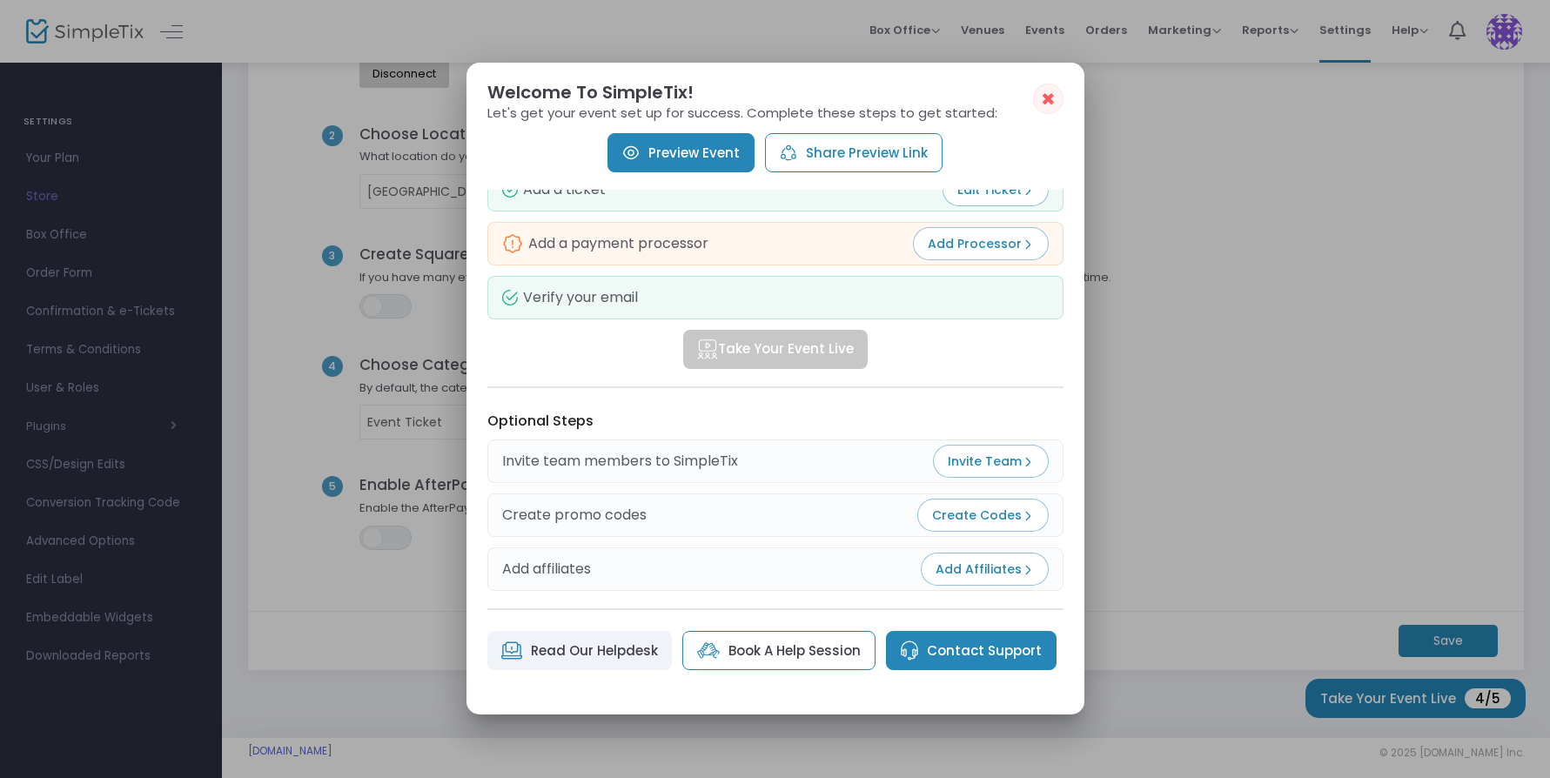
scroll to position [138, 0]
click at [1046, 96] on span "✖" at bounding box center [1048, 99] width 15 height 21
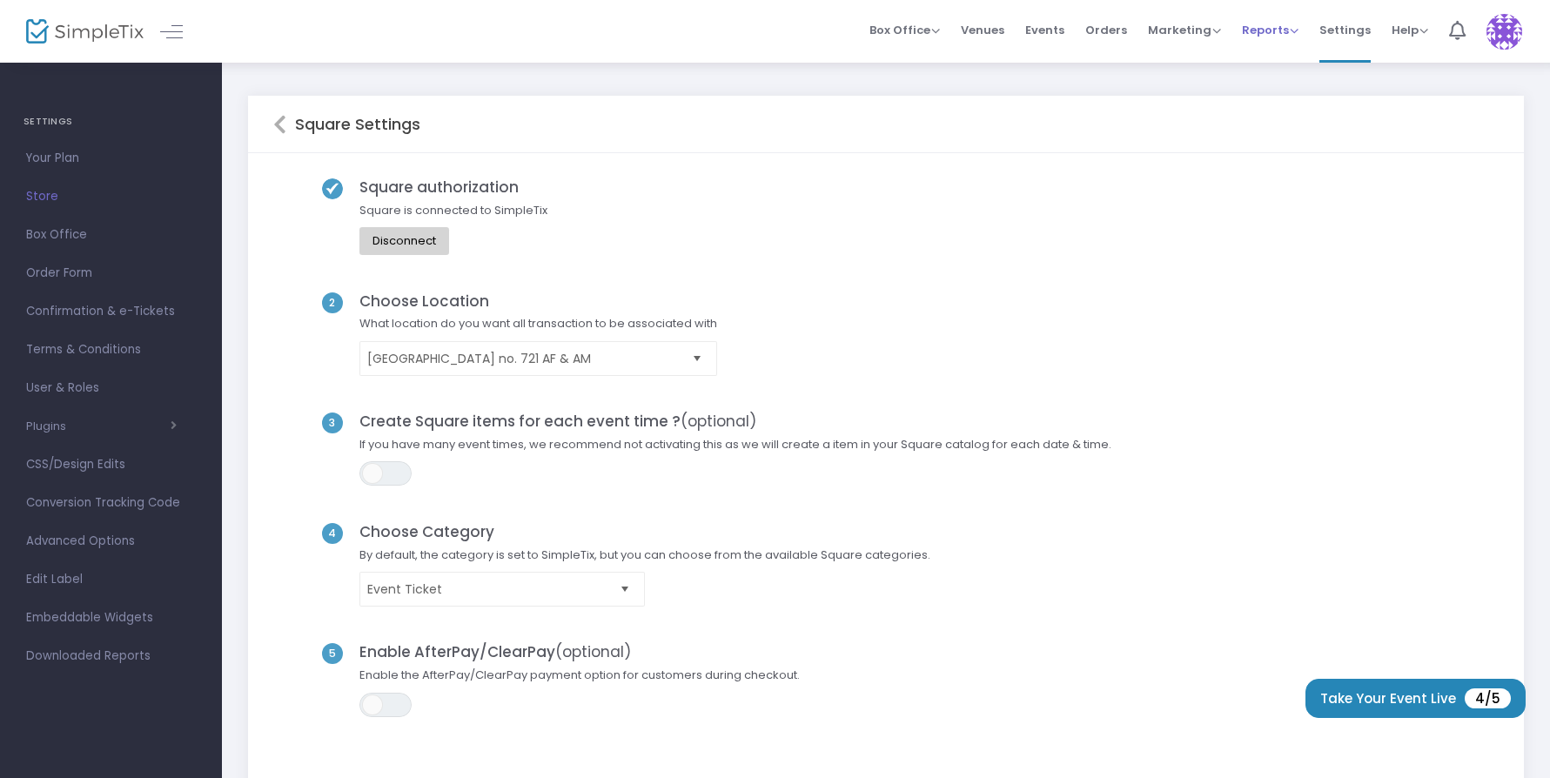
scroll to position [167, 0]
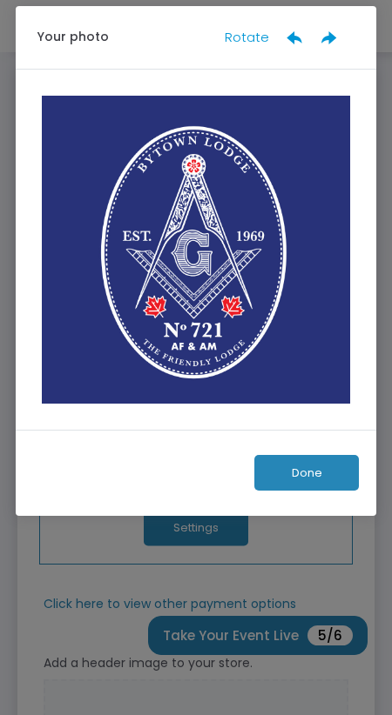
click at [325, 475] on button "Done" at bounding box center [306, 473] width 104 height 36
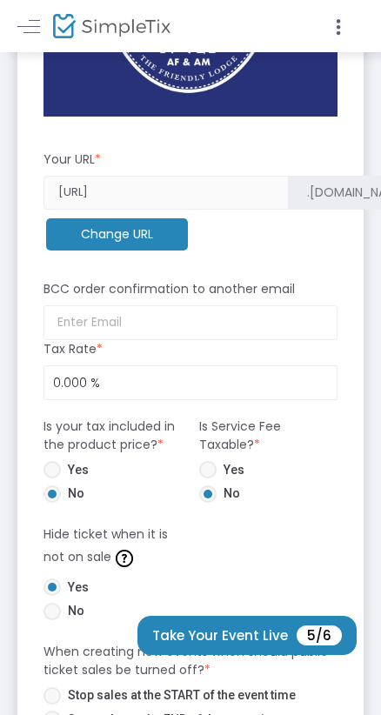
scroll to position [1099, 0]
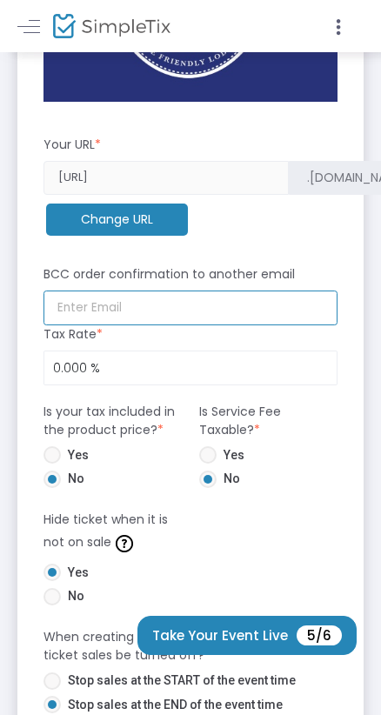
type input "[EMAIL_ADDRESS][DOMAIN_NAME]"
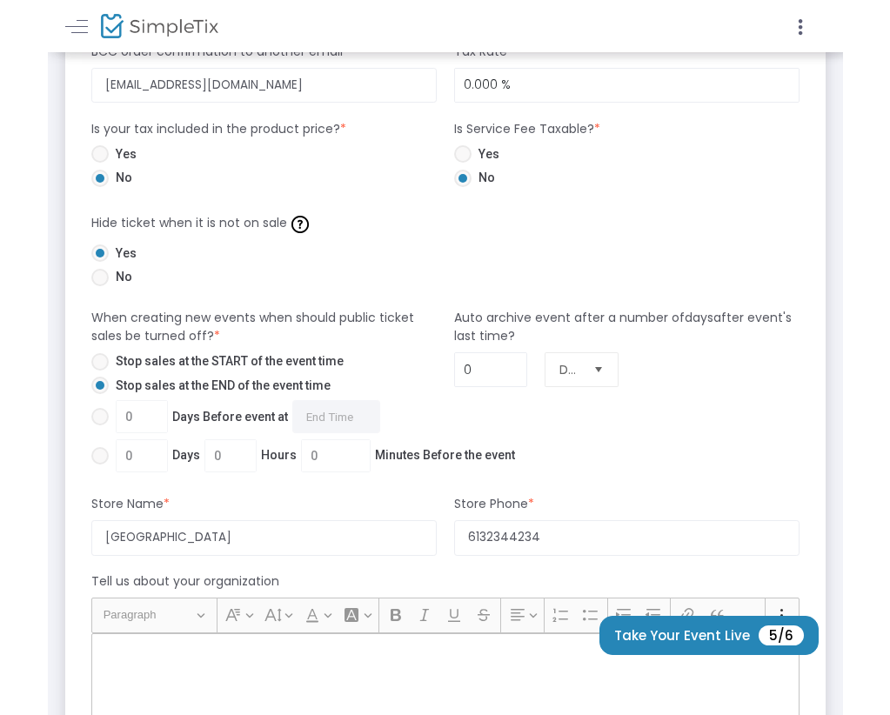
scroll to position [1059, 0]
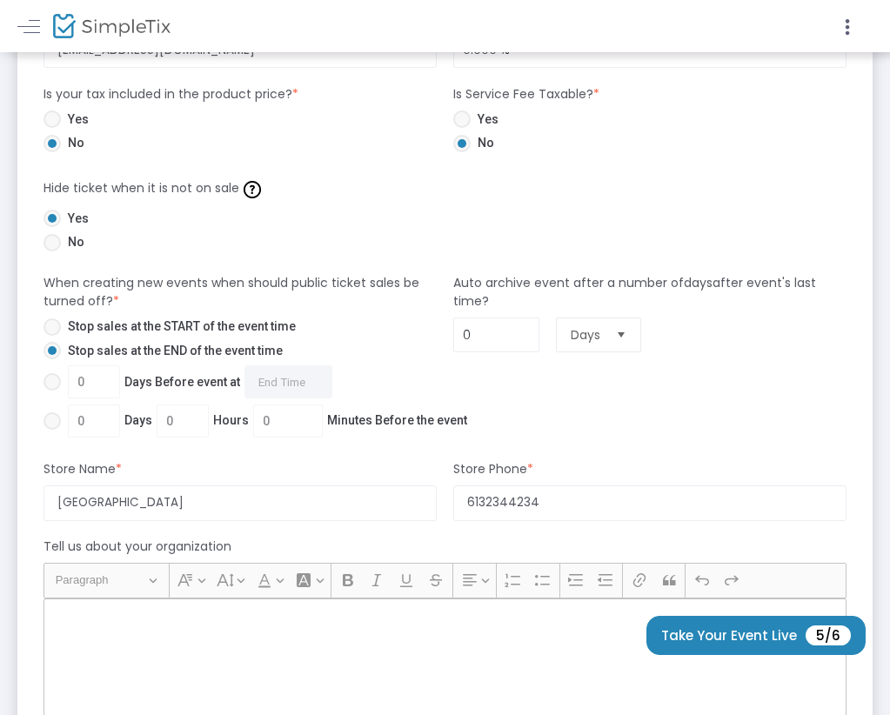
click at [391, 419] on div "Auto archive event after a number of days after event's last time? 0 Days" at bounding box center [650, 358] width 410 height 169
click at [391, 422] on span "Minutes Before the event" at bounding box center [397, 421] width 140 height 18
click at [52, 430] on input "0 Days 0 Hours 0 Minutes Before the event" at bounding box center [51, 430] width 1 height 1
radio input "true"
click at [361, 420] on span "Minutes Before the event" at bounding box center [397, 421] width 140 height 18
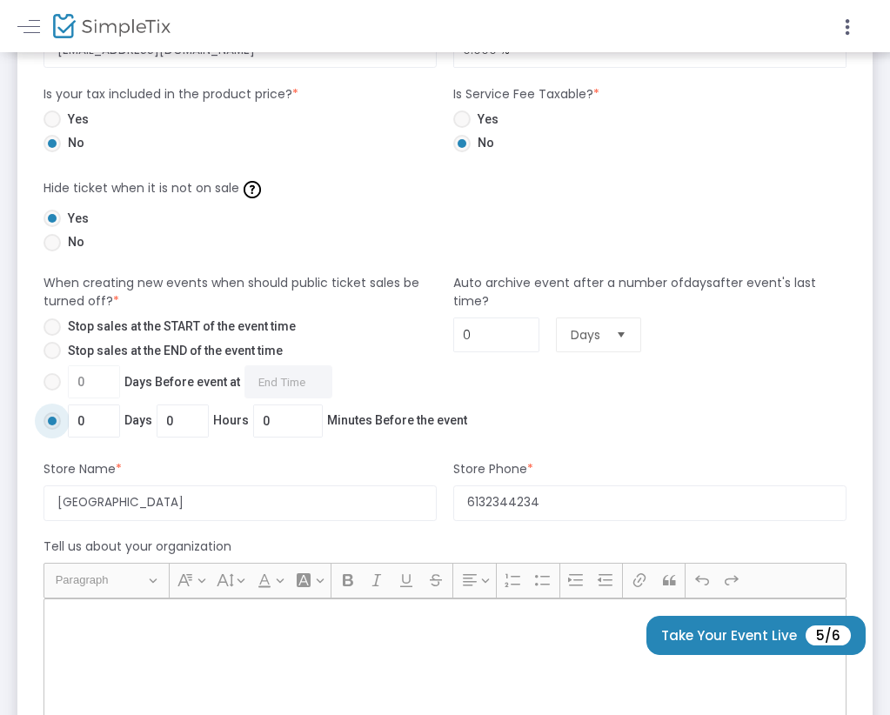
click at [52, 430] on input "0 Days 0 Hours 0 Minutes Before the event" at bounding box center [51, 430] width 1 height 1
drag, startPoint x: 285, startPoint y: 420, endPoint x: 251, endPoint y: 422, distance: 34.0
click at [254, 422] on input "0" at bounding box center [288, 421] width 68 height 33
drag, startPoint x: 180, startPoint y: 423, endPoint x: 151, endPoint y: 422, distance: 29.6
click at [151, 422] on span "0 Days 0 Hours 0 Minutes Before the event" at bounding box center [264, 421] width 406 height 33
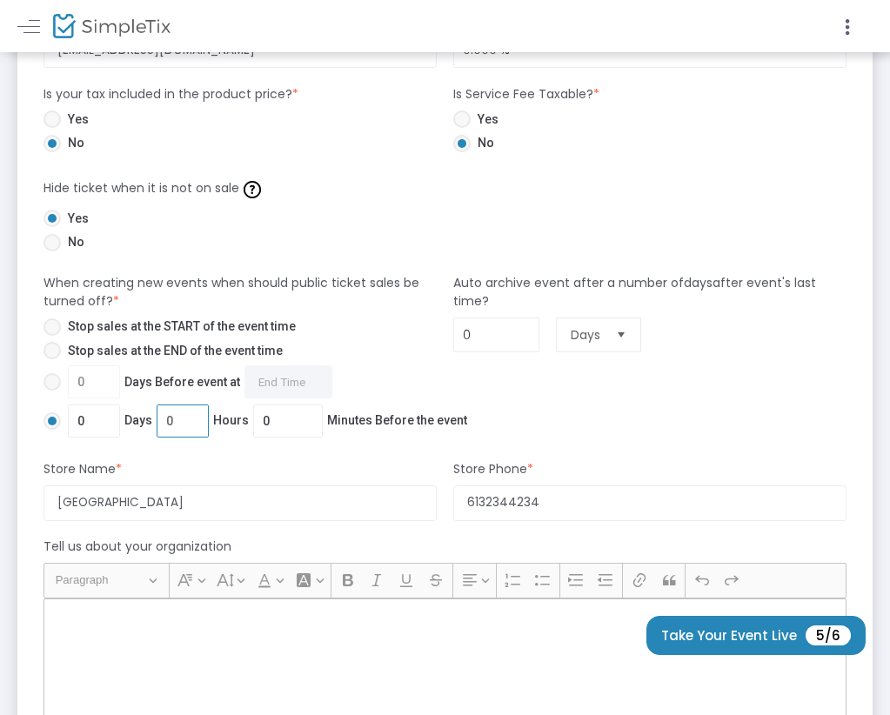
click at [52, 430] on input "0 Days 0 Hours 0 Minutes Before the event" at bounding box center [51, 430] width 1 height 1
click at [187, 420] on input "0" at bounding box center [182, 421] width 50 height 33
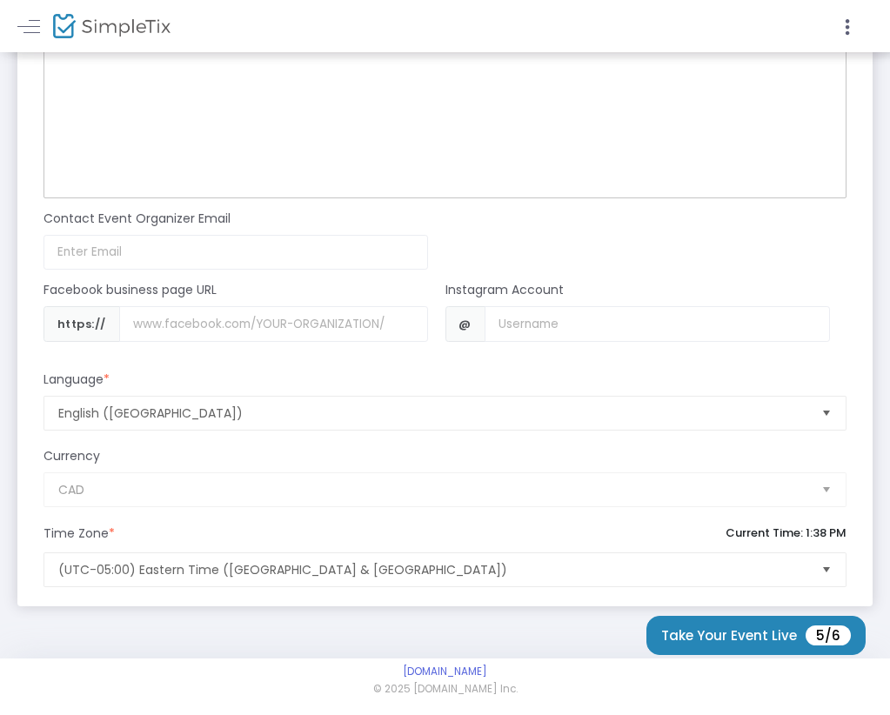
scroll to position [1636, 0]
type input "1"
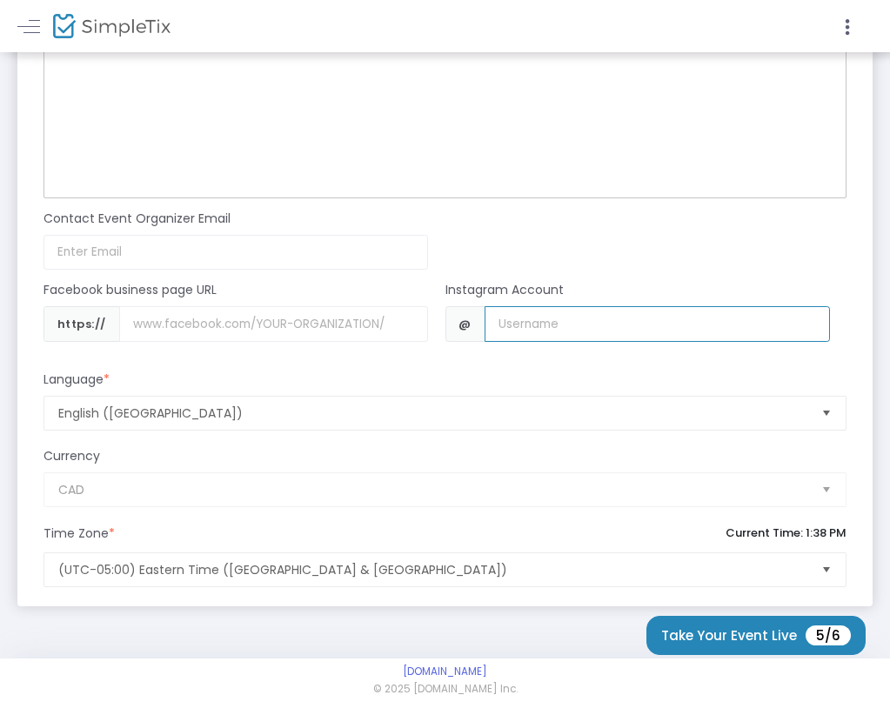
click at [391, 321] on input "Username" at bounding box center [657, 324] width 345 height 36
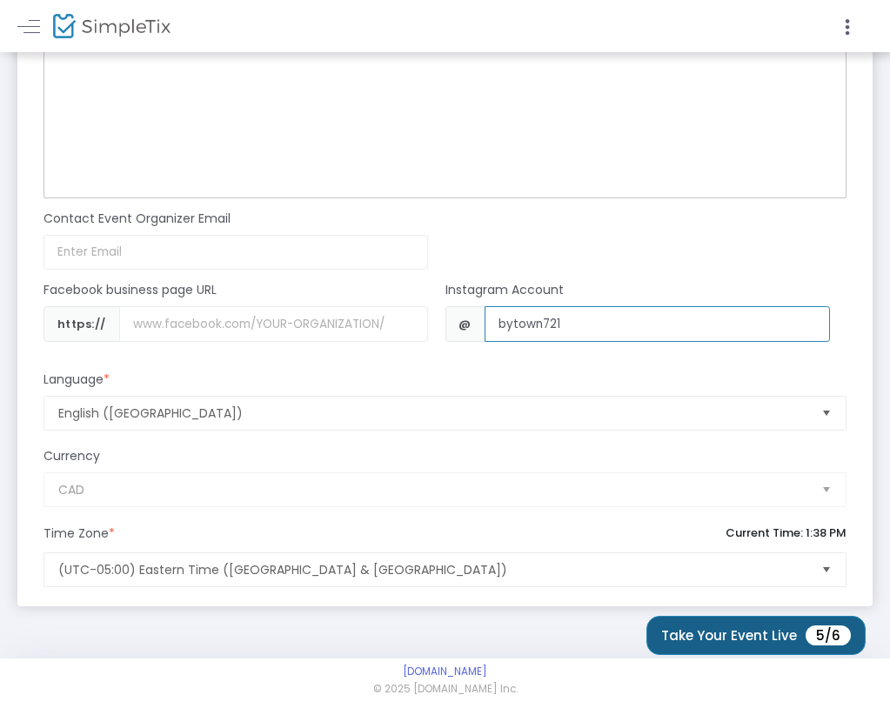
type input "bytown721"
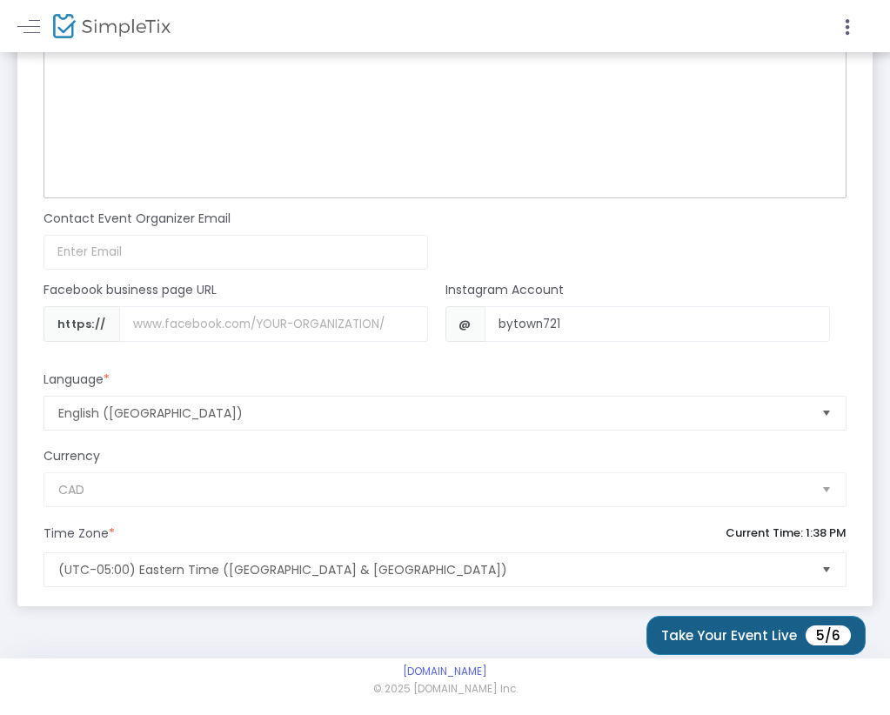
click at [391, 642] on button "Take Your Event Live 5/6" at bounding box center [755, 635] width 219 height 39
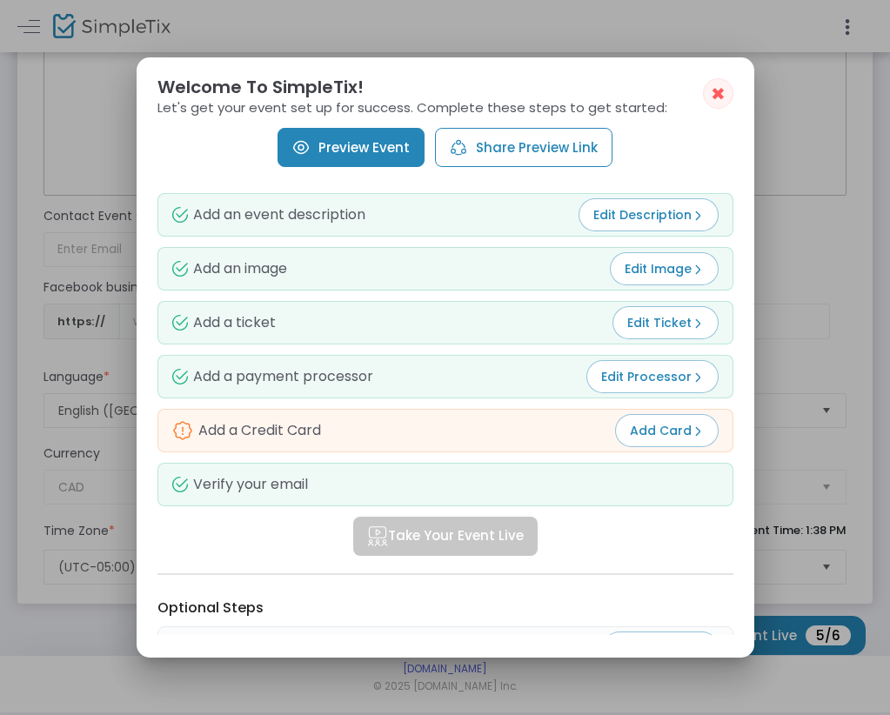
drag, startPoint x: 611, startPoint y: 534, endPoint x: 633, endPoint y: 500, distance: 40.3
click at [391, 534] on div "Take Your Event Live" at bounding box center [445, 536] width 576 height 39
click at [391, 437] on span "Add Card" at bounding box center [667, 430] width 74 height 17
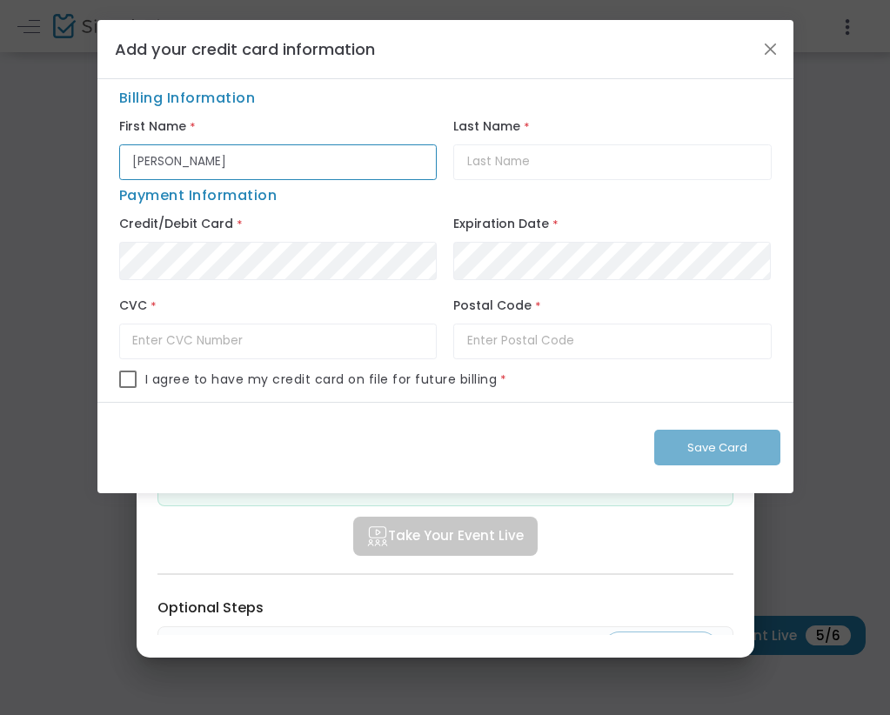
type input "Brodie"
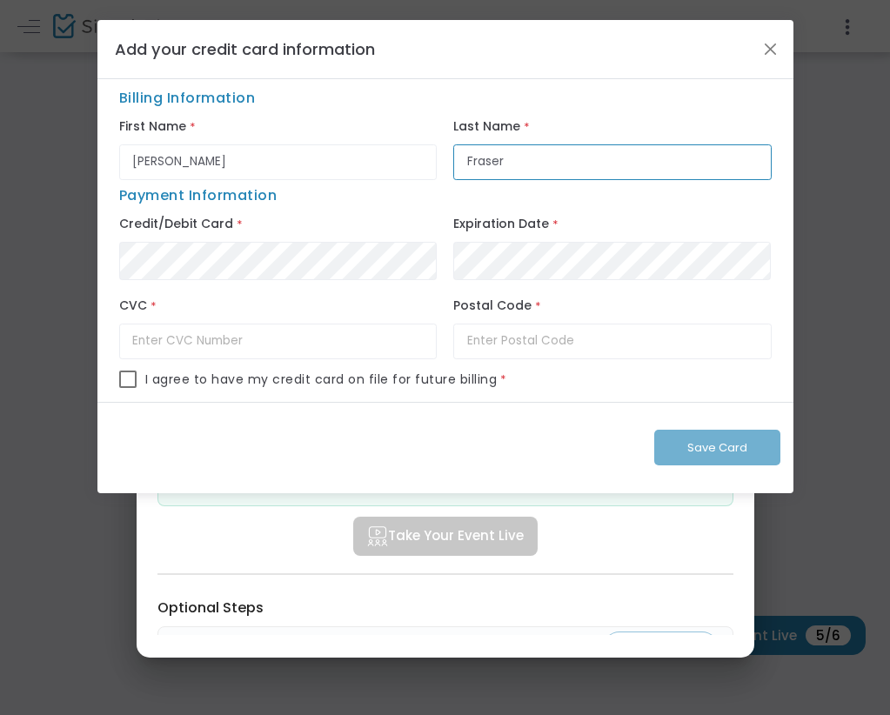
type input "Fraser"
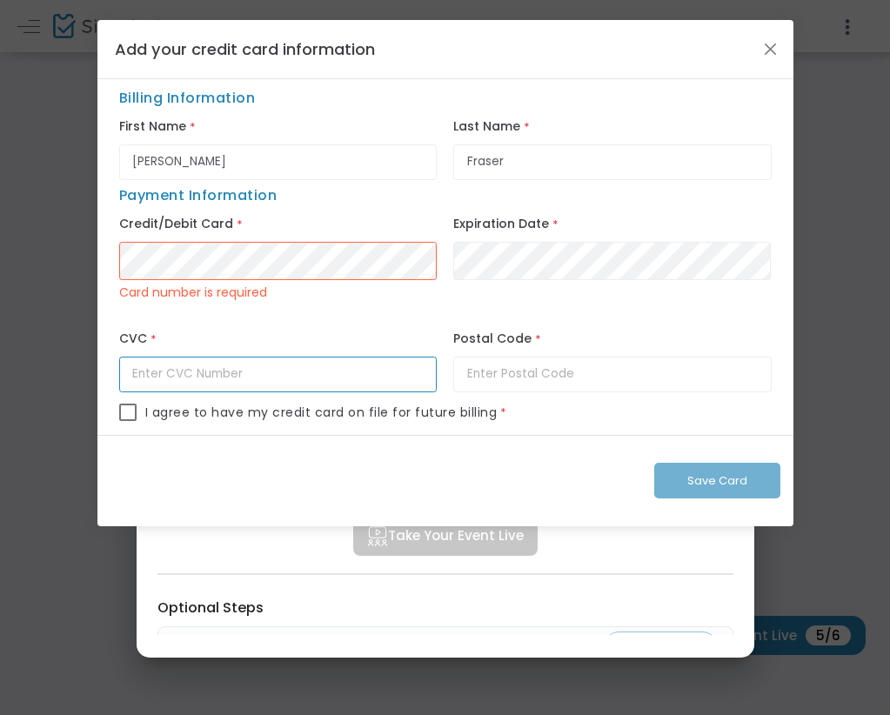
type input "752"
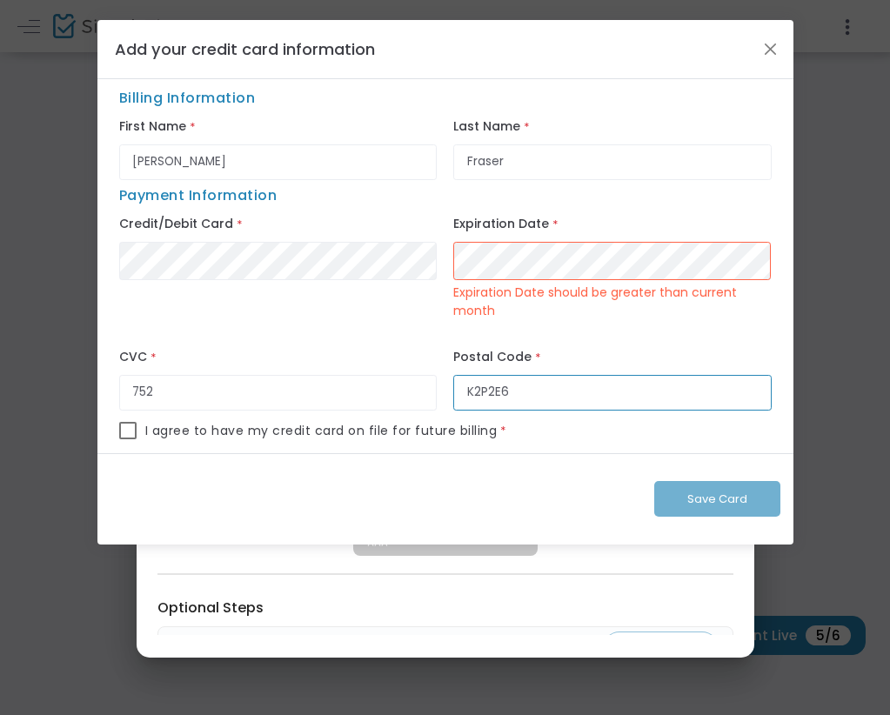
type input "K2P2E6"
click at [125, 433] on span at bounding box center [127, 430] width 17 height 17
click at [127, 439] on input "checkbox" at bounding box center [127, 439] width 1 height 1
checkbox input "true"
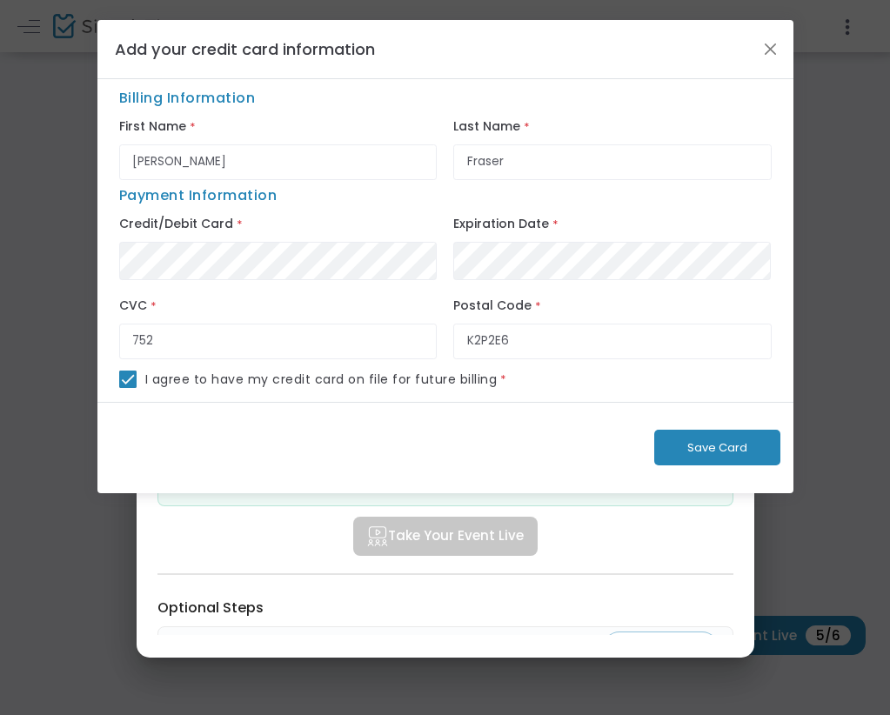
click at [391, 452] on span "Save Card" at bounding box center [717, 447] width 60 height 17
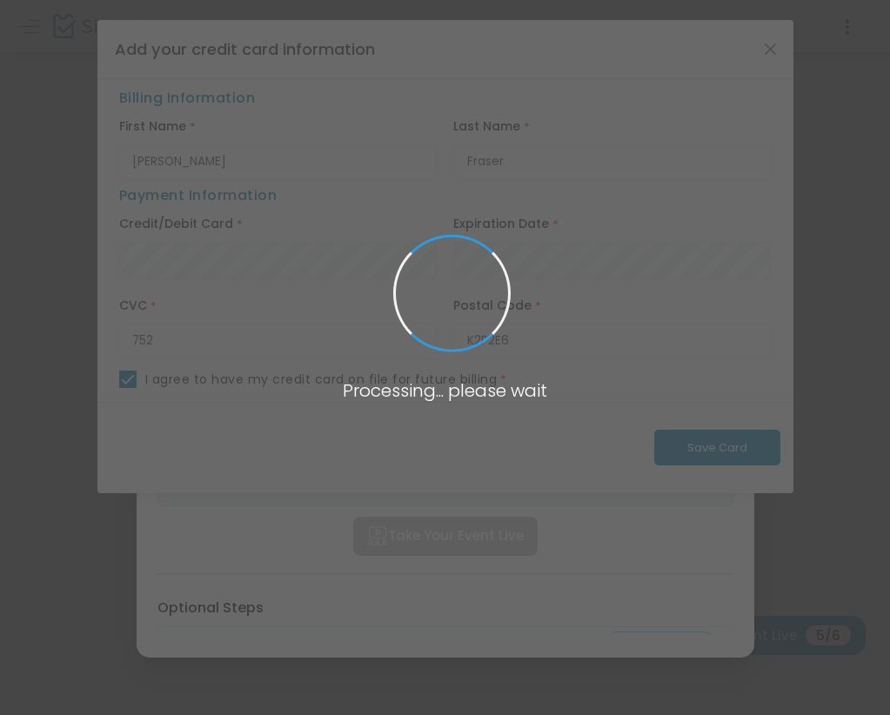
checkbox input "false"
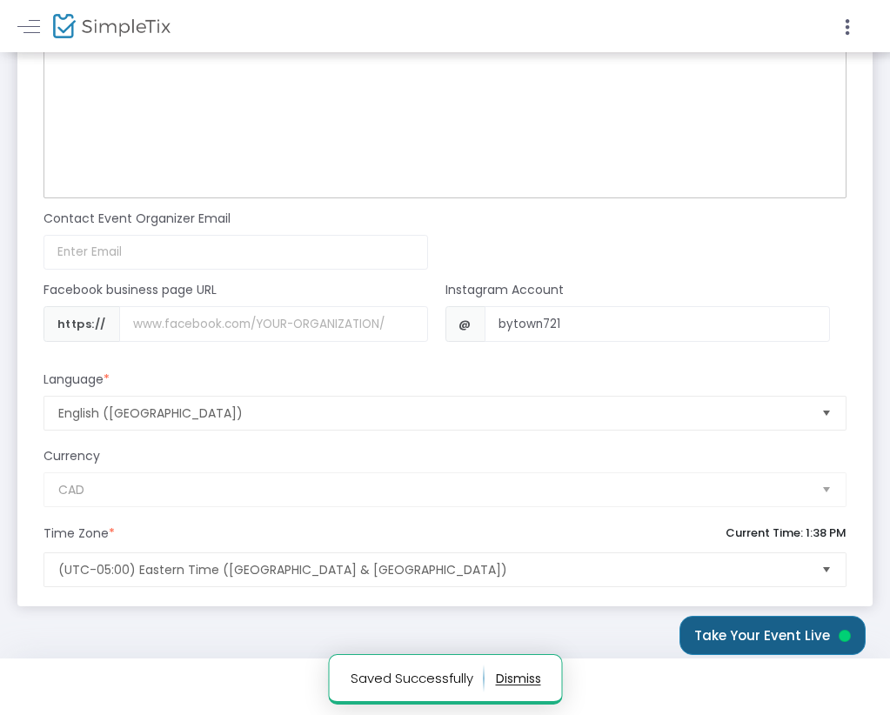
scroll to position [1636, 0]
click at [391, 646] on button "Take Your Event Live" at bounding box center [773, 635] width 186 height 39
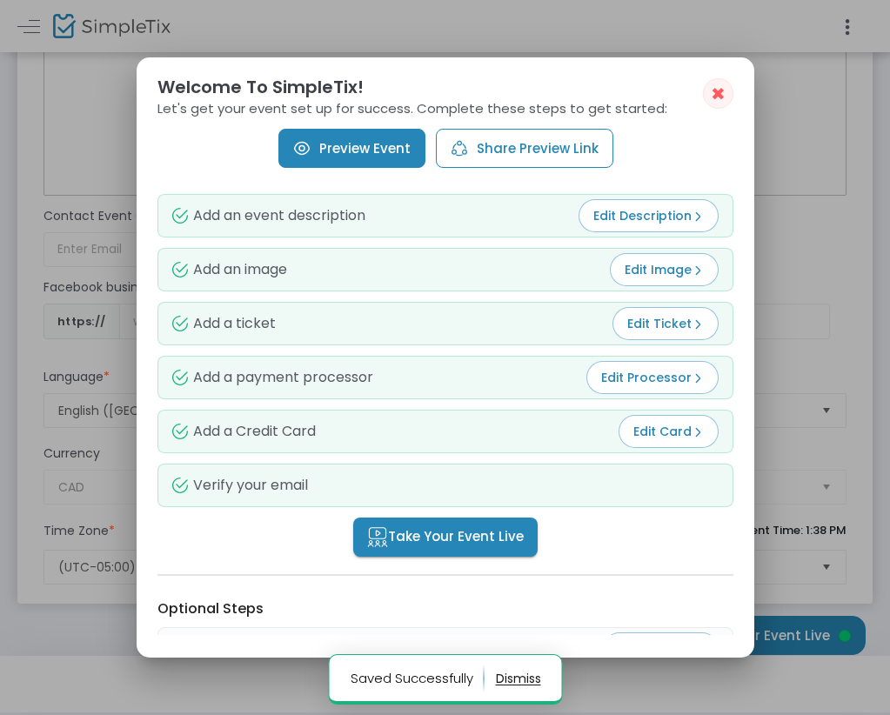
scroll to position [0, 0]
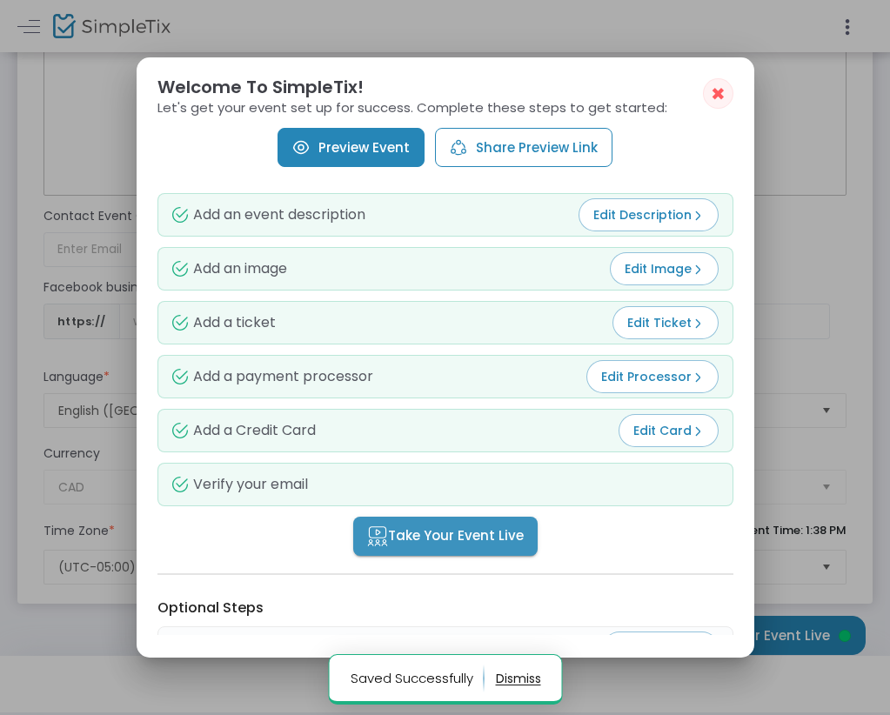
click at [391, 534] on span "Take Your Event Live" at bounding box center [445, 536] width 157 height 20
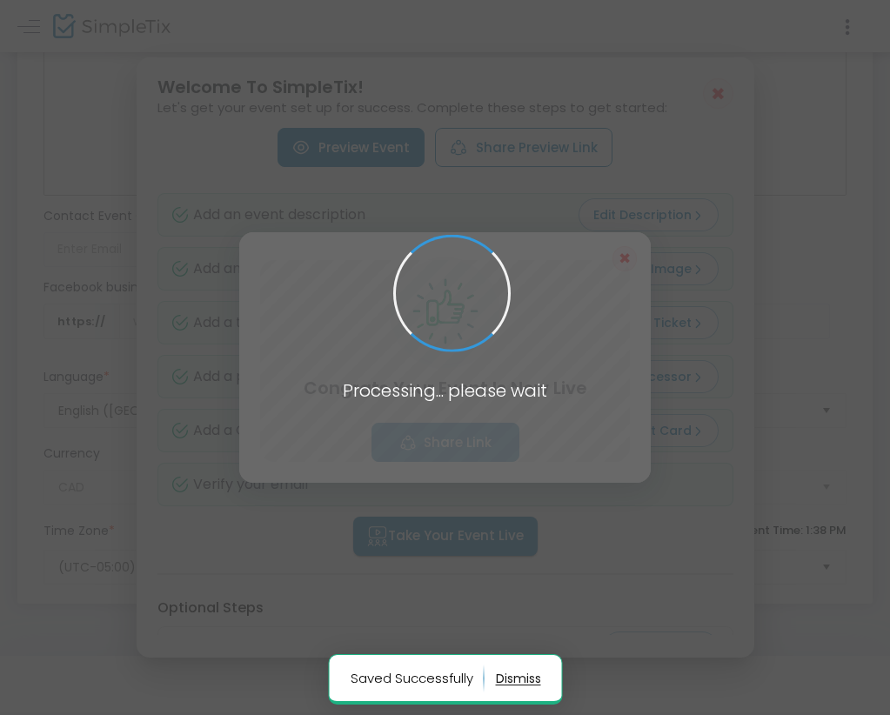
scroll to position [1636, 0]
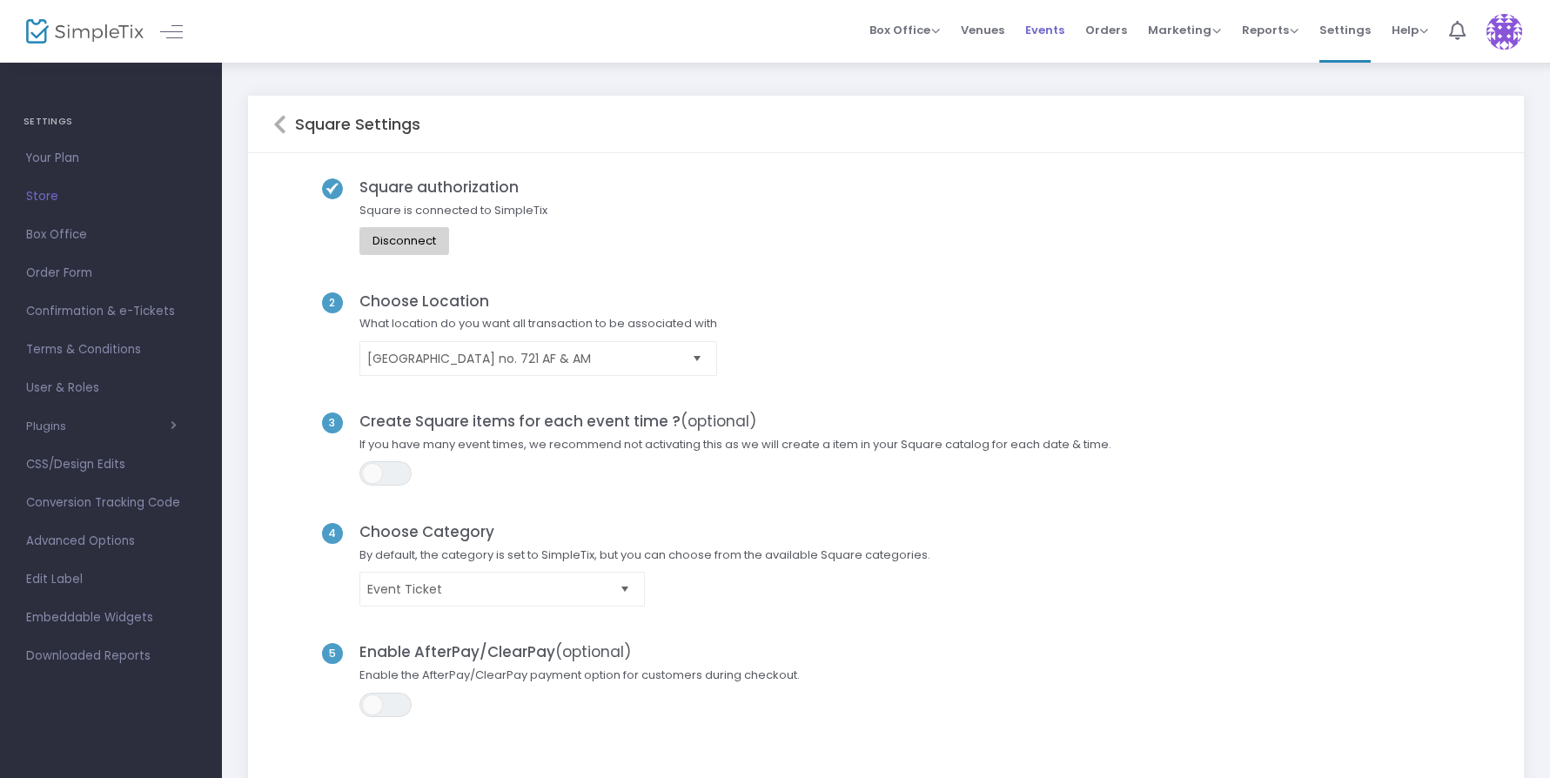
click at [1056, 29] on span "Events" at bounding box center [1044, 30] width 39 height 44
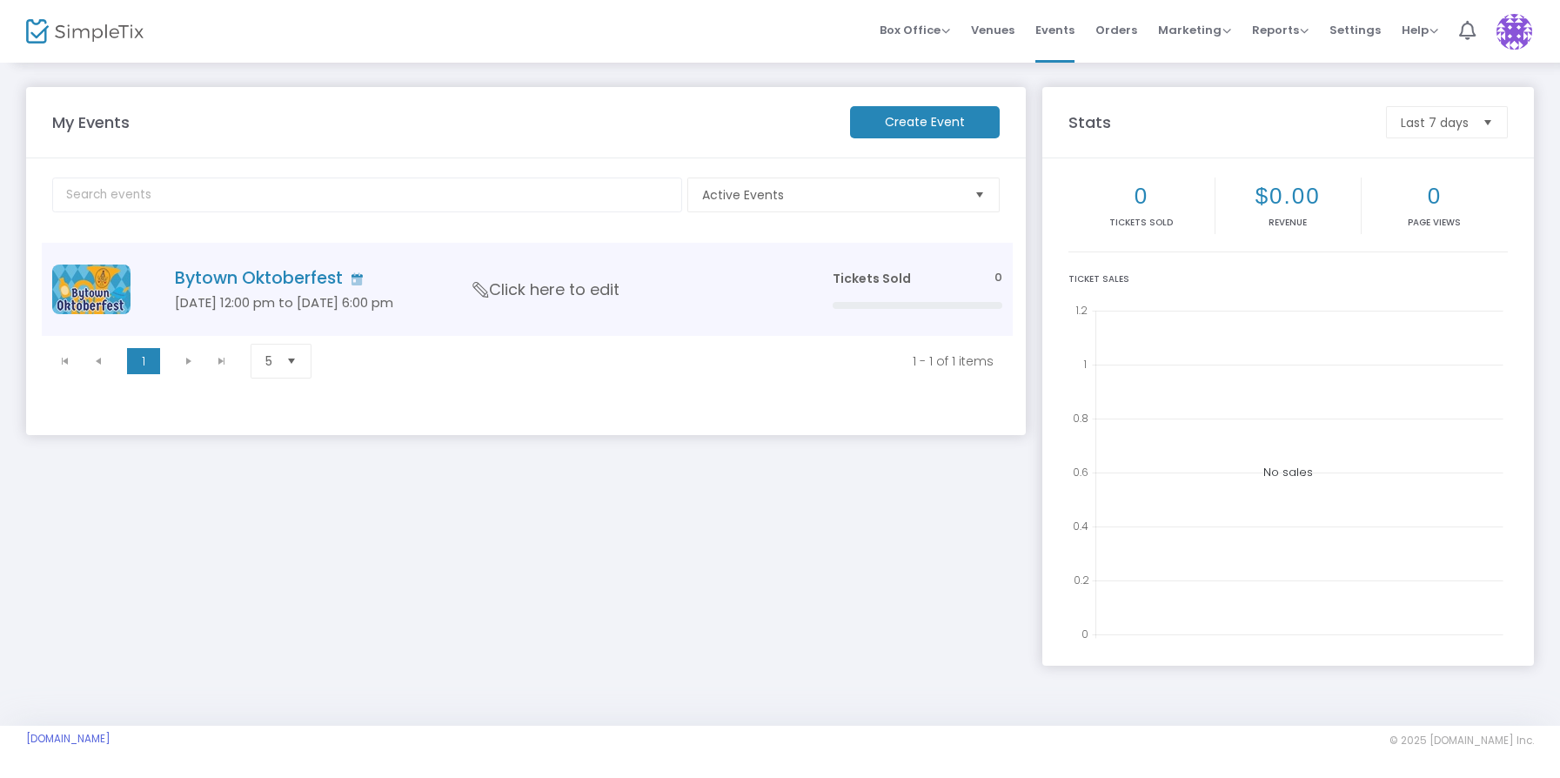
click at [732, 289] on td "Bytown Oktoberfest [DATE] 12:00 pm to [DATE] 6:00 pm Click here to edit" at bounding box center [477, 289] width 688 height 93
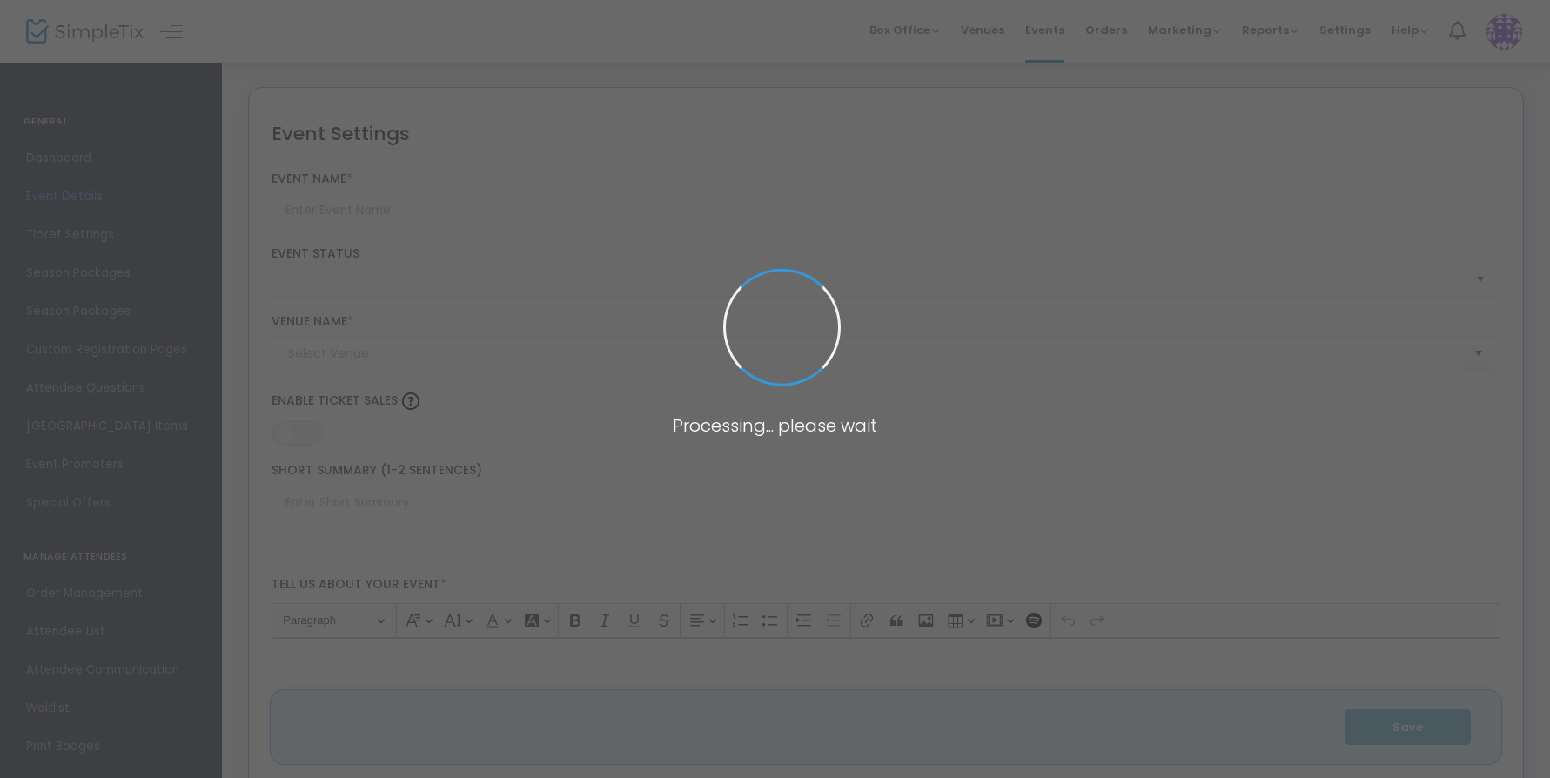
type input "Bytown Oktoberfest"
type textarea "Celebrate Oktoberfest in [GEOGRAPHIC_DATA]!Join us for the inaugural Bytown Okt…"
type input "Buy Tickets"
type input "[GEOGRAPHIC_DATA]"
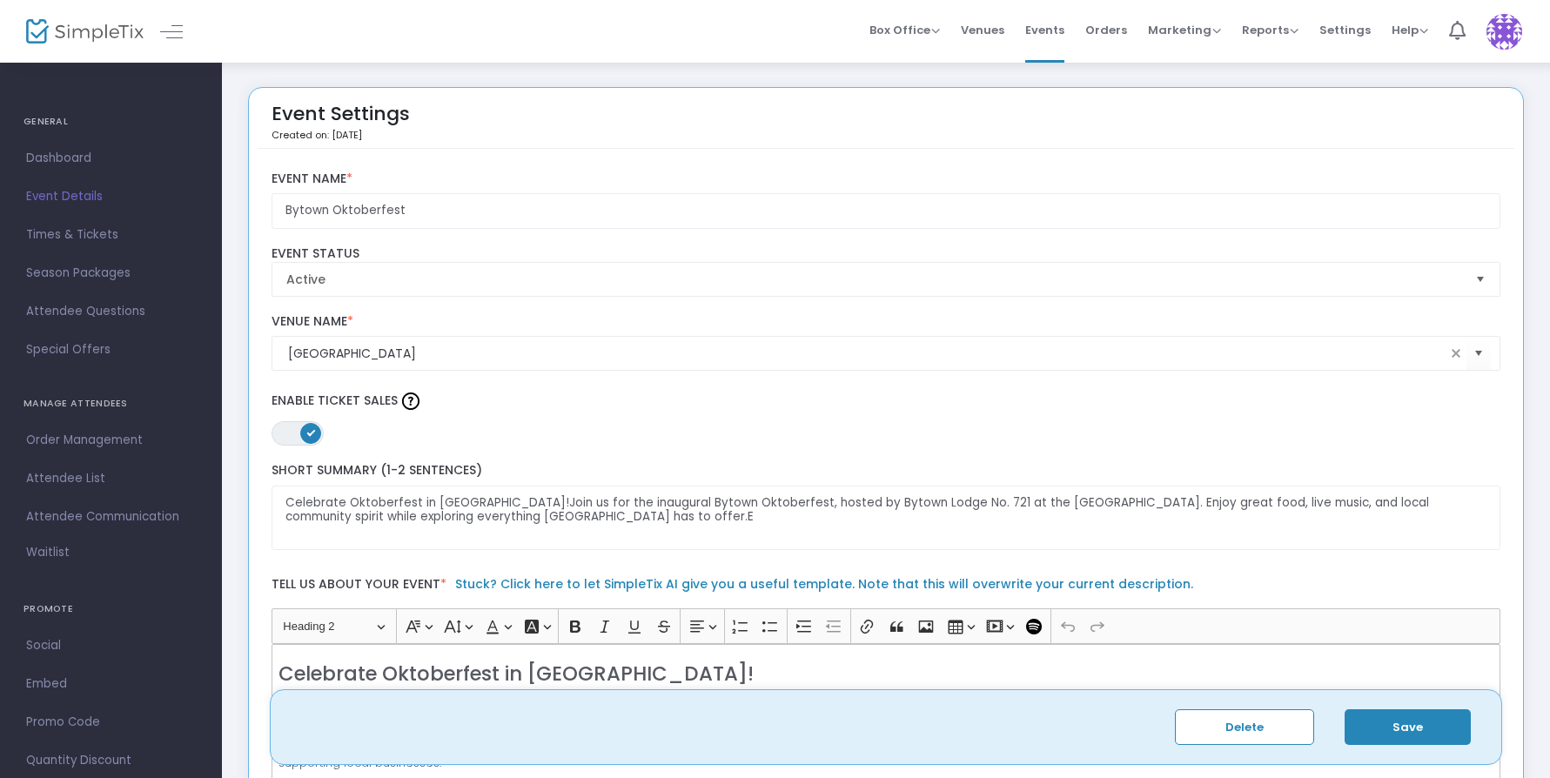
click at [112, 236] on span "Times & Tickets" at bounding box center [111, 235] width 170 height 23
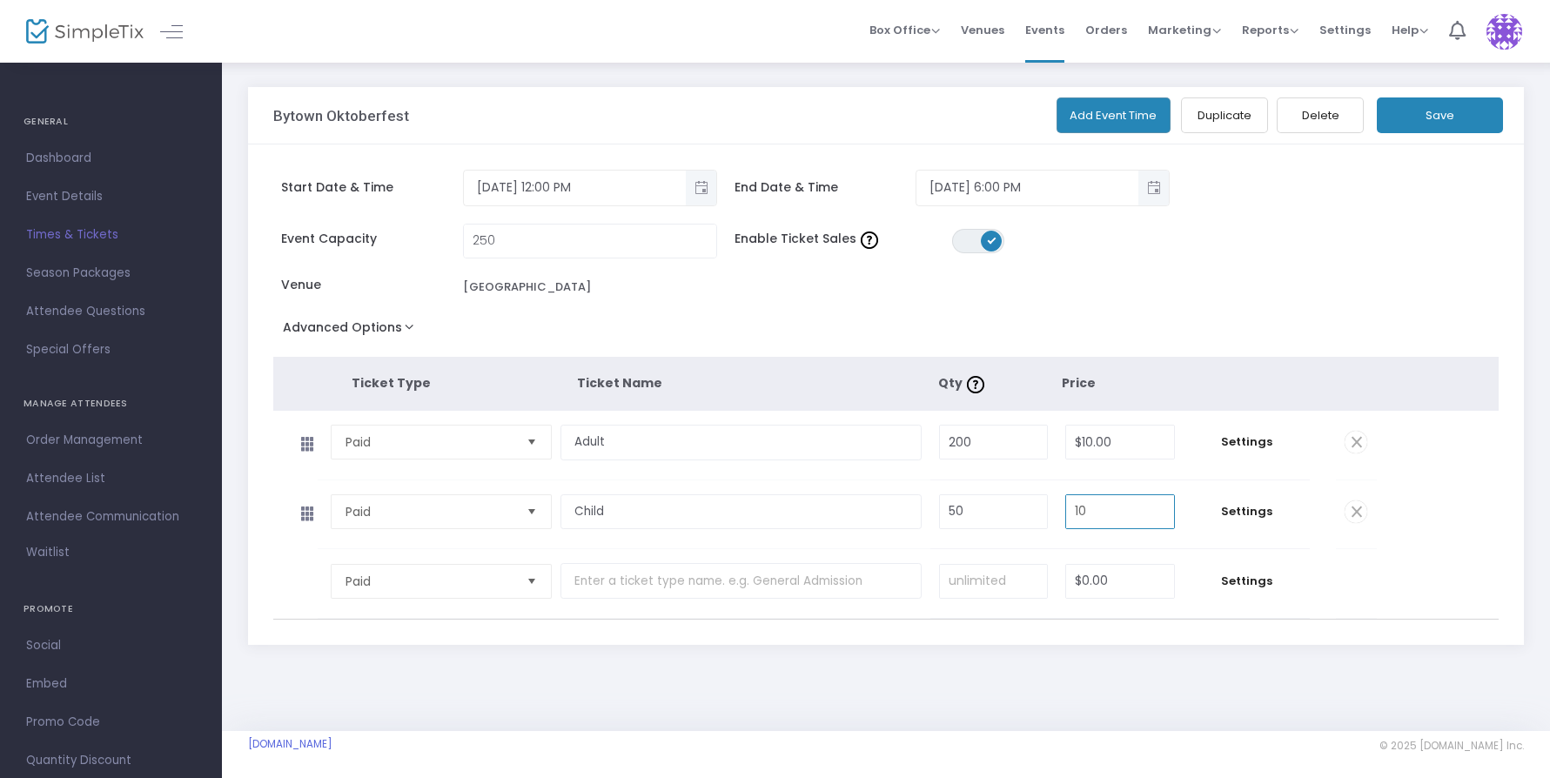
drag, startPoint x: 1097, startPoint y: 515, endPoint x: 1037, endPoint y: 519, distance: 60.2
click at [1037, 519] on tr "Paid Required. Child Required. 50 Required. 10 Required. Settings" at bounding box center [824, 515] width 1103 height 70
type input "$5.00"
click at [748, 523] on input "Child" at bounding box center [740, 512] width 361 height 36
type input "Child (under 10)"
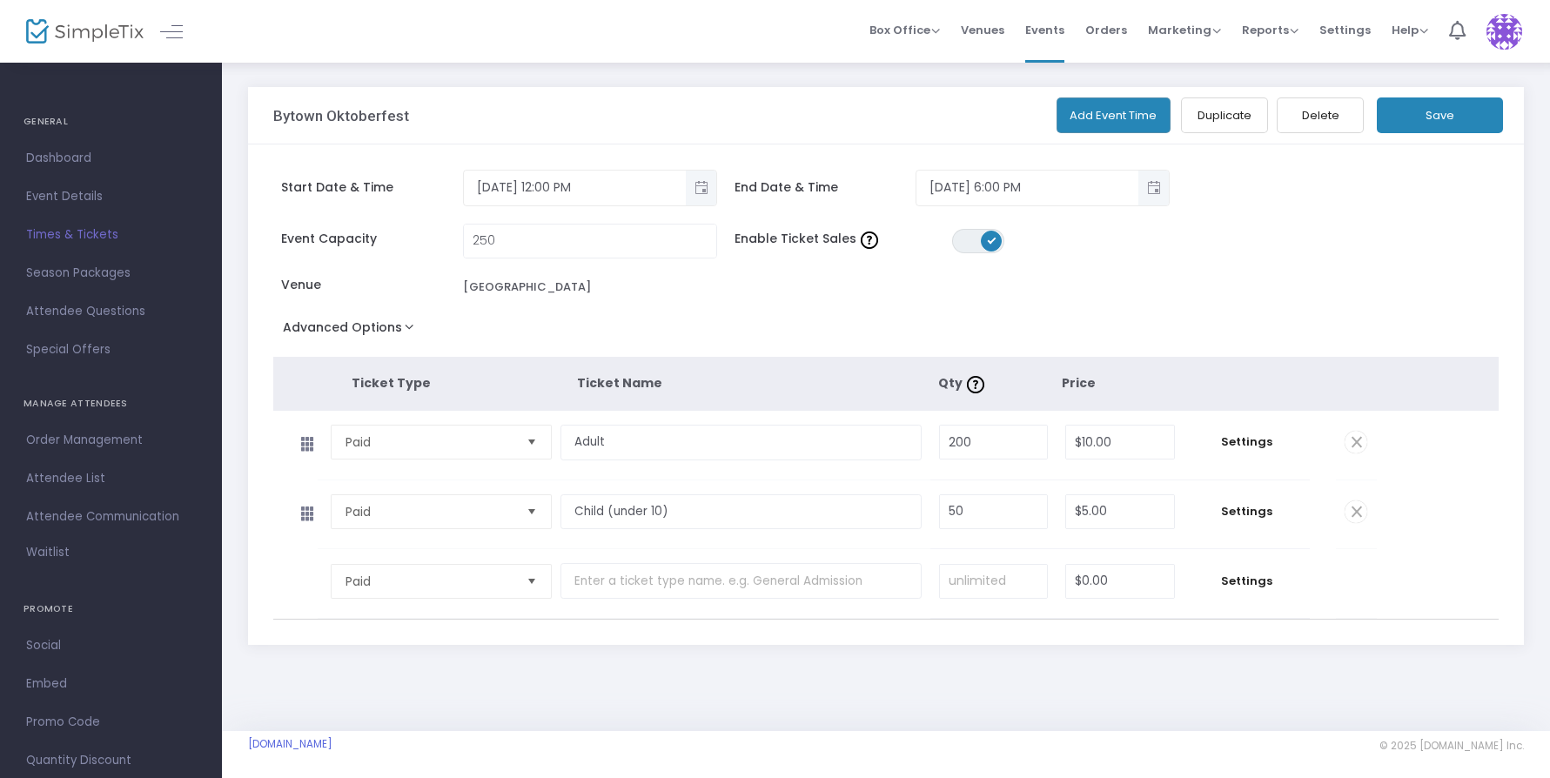
click at [1467, 124] on button "Save" at bounding box center [1440, 115] width 126 height 36
click at [1465, 115] on button "Save" at bounding box center [1440, 115] width 126 height 36
click at [1048, 30] on span "Events" at bounding box center [1044, 30] width 39 height 44
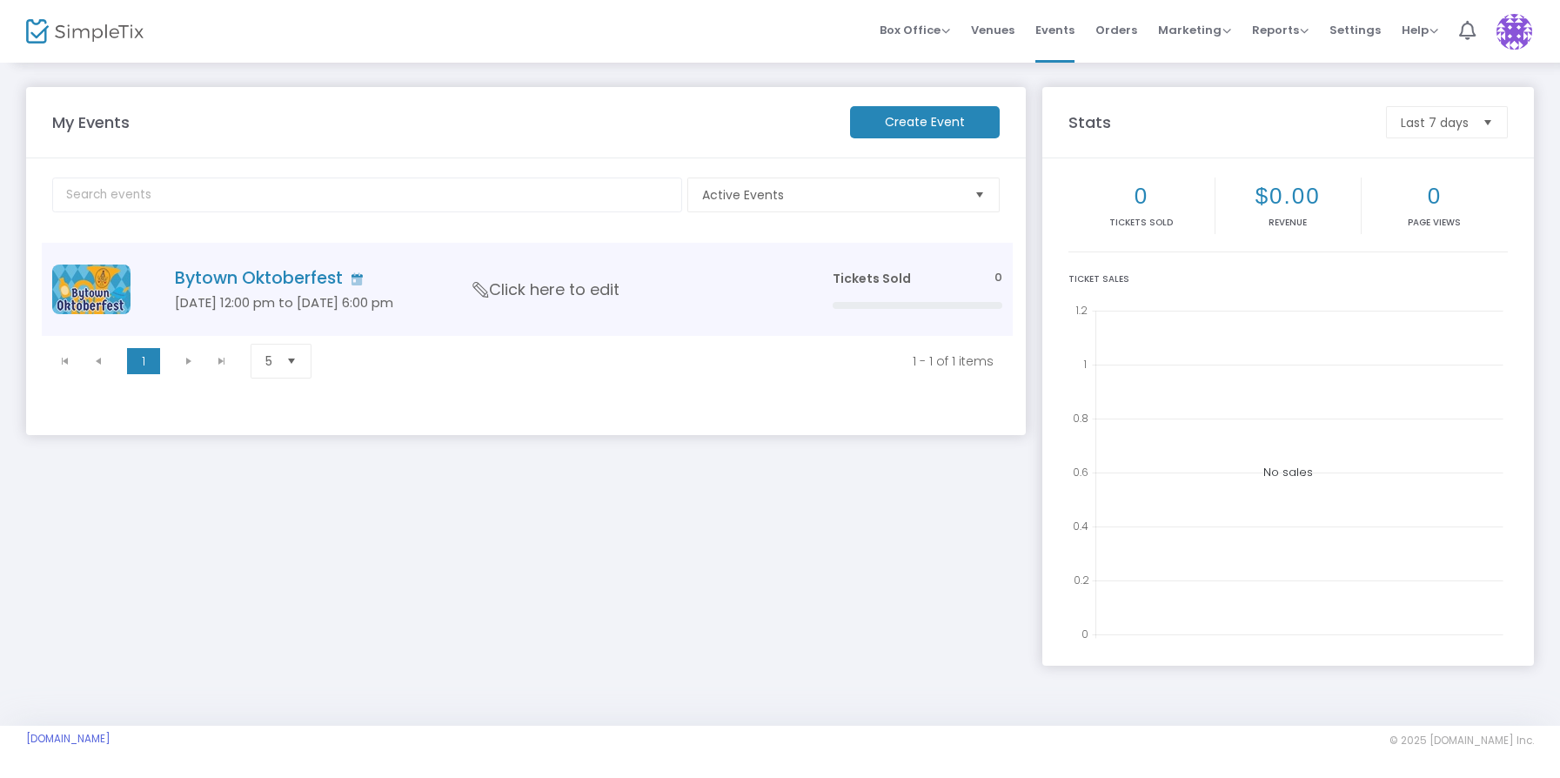
click at [314, 278] on h4 "Bytown Oktoberfest" at bounding box center [478, 278] width 606 height 20
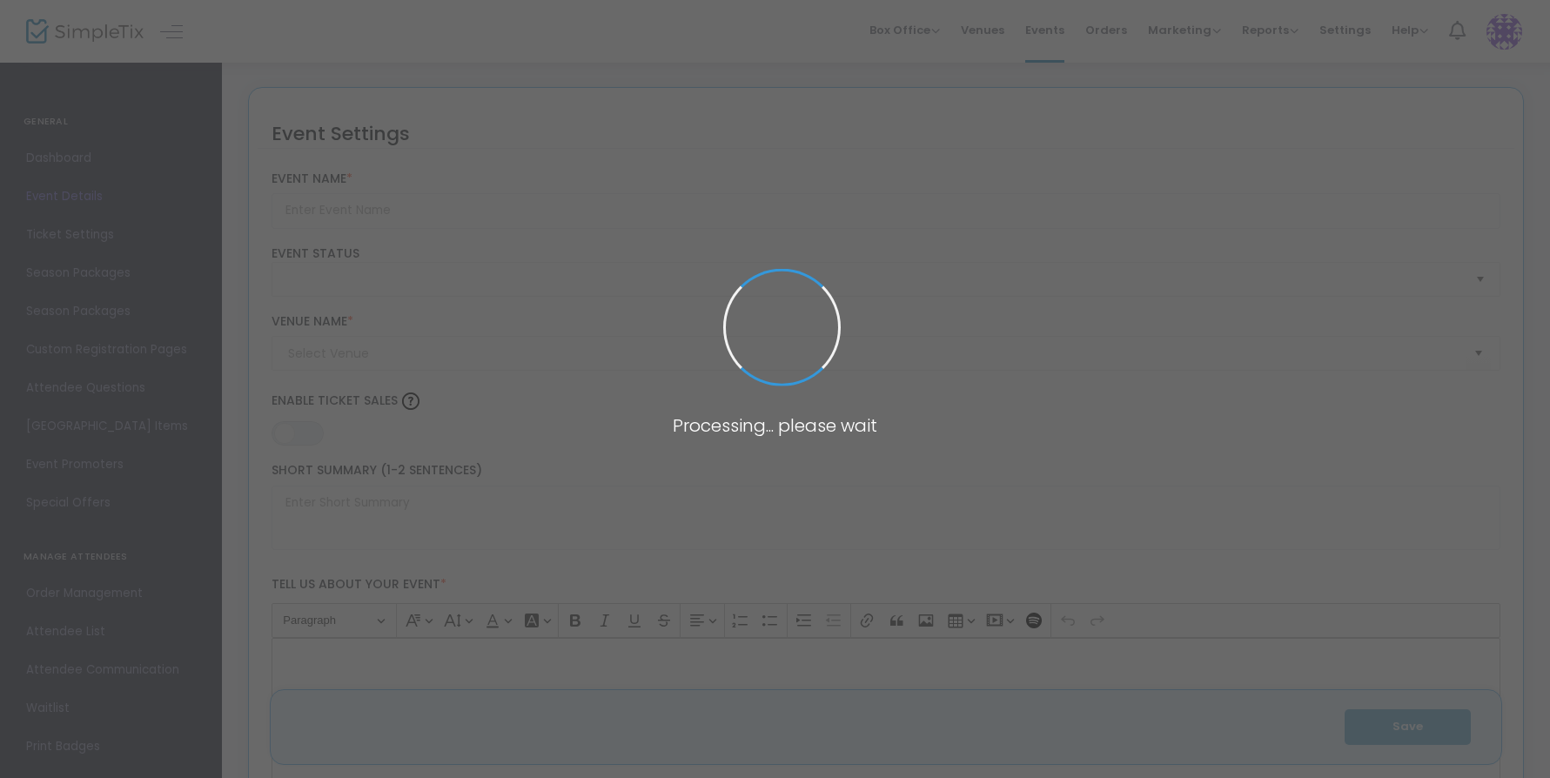
type input "Bytown Oktoberfest"
type textarea "Celebrate Oktoberfest in Westboro!Join us for the inaugural Bytown Oktoberfest,…"
type input "Buy Tickets"
type input "[GEOGRAPHIC_DATA]"
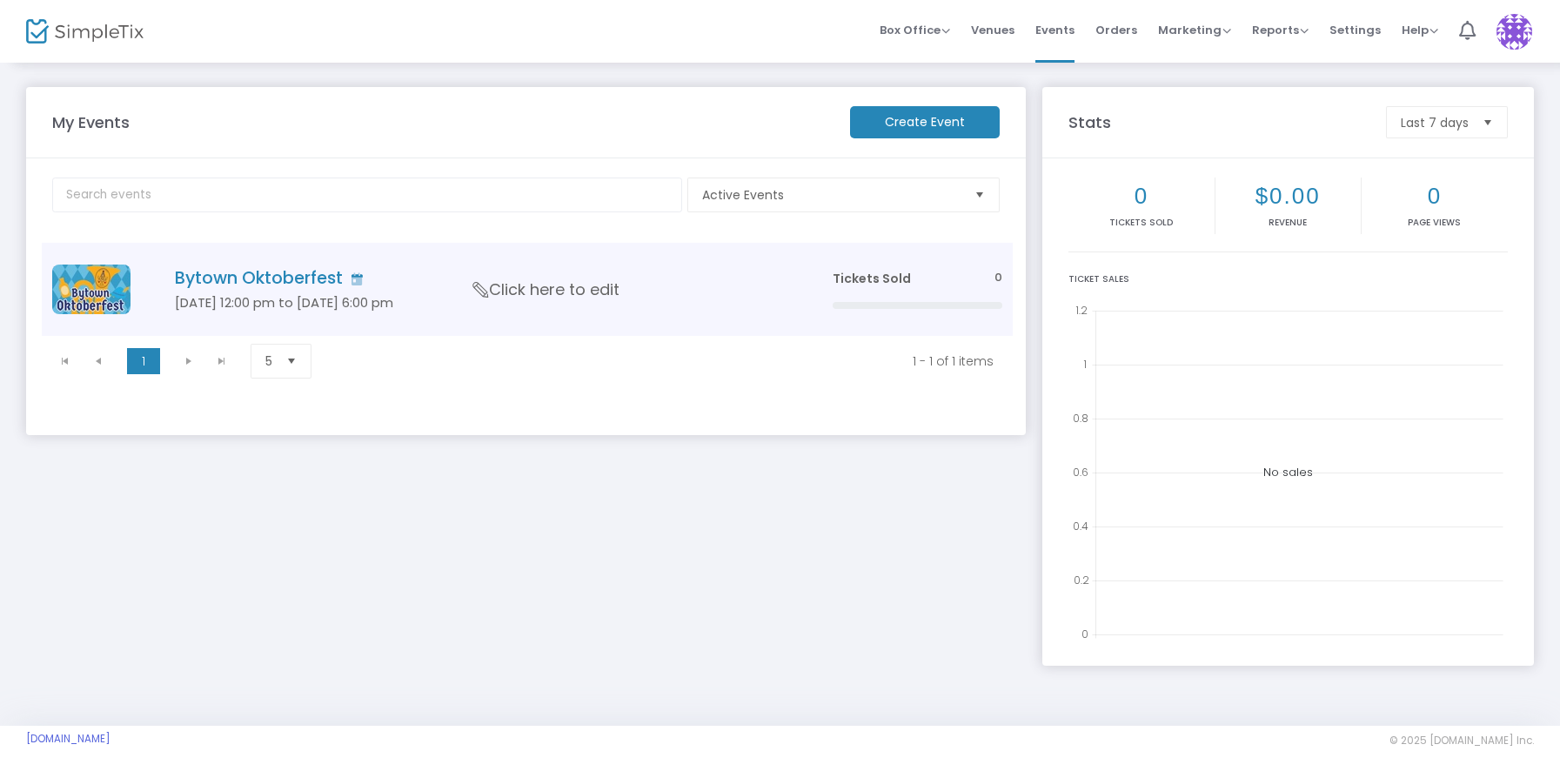
click at [650, 290] on td "Bytown Oktoberfest Oct 18 12:00 pm to Oct 18 6:00 pm Click here to edit" at bounding box center [477, 289] width 688 height 93
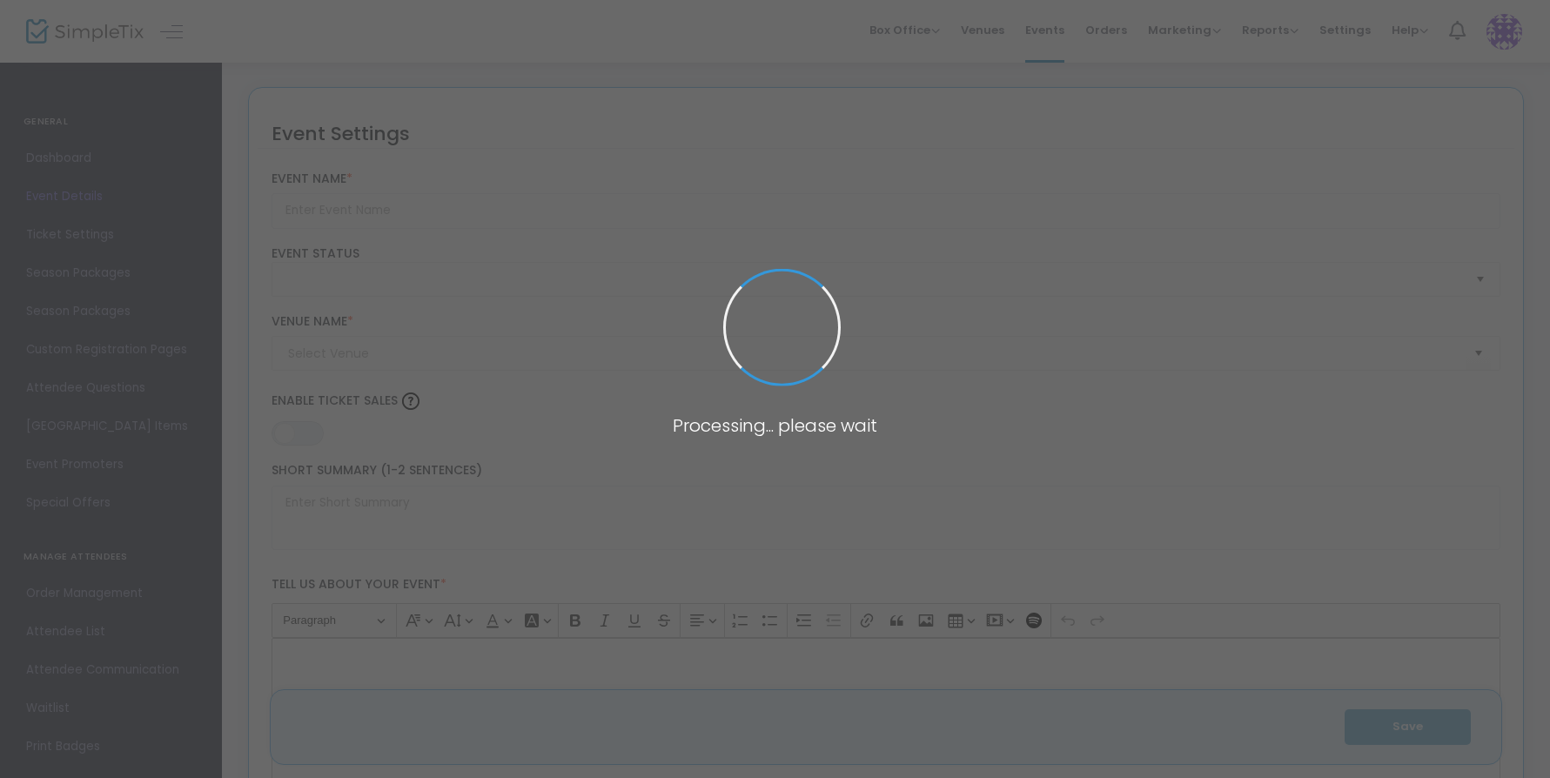
type input "Bytown Oktoberfest"
type textarea "Celebrate Oktoberfest in Westboro!Join us for the inaugural Bytown Oktoberfest,…"
type input "Buy Tickets"
type input "[GEOGRAPHIC_DATA]"
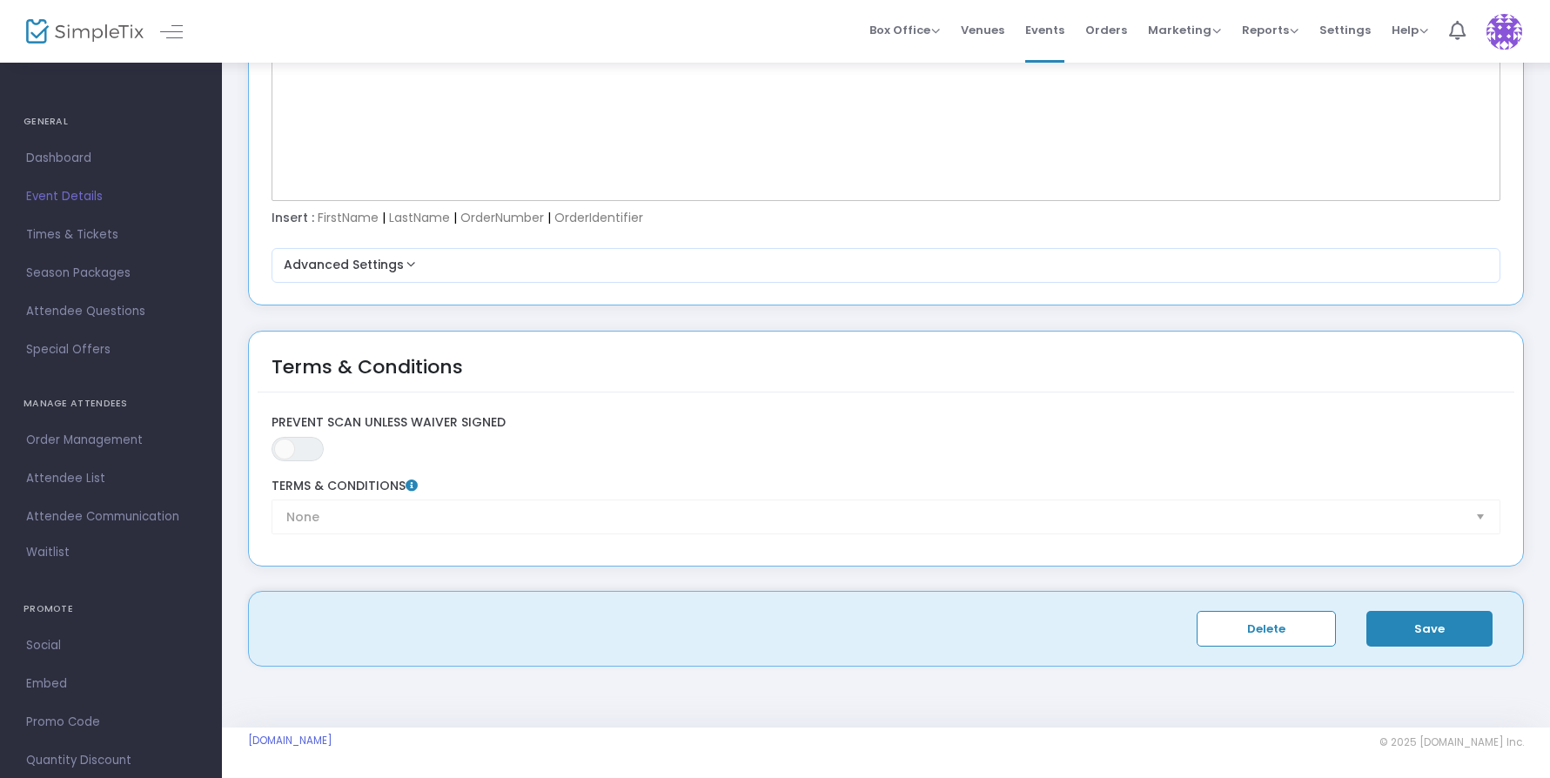
scroll to position [2458, 0]
click at [1343, 30] on span "Settings" at bounding box center [1344, 30] width 51 height 44
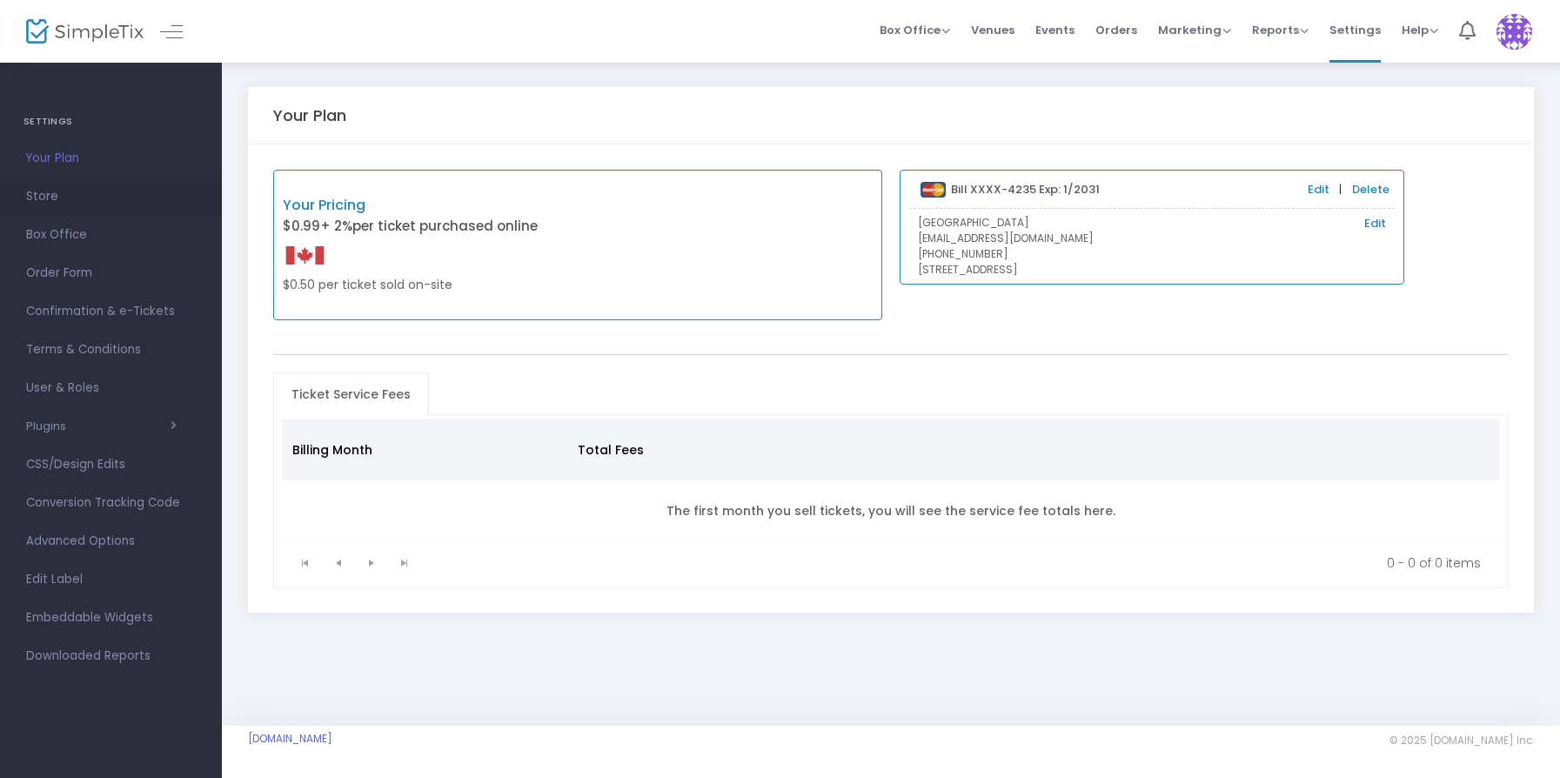
click at [60, 195] on span "Store" at bounding box center [111, 196] width 170 height 23
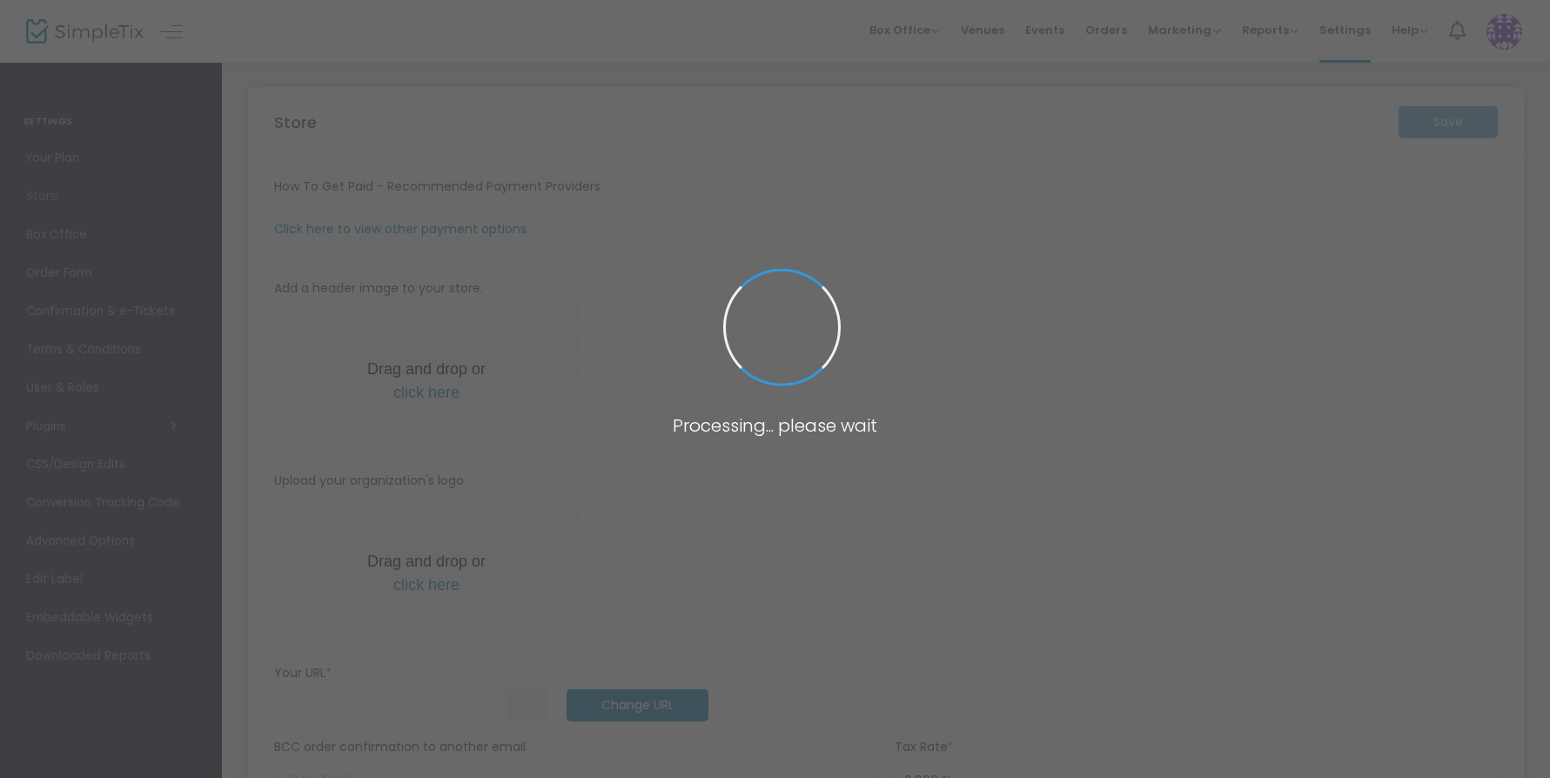
type input "[URL]"
radio input "true"
radio input "false"
radio input "true"
type input "[GEOGRAPHIC_DATA] no. 721 AF & AM"
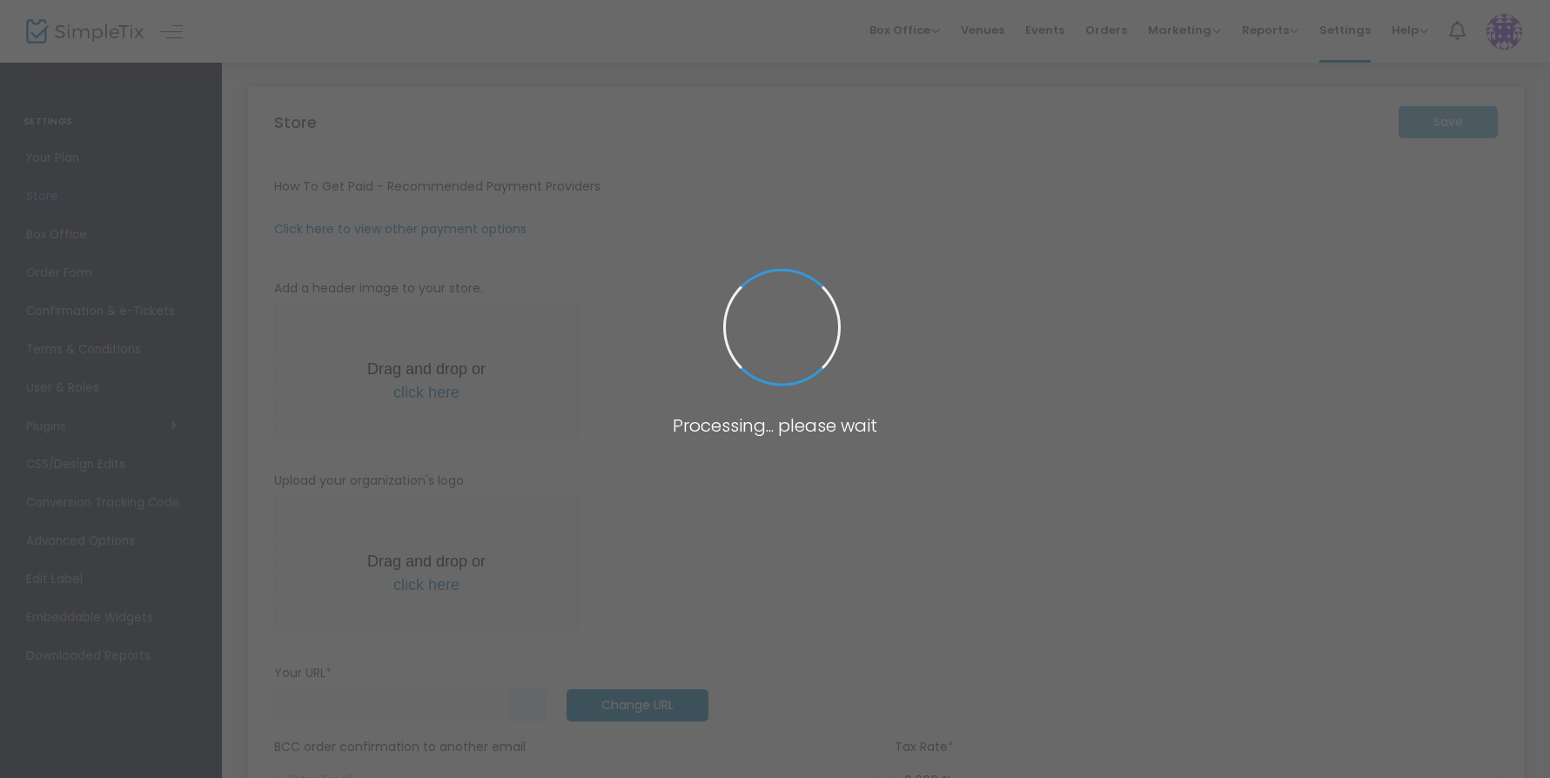
type input "6132344234"
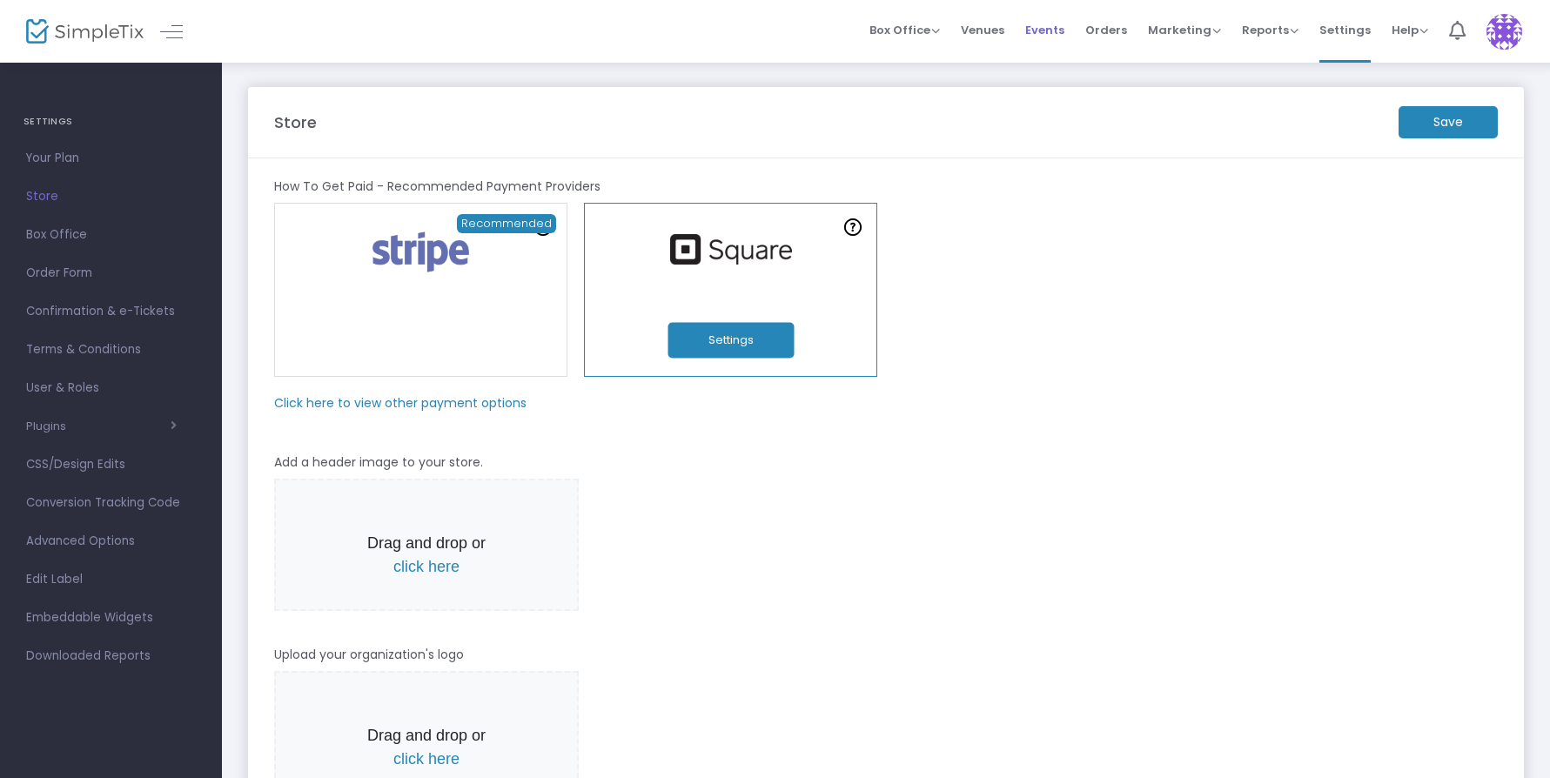
click at [1062, 34] on span "Events" at bounding box center [1044, 30] width 39 height 44
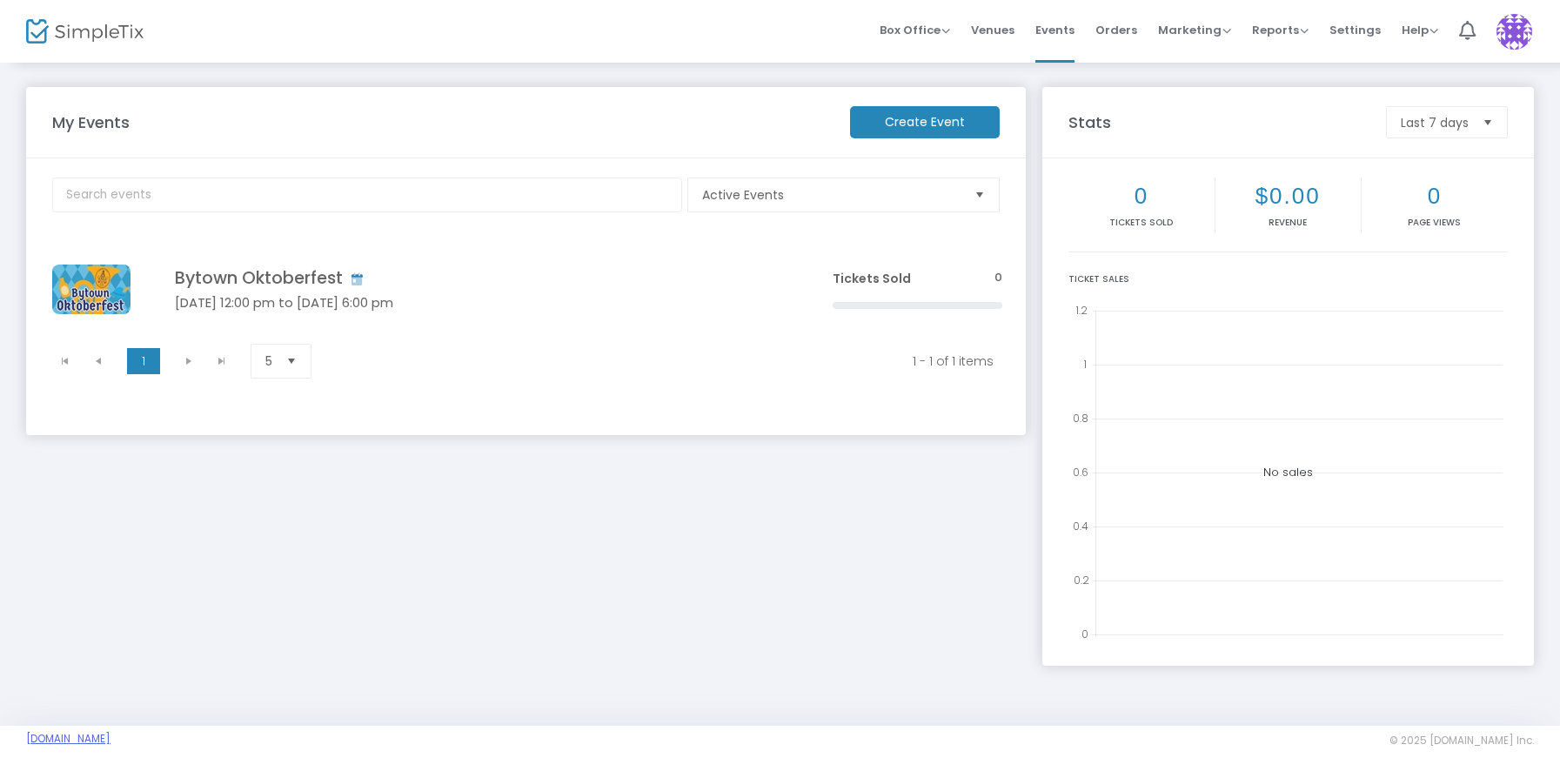
drag, startPoint x: 162, startPoint y: 738, endPoint x: 26, endPoint y: 740, distance: 135.8
click at [26, 740] on span "[DOMAIN_NAME]" at bounding box center [403, 740] width 754 height 16
copy link "[DOMAIN_NAME]"
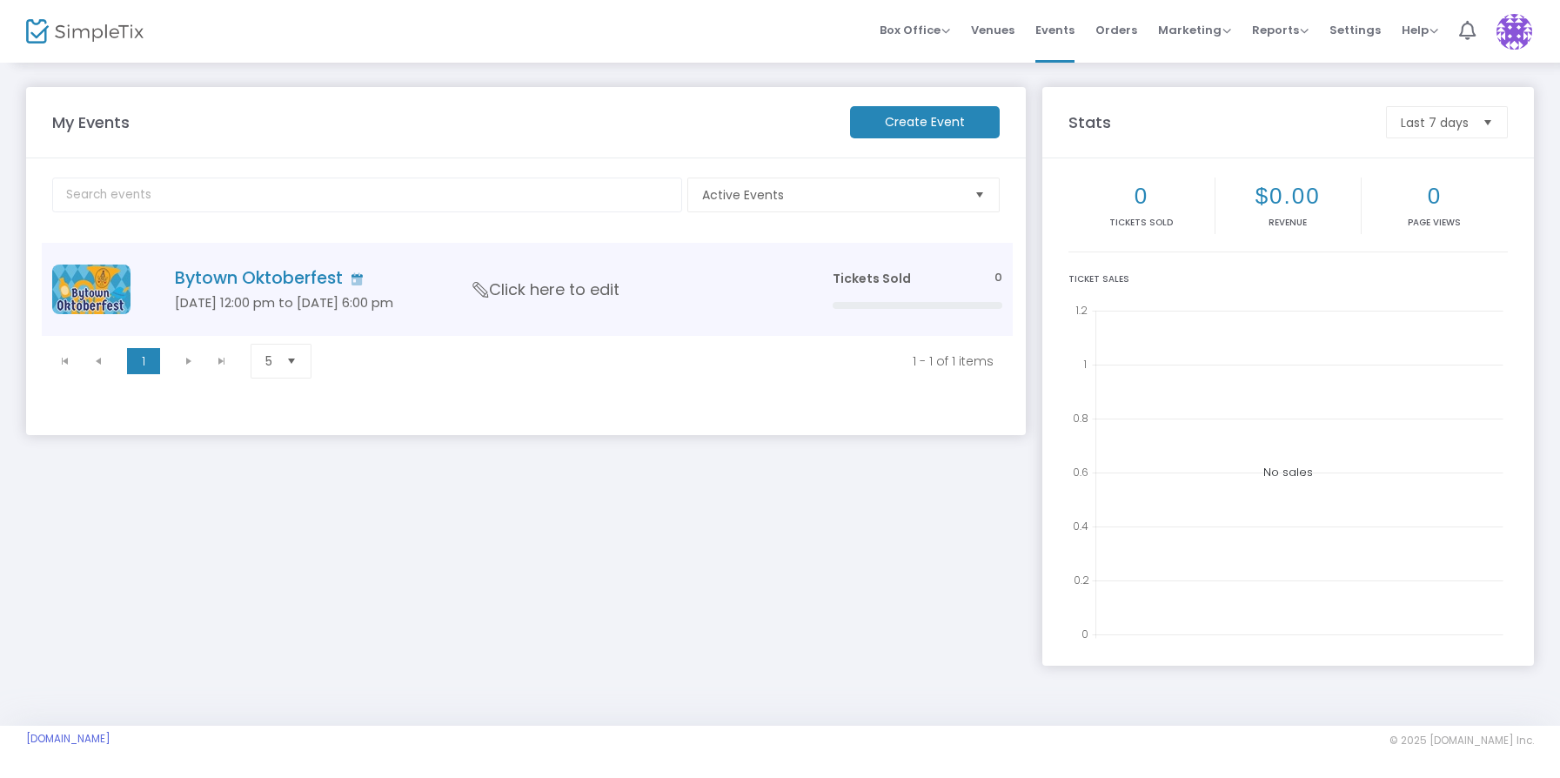
click at [608, 301] on h5 "[DATE] 12:00 pm to [DATE] 6:00 pm" at bounding box center [478, 303] width 606 height 16
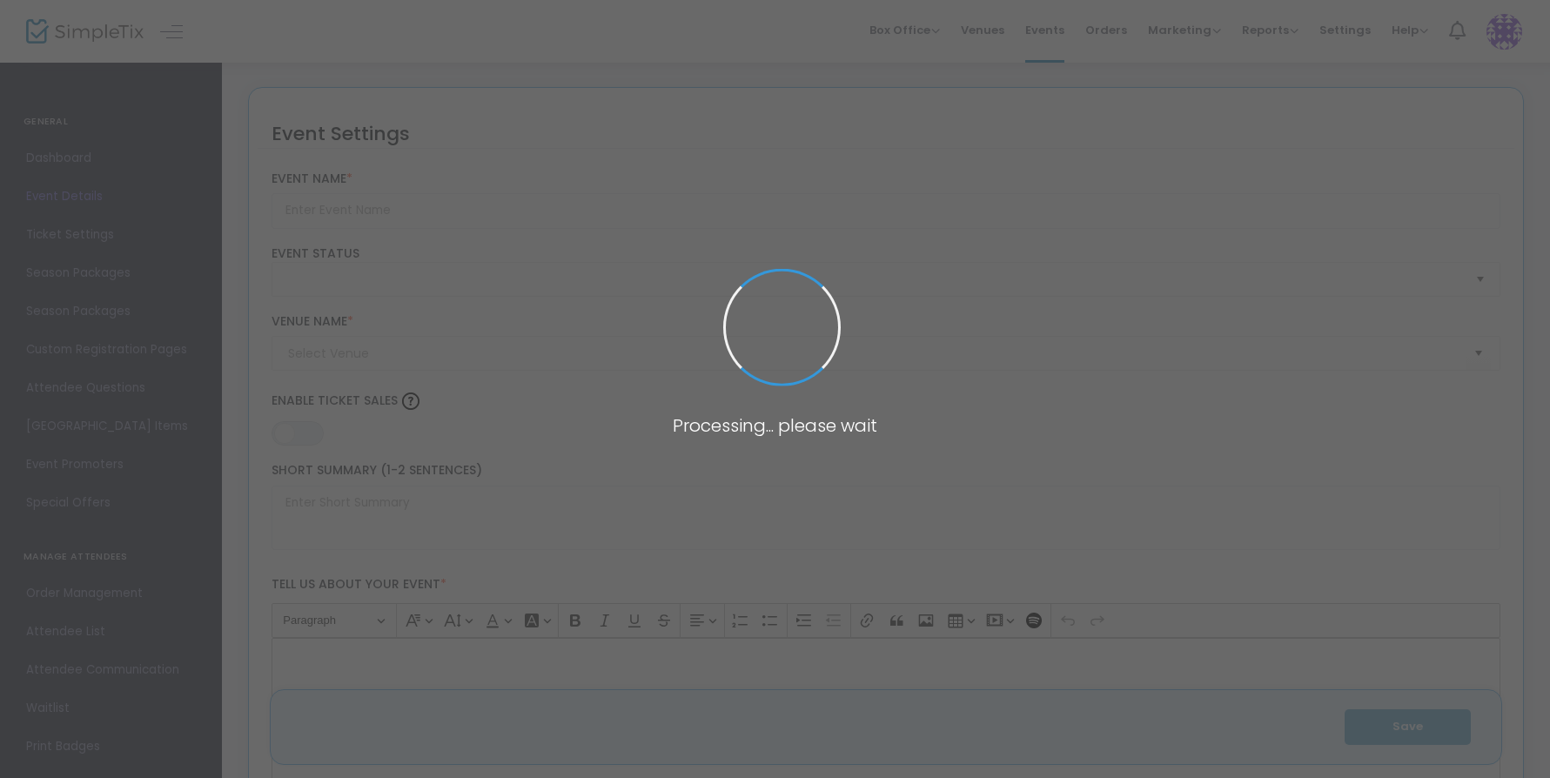
type input "Bytown Oktoberfest"
type textarea "Celebrate Oktoberfest in Westboro!Join us for the inaugural Bytown Oktoberfest,…"
type input "Buy Tickets"
type input "[GEOGRAPHIC_DATA]"
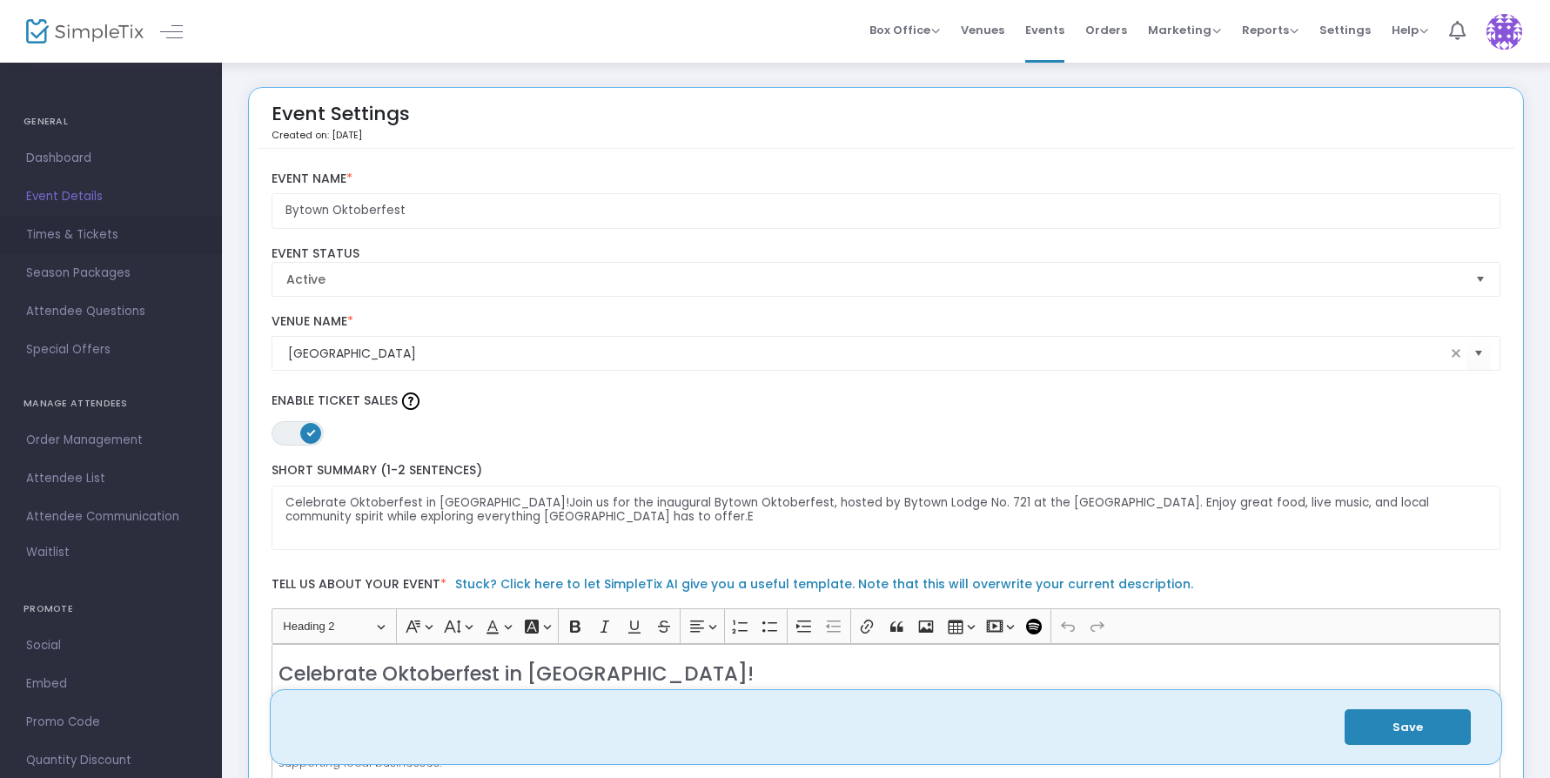
click at [84, 235] on span "Times & Tickets" at bounding box center [111, 235] width 170 height 23
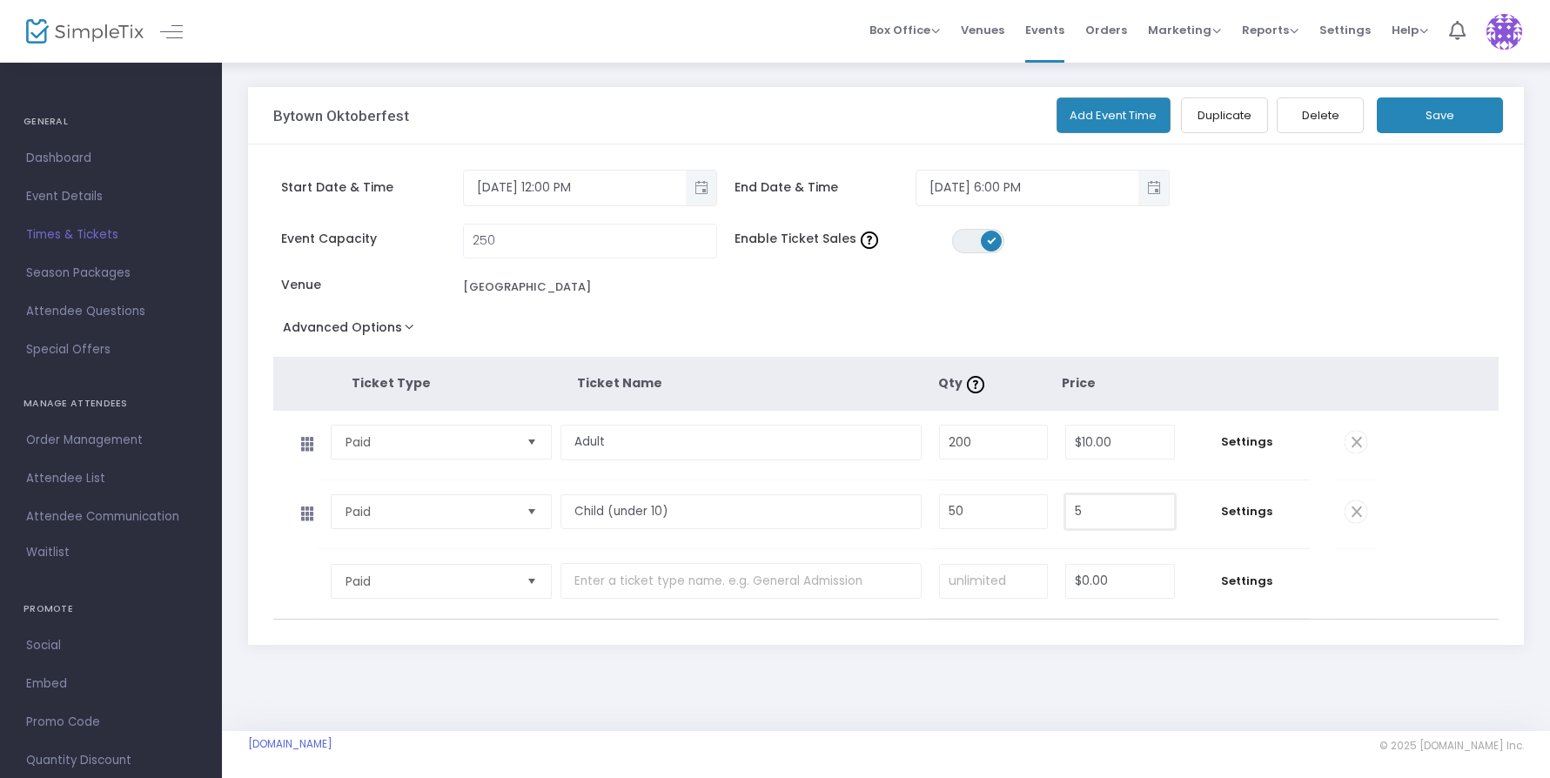
click at [1115, 517] on input "5" at bounding box center [1120, 511] width 108 height 33
type input "$5.28"
click at [44, 159] on span "Dashboard" at bounding box center [111, 158] width 170 height 23
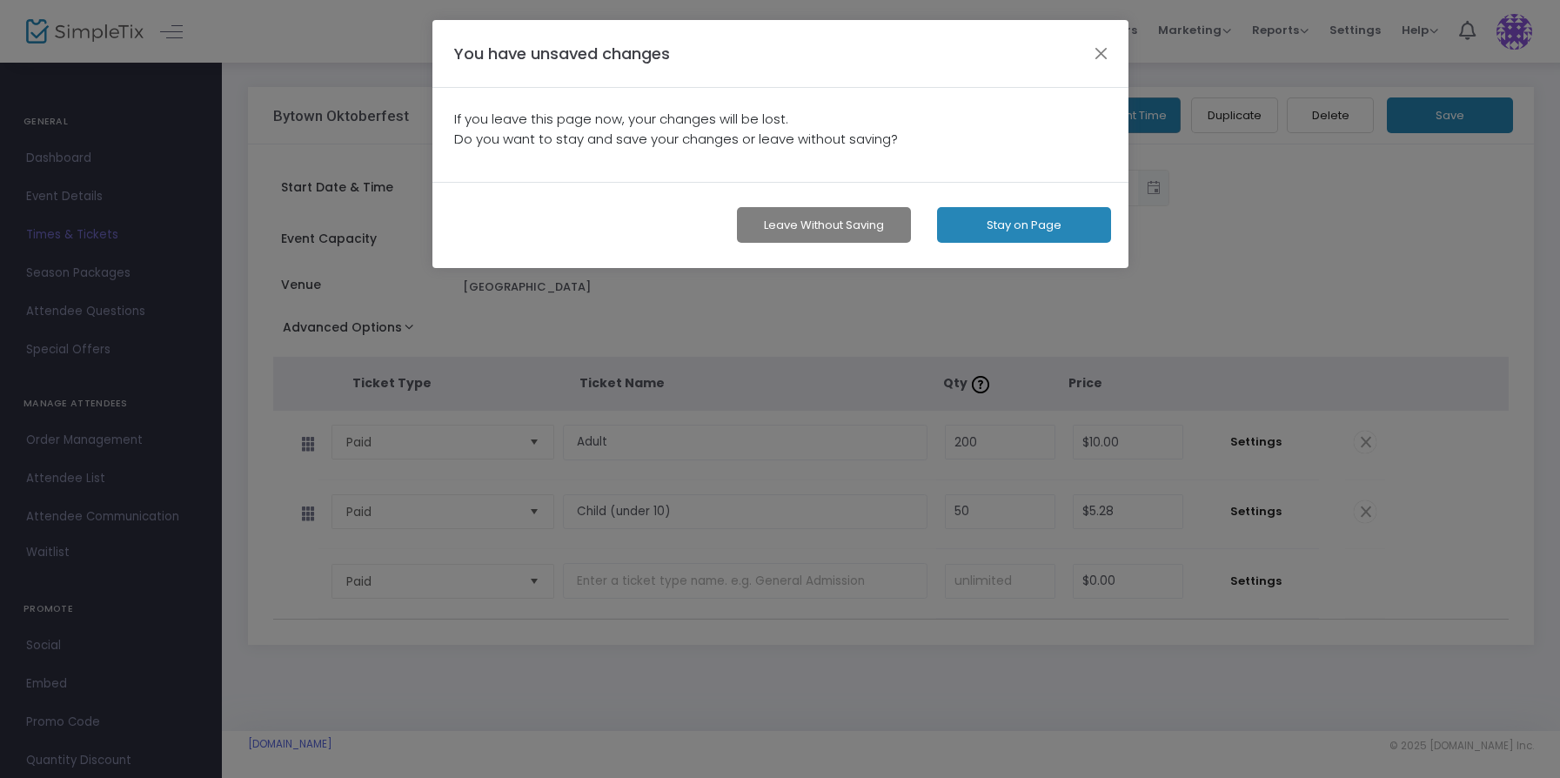
click at [872, 225] on button "Leave without Saving" at bounding box center [824, 225] width 174 height 36
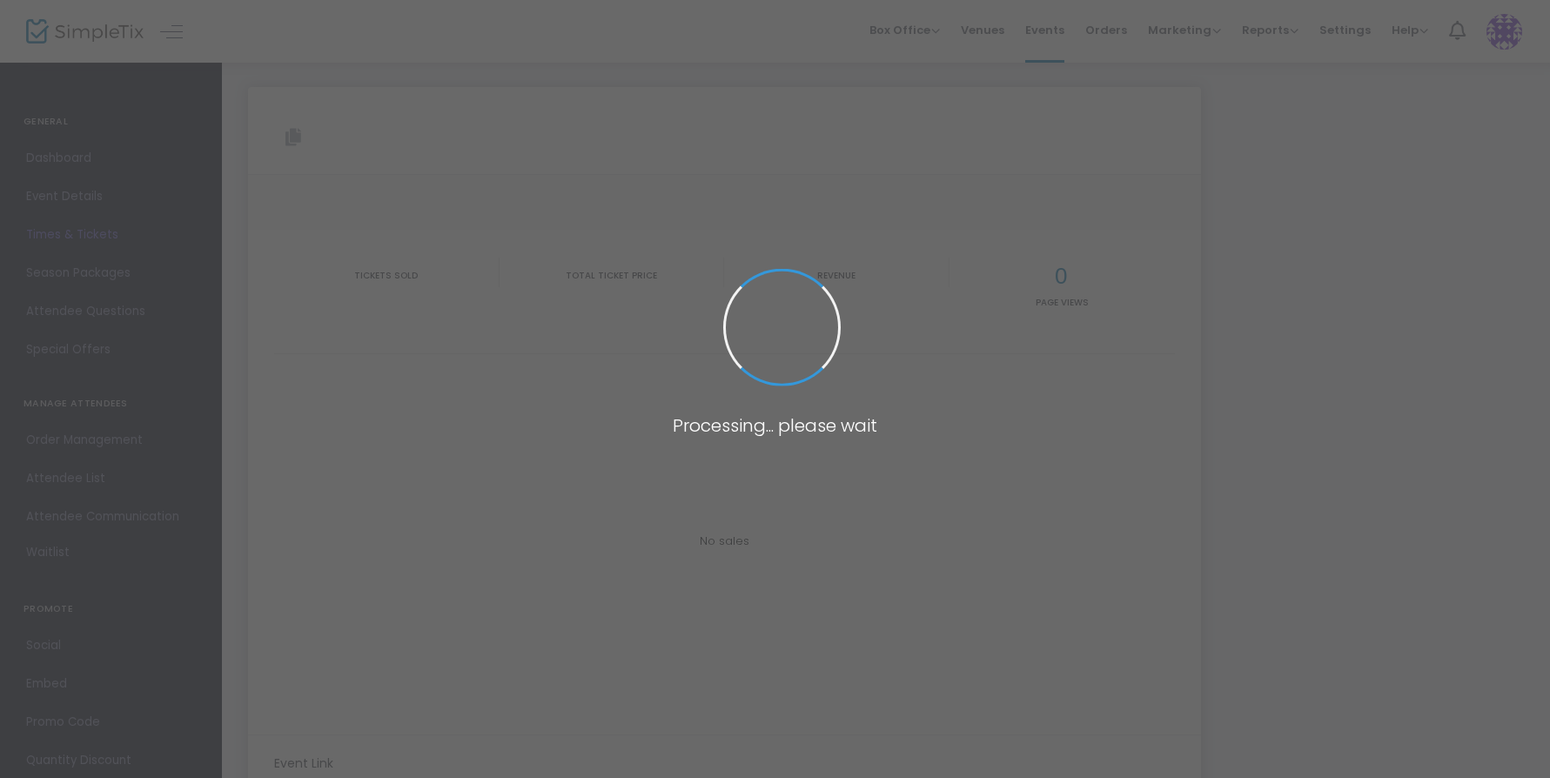
type input "[URL][DOMAIN_NAME]"
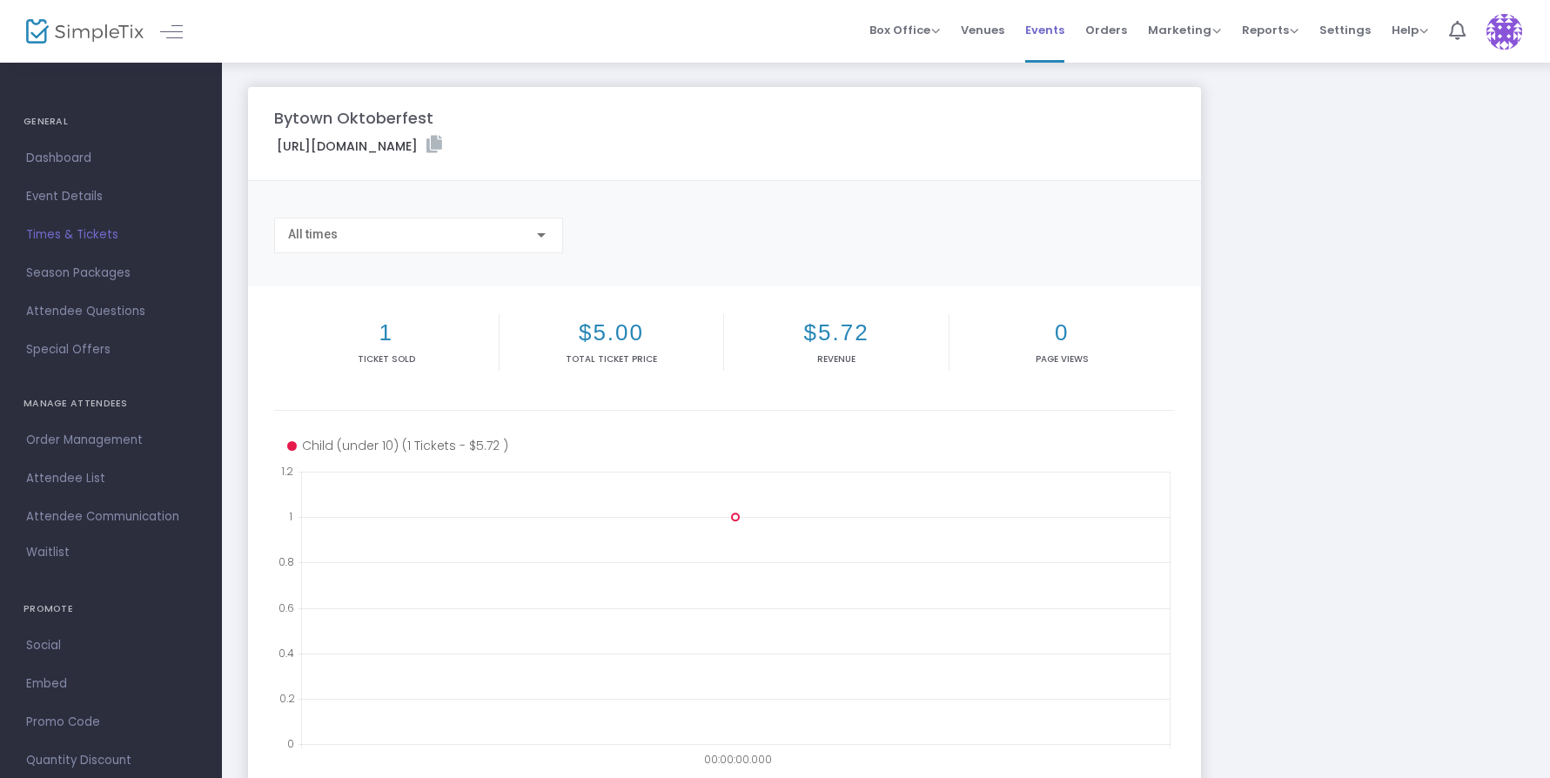
click at [1064, 31] on span "Events" at bounding box center [1044, 30] width 39 height 44
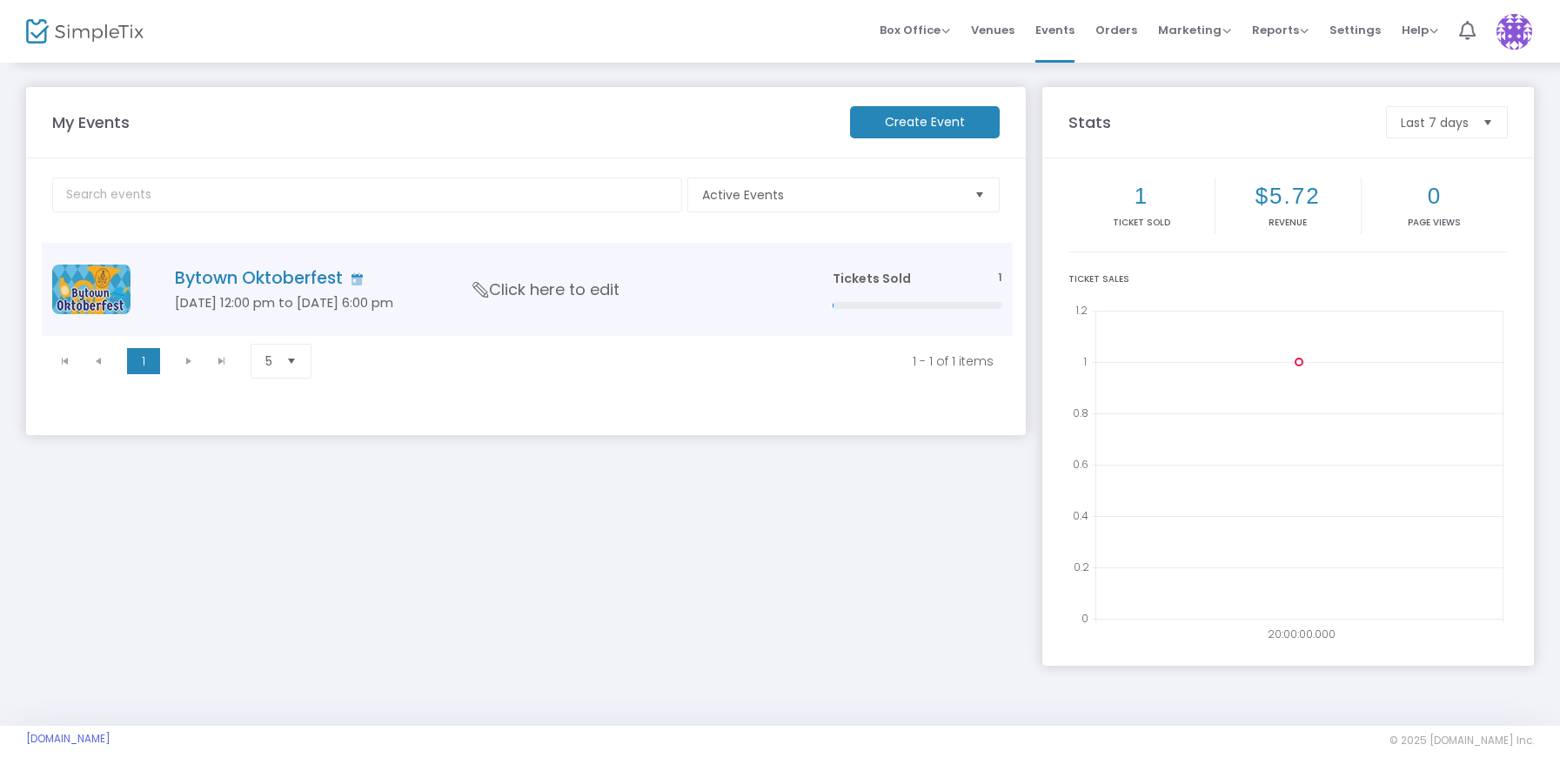
click at [531, 298] on span "Click here to edit" at bounding box center [546, 289] width 146 height 23
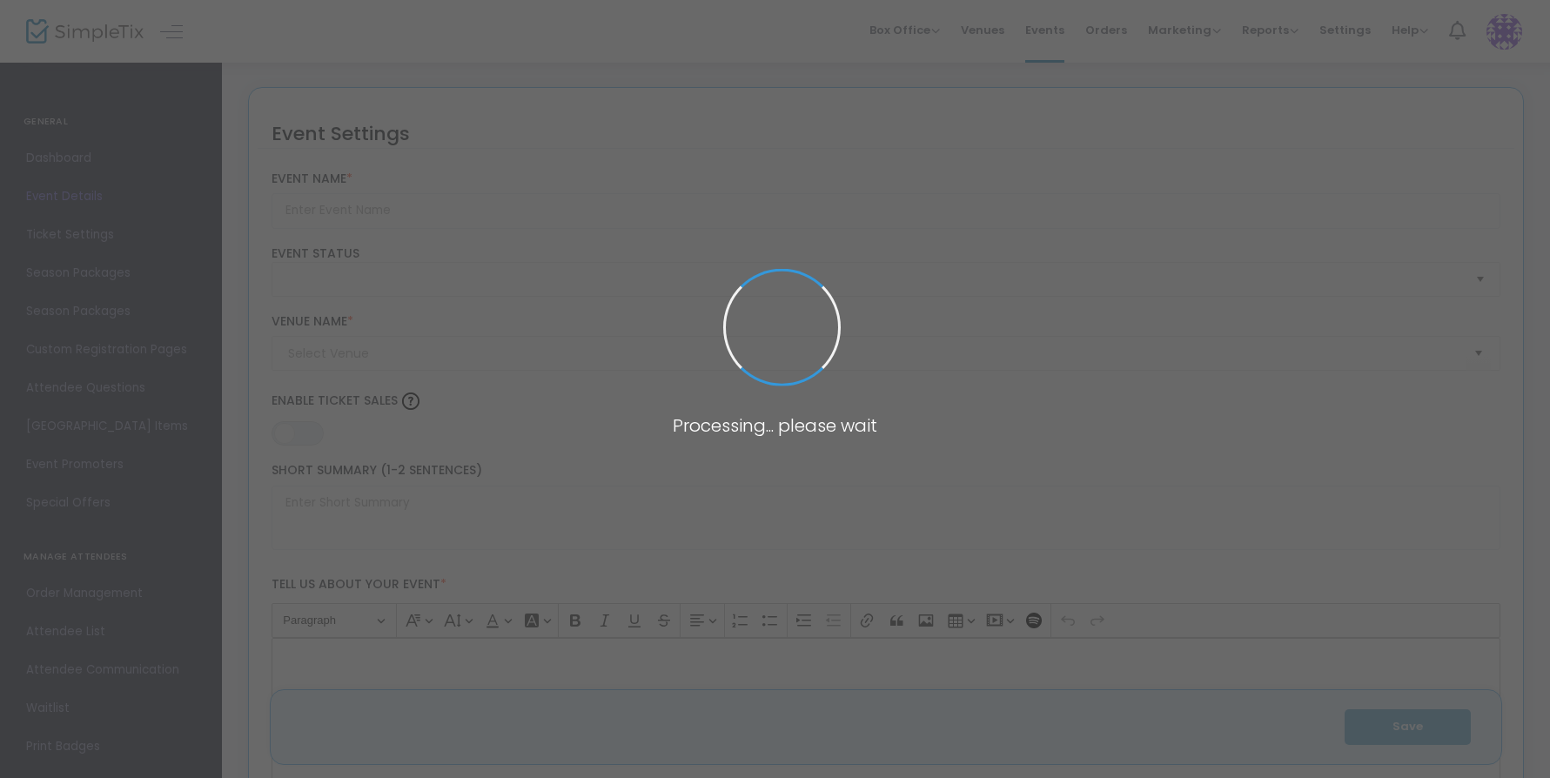
type input "Bytown Oktoberfest"
type textarea "Celebrate Oktoberfest in Westboro!Join us for the inaugural Bytown Oktoberfest,…"
type input "Buy Tickets"
type input "[GEOGRAPHIC_DATA]"
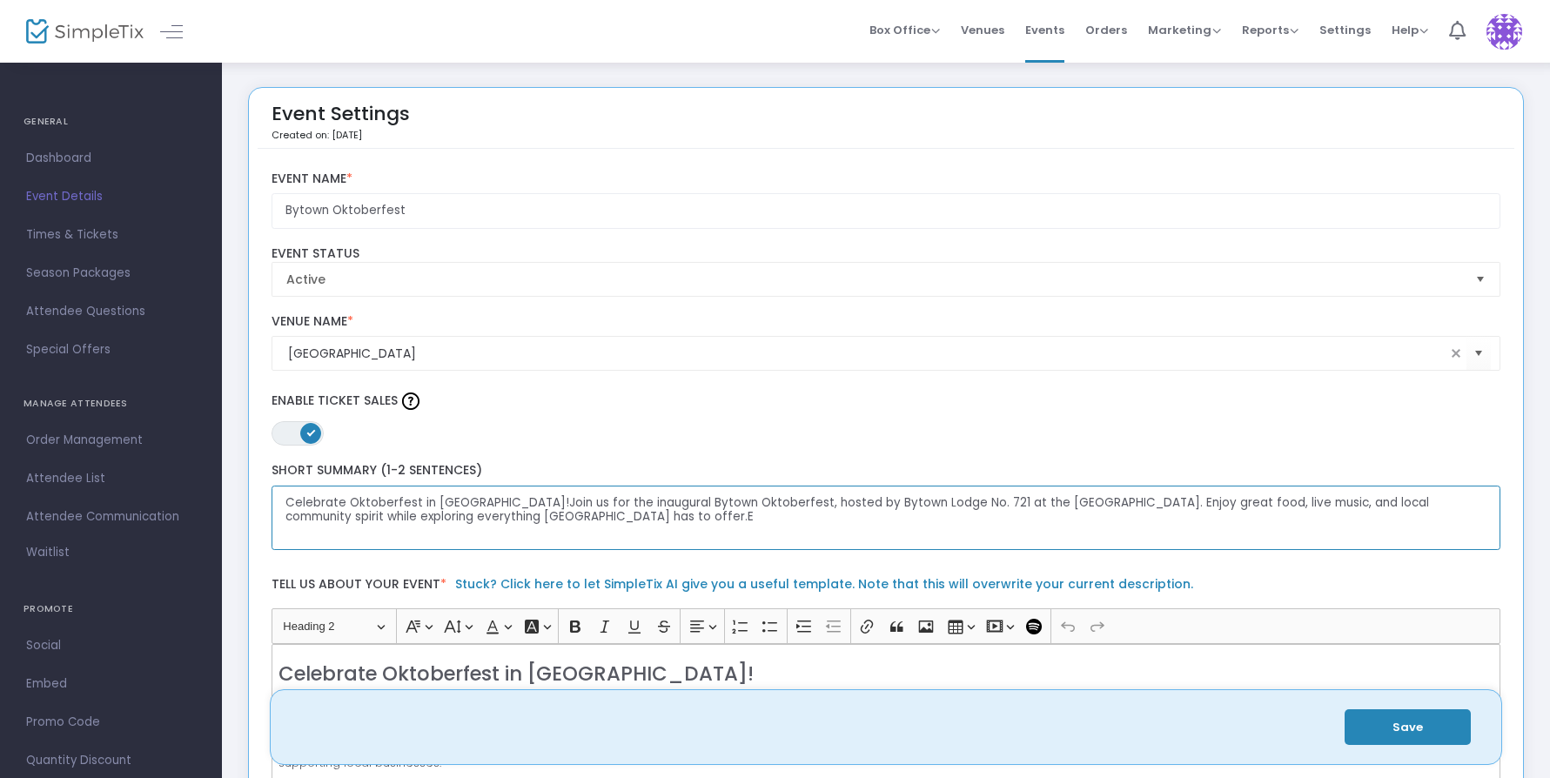
click at [606, 523] on textarea "Celebrate Oktoberfest in Westboro!Join us for the inaugural Bytown Oktoberfest,…" at bounding box center [885, 518] width 1229 height 65
click at [598, 522] on textarea "Celebrate Oktoberfest in Westboro!Join us for the inaugural Bytown Oktoberfest,…" at bounding box center [885, 518] width 1229 height 65
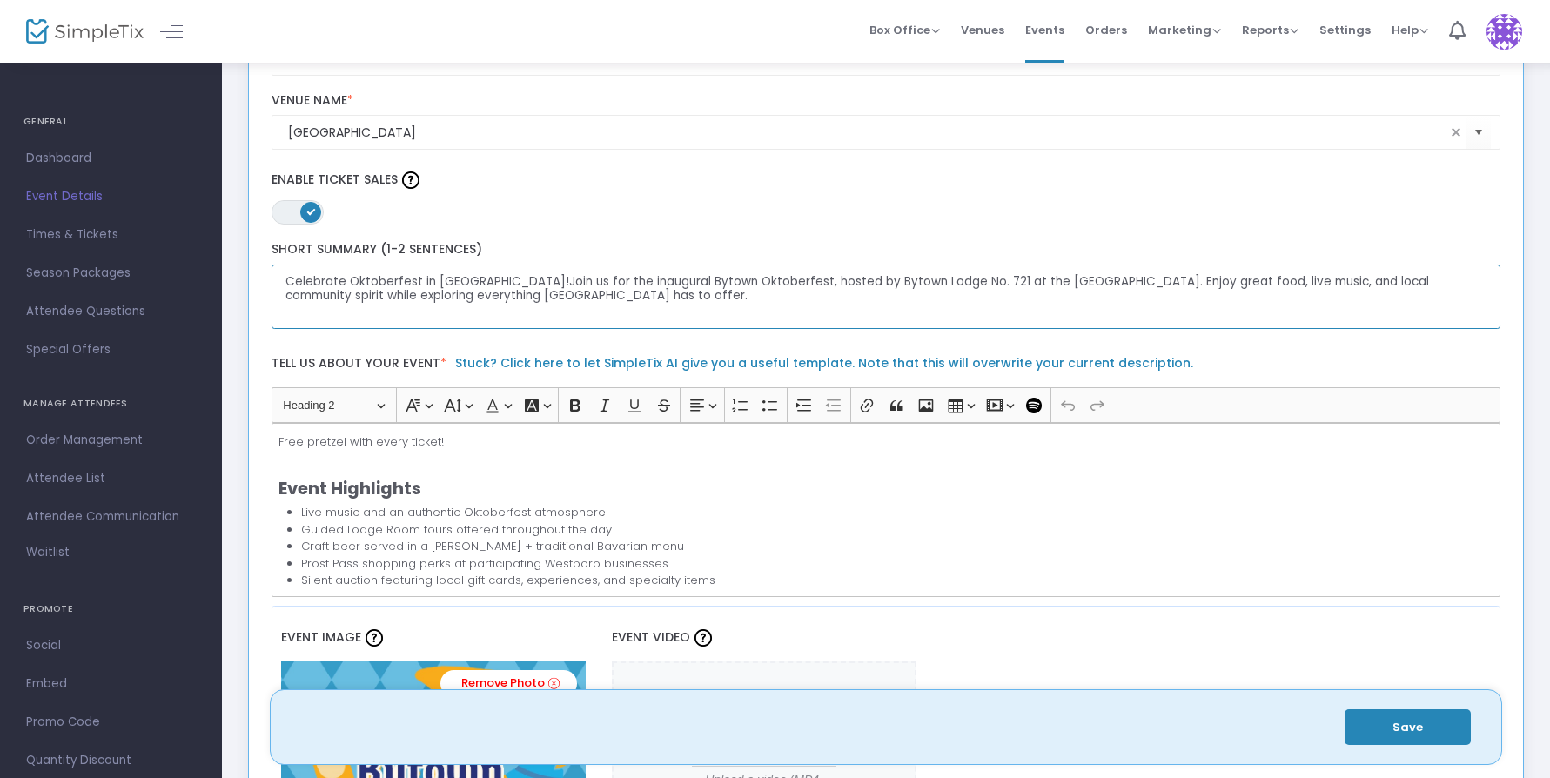
scroll to position [224, 0]
type textarea "Celebrate Oktoberfest in Westboro!Join us for the inaugural Bytown Oktoberfest,…"
click at [473, 435] on p "Free pretzel with every ticket!" at bounding box center [885, 448] width 1214 height 34
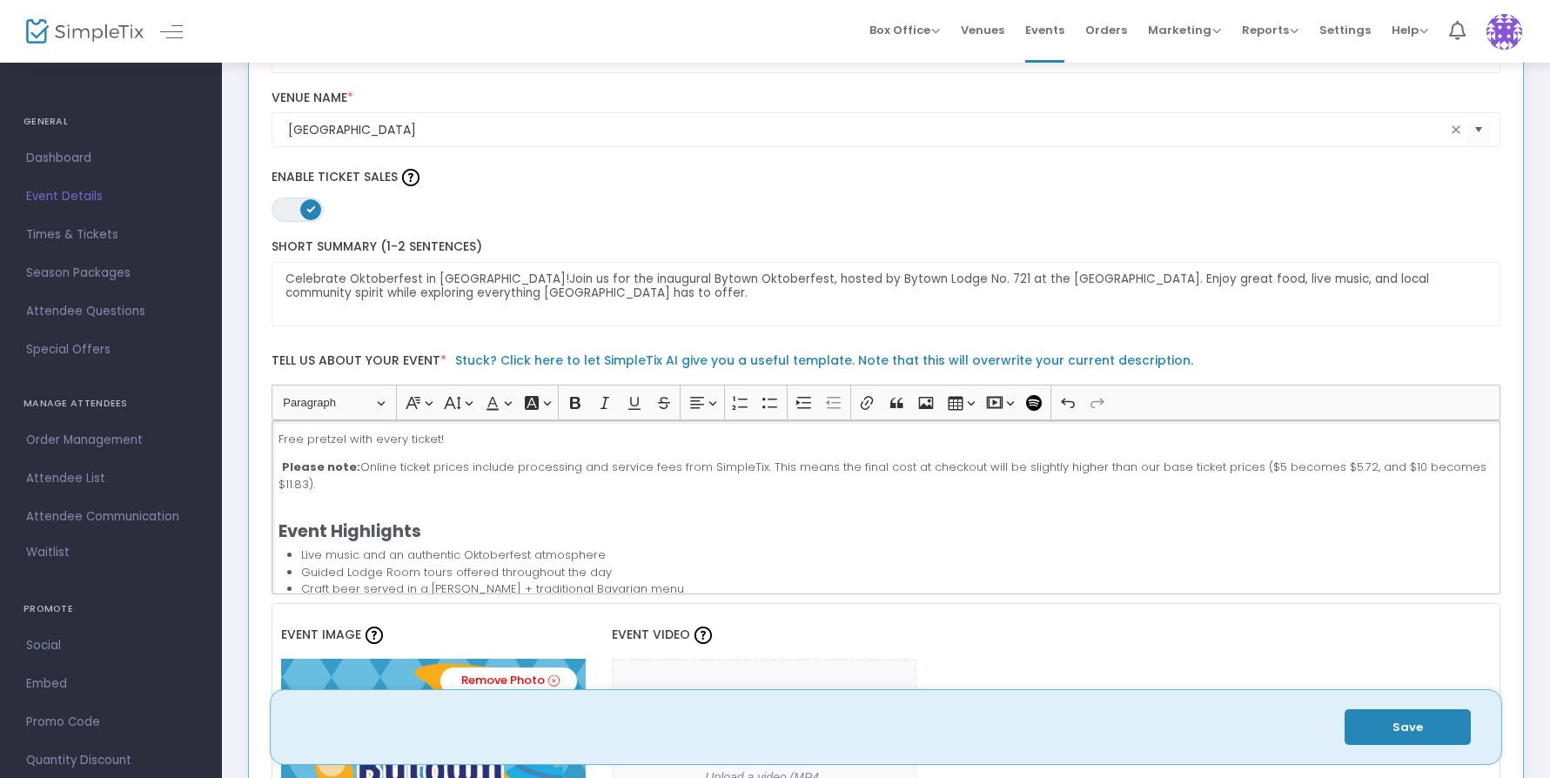
click at [284, 467] on strong "Please note:" at bounding box center [321, 467] width 78 height 17
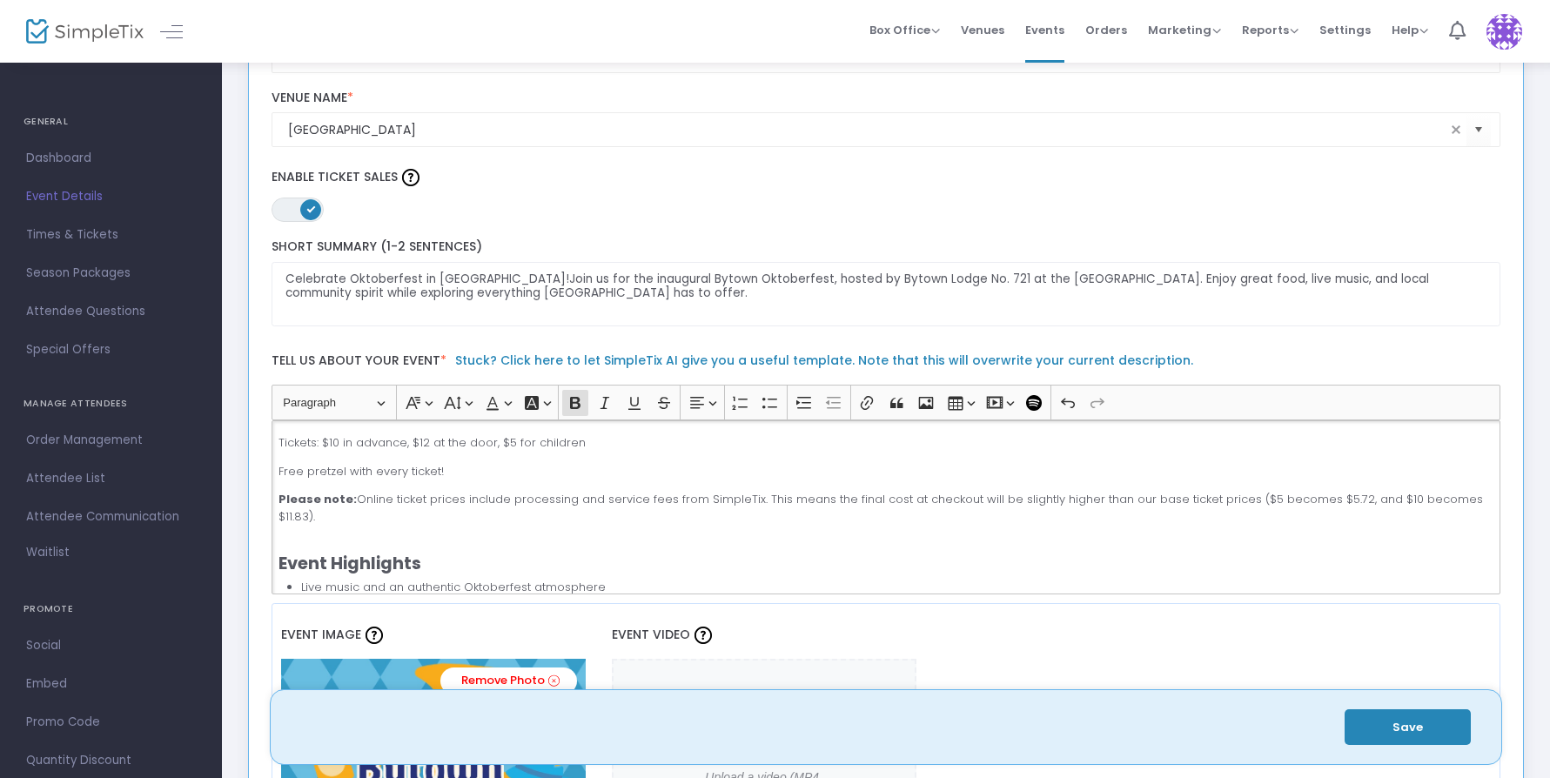
scroll to position [102, 0]
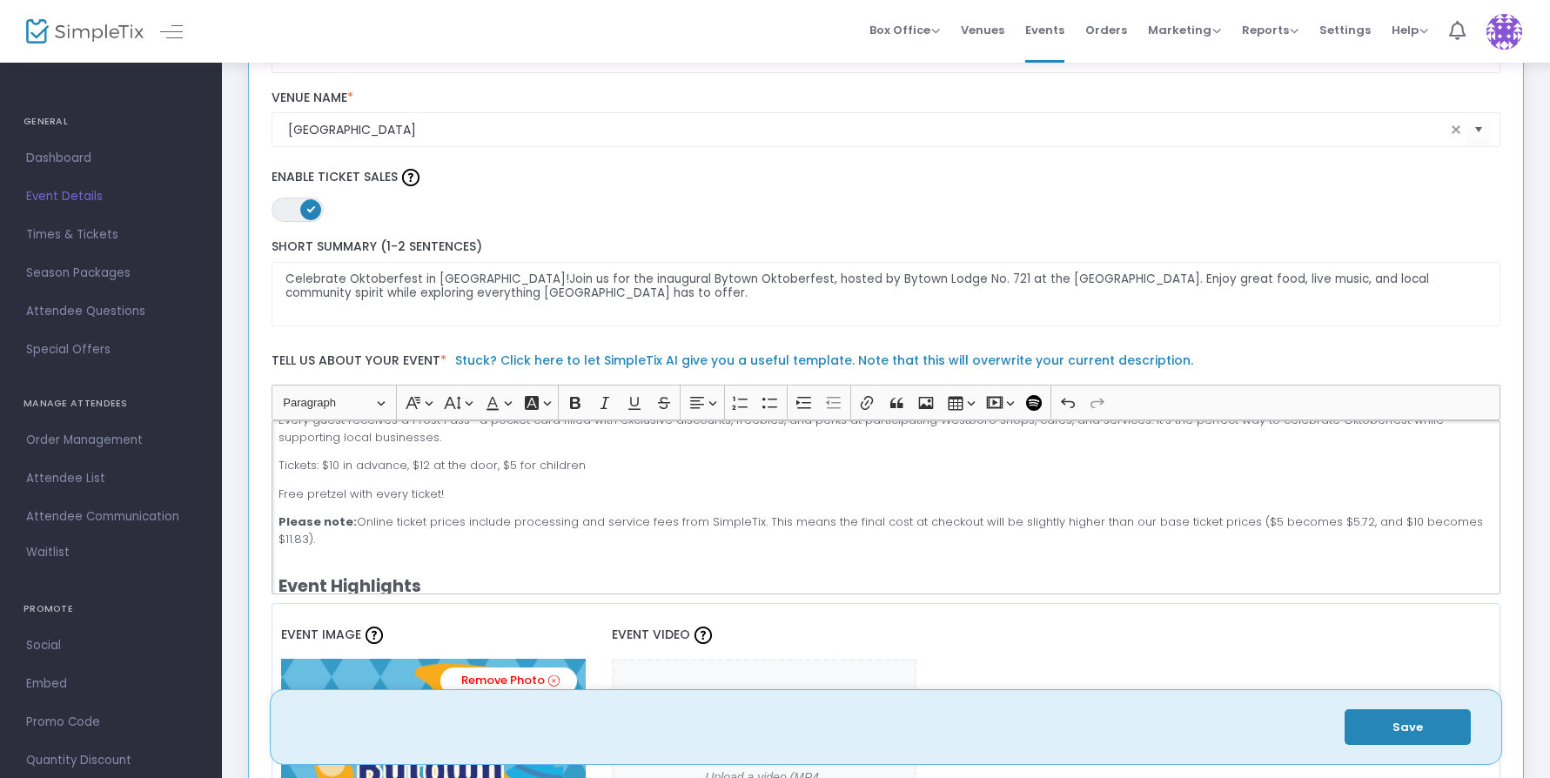
drag, startPoint x: 405, startPoint y: 463, endPoint x: 423, endPoint y: 472, distance: 20.6
click at [405, 463] on p "Tickets: $10 in advance, $12 at the door, $5 for children" at bounding box center [885, 465] width 1214 height 17
click at [1422, 720] on button "Save" at bounding box center [1407, 727] width 126 height 36
click at [627, 463] on p "Tickets: $10 in advance, $12 at the door, $5 for children" at bounding box center [885, 465] width 1214 height 17
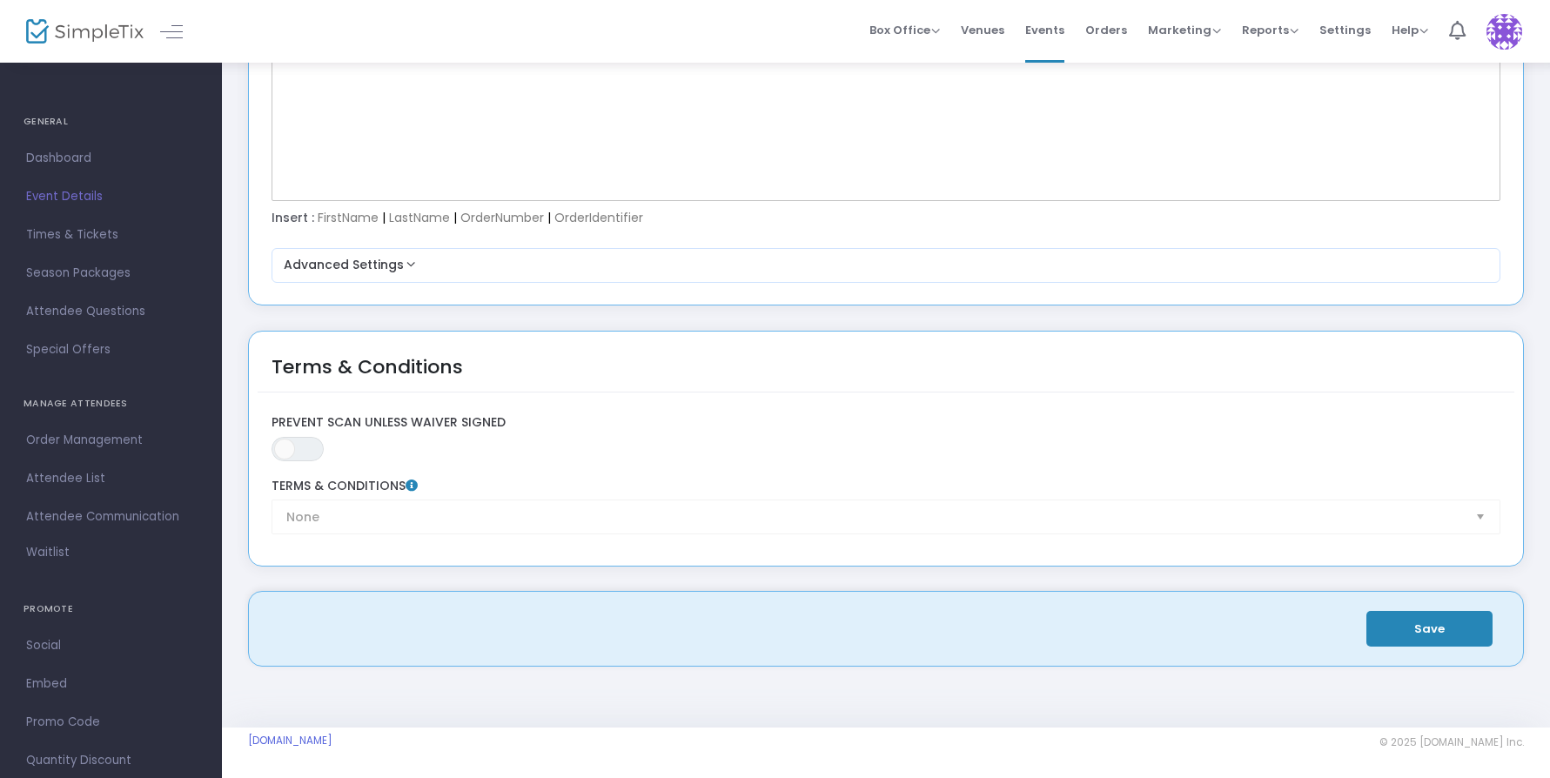
scroll to position [2458, 0]
click at [1417, 622] on button "Save" at bounding box center [1429, 630] width 126 height 36
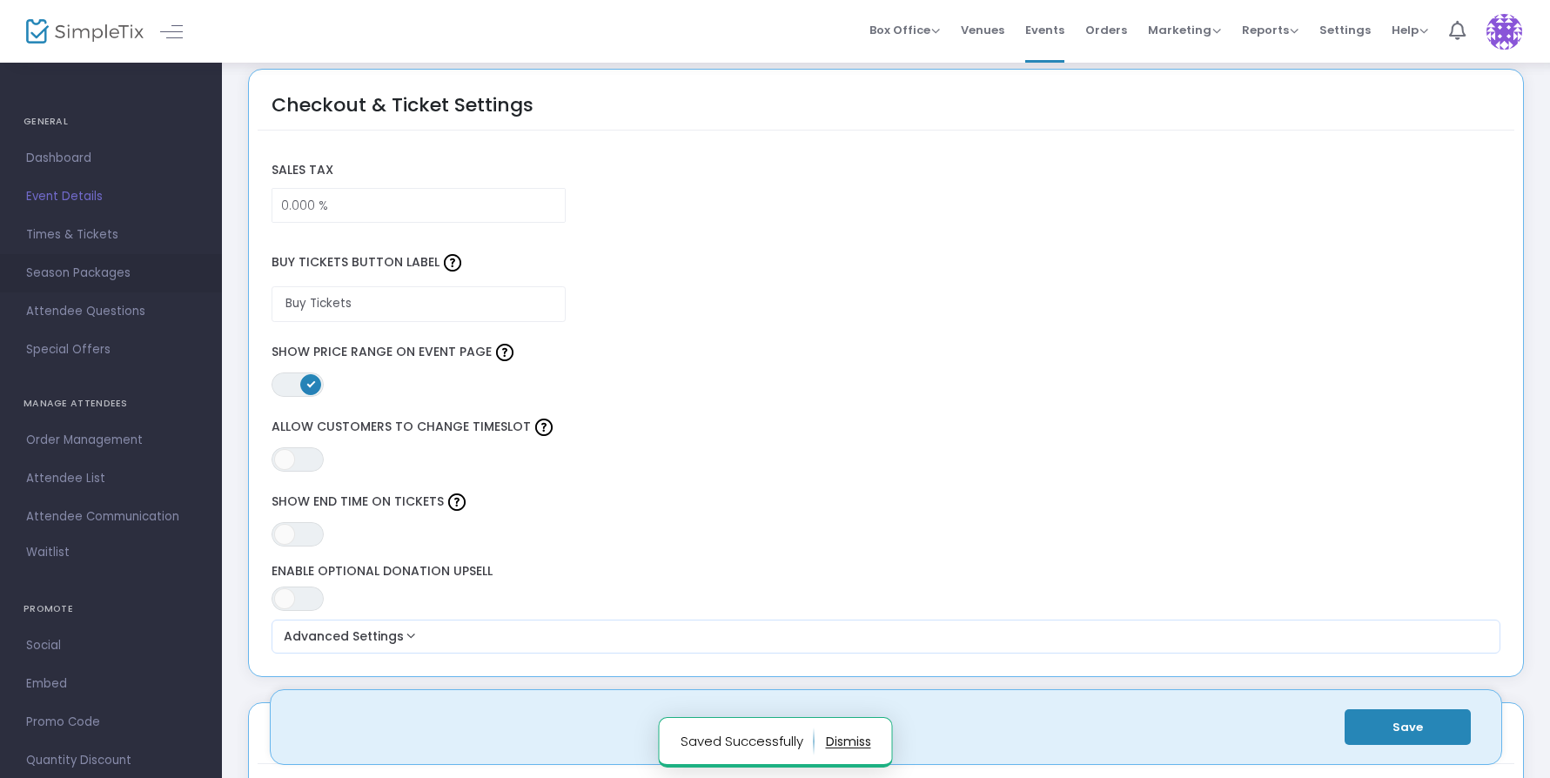
scroll to position [1287, 0]
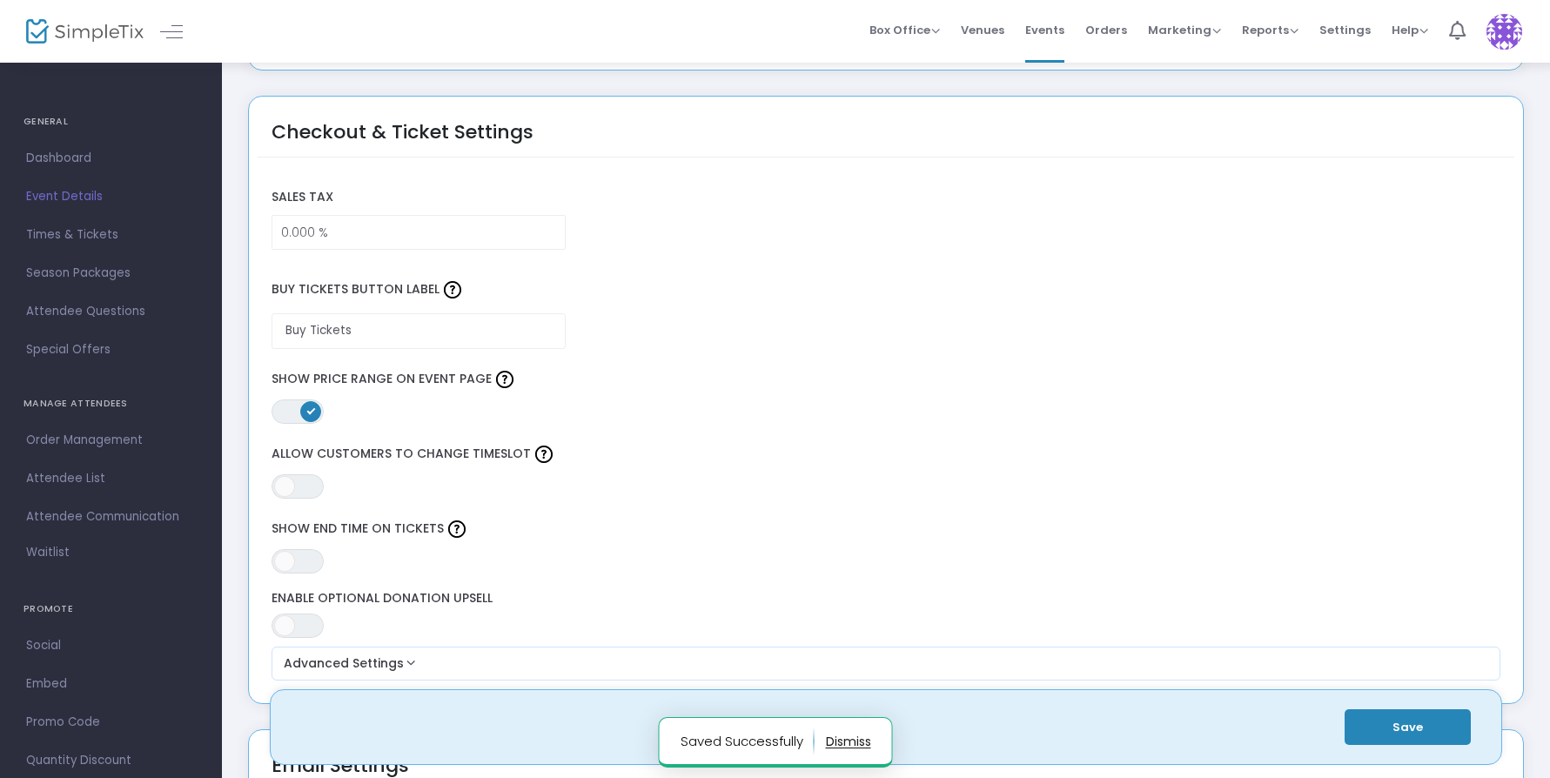
click at [110, 232] on span "Times & Tickets" at bounding box center [111, 235] width 170 height 23
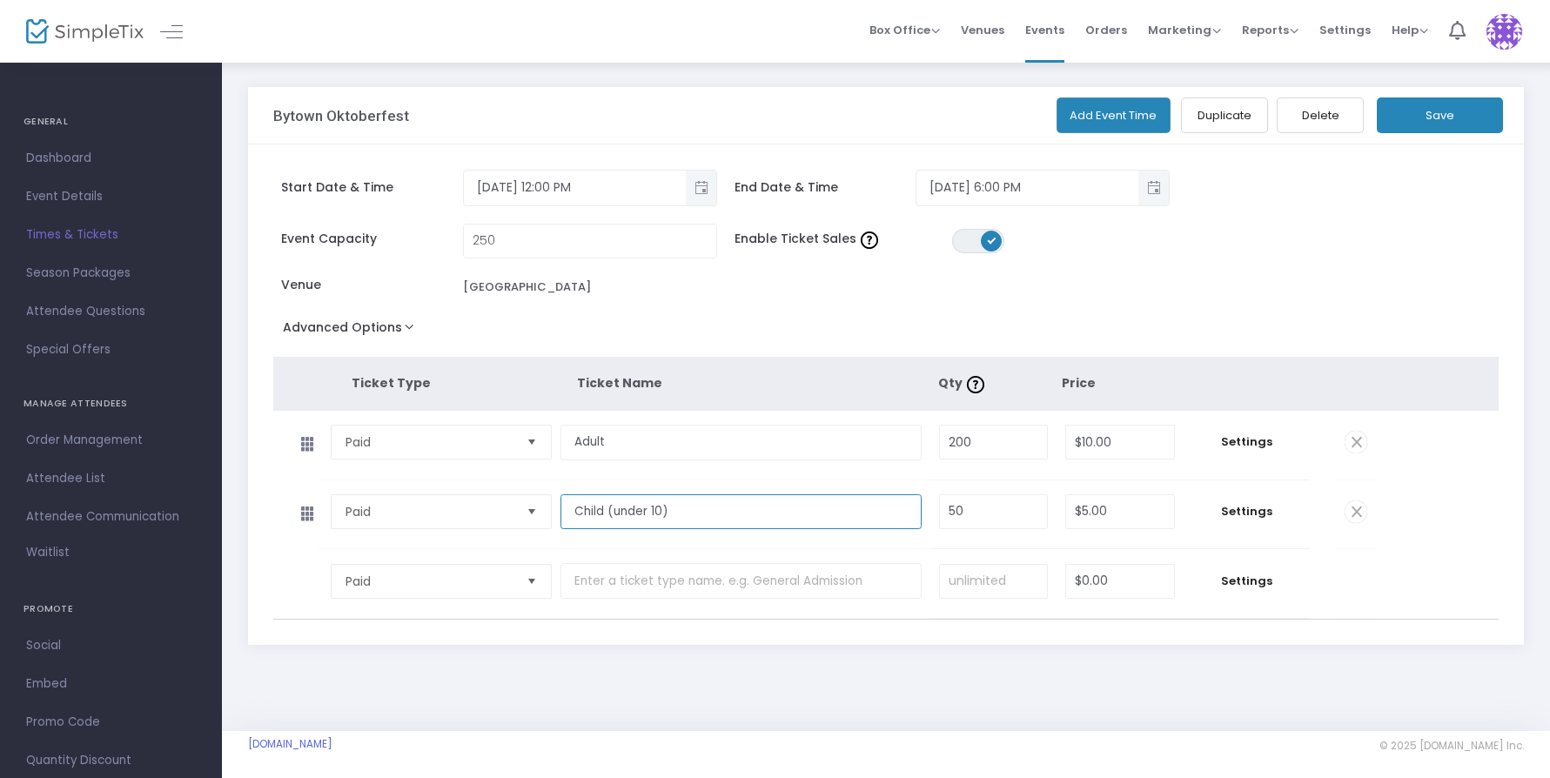
click at [626, 518] on input "Child (under 10)" at bounding box center [740, 512] width 361 height 36
click at [652, 513] on input "Child (under 10)" at bounding box center [740, 512] width 361 height 36
click at [1505, 34] on img at bounding box center [1504, 32] width 36 height 36
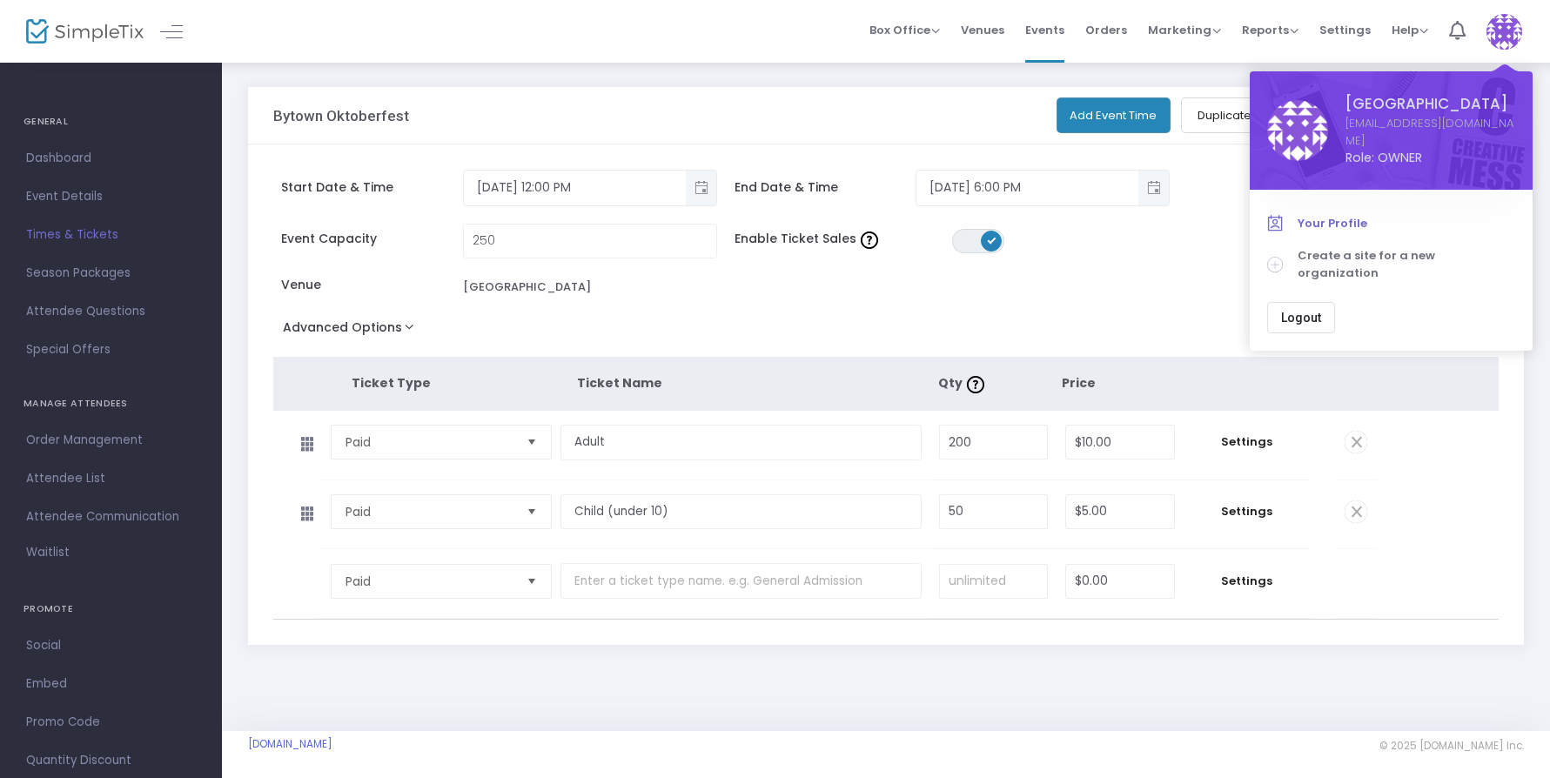
click at [1342, 215] on span "Your Profile" at bounding box center [1406, 223] width 218 height 17
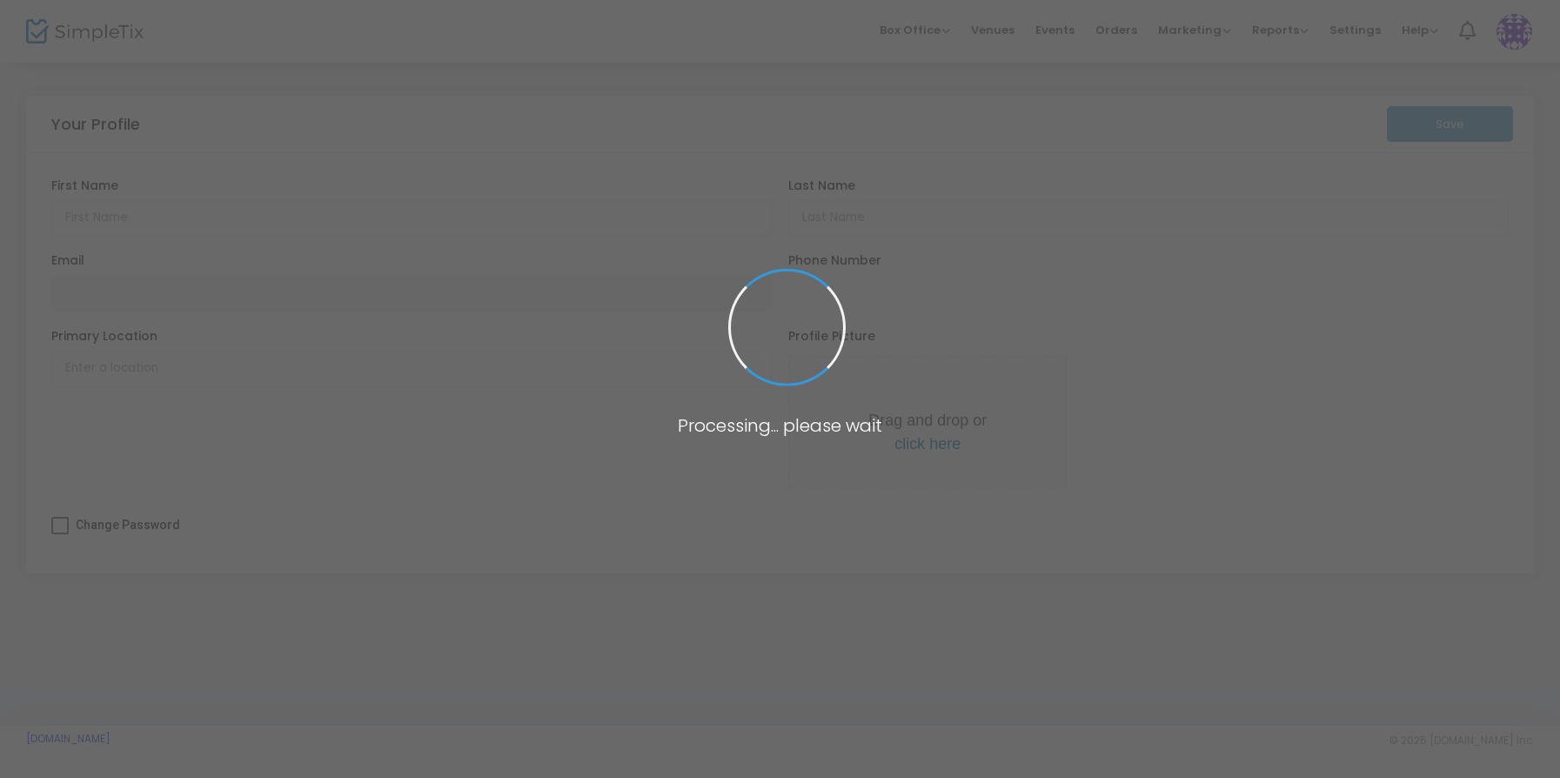
type input "[GEOGRAPHIC_DATA]"
type input "Lodge"
type input "[EMAIL_ADDRESS][DOMAIN_NAME]"
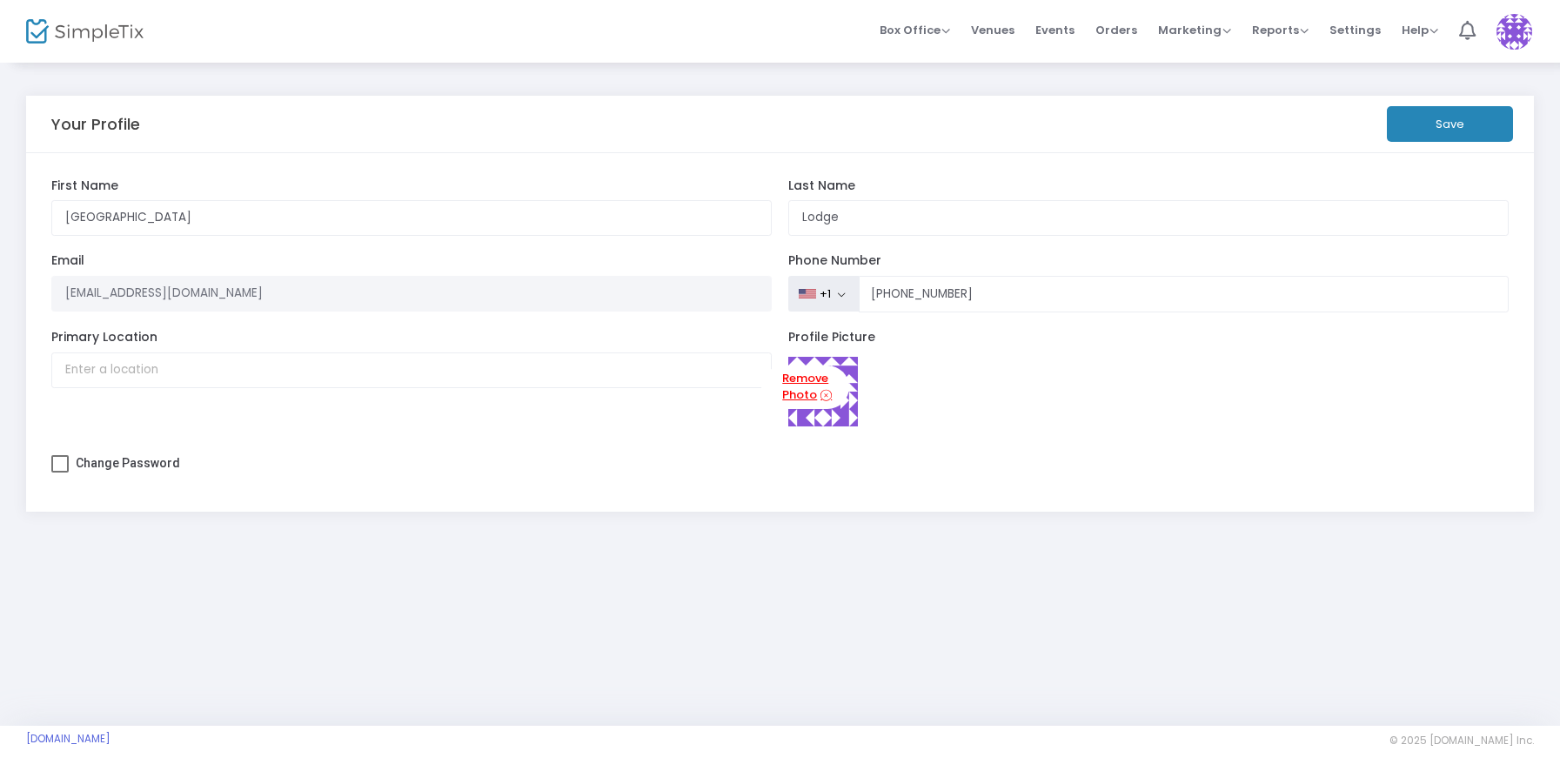
click at [802, 399] on link "Remove Photo" at bounding box center [805, 387] width 88 height 44
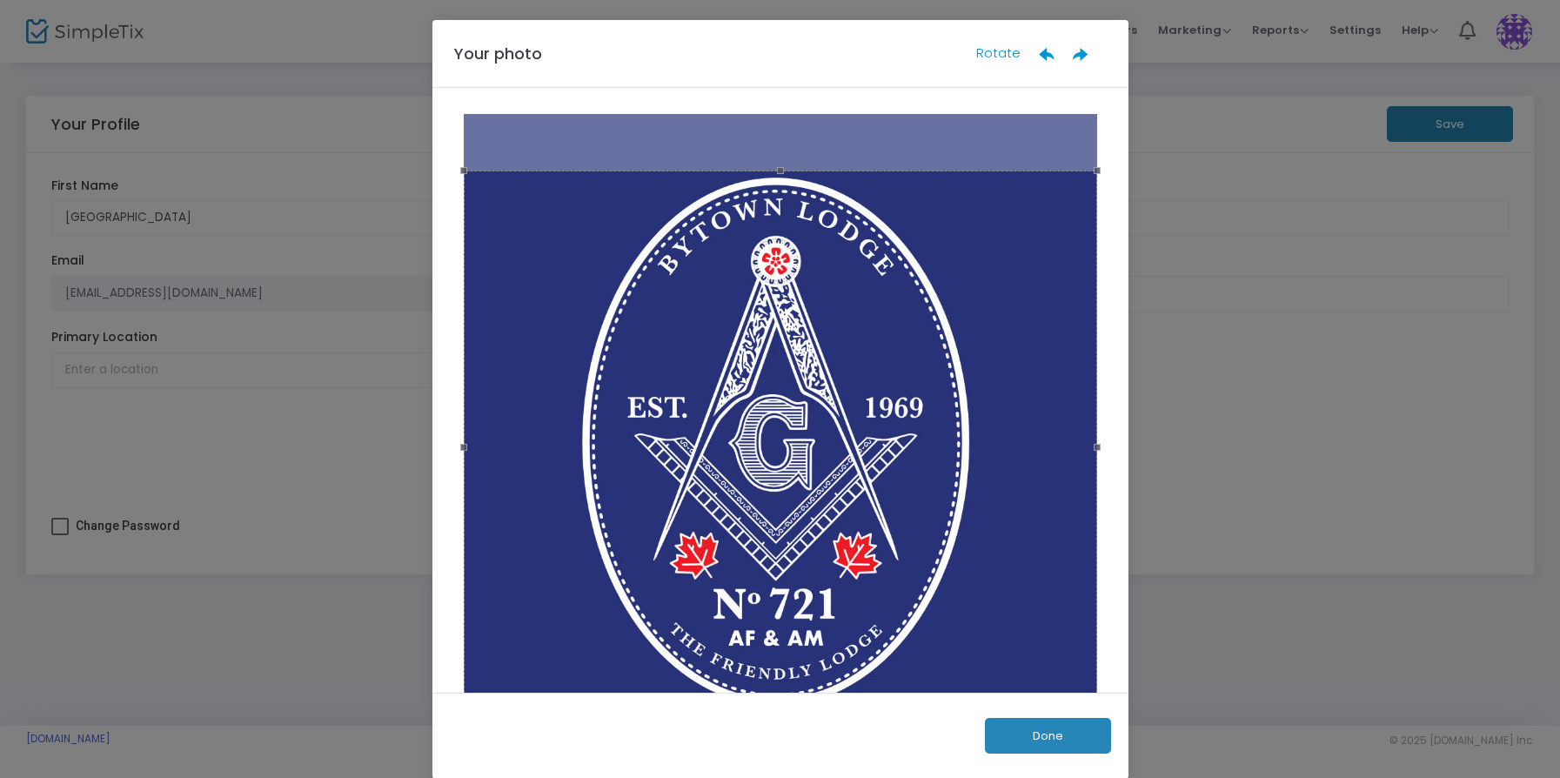
drag, startPoint x: 1000, startPoint y: 606, endPoint x: 912, endPoint y: 586, distance: 90.1
click at [996, 620] on div at bounding box center [780, 448] width 633 height 554
click at [858, 559] on div at bounding box center [780, 442] width 633 height 554
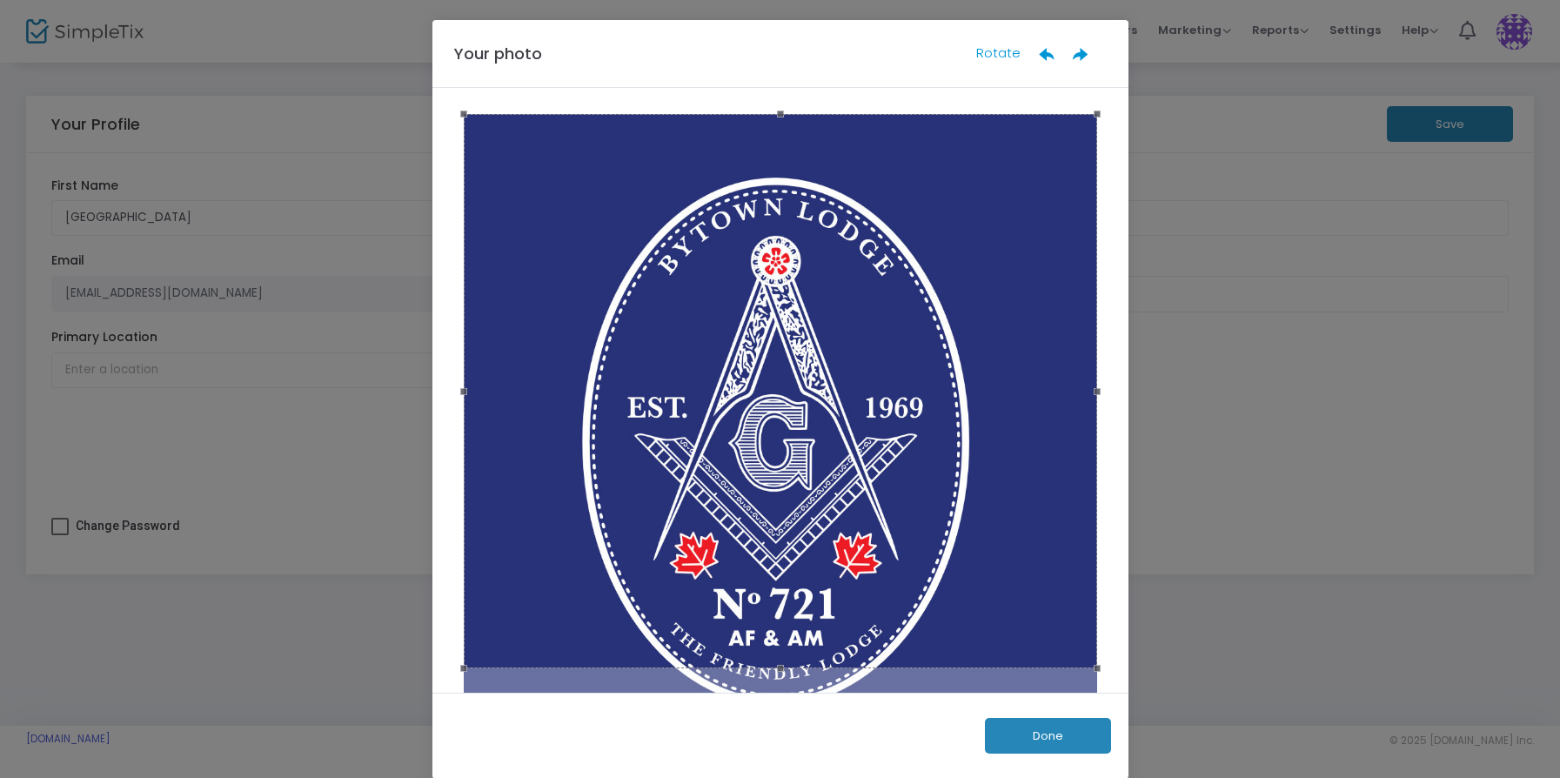
drag, startPoint x: 989, startPoint y: 561, endPoint x: 992, endPoint y: 463, distance: 98.4
click at [992, 463] on div at bounding box center [780, 391] width 633 height 554
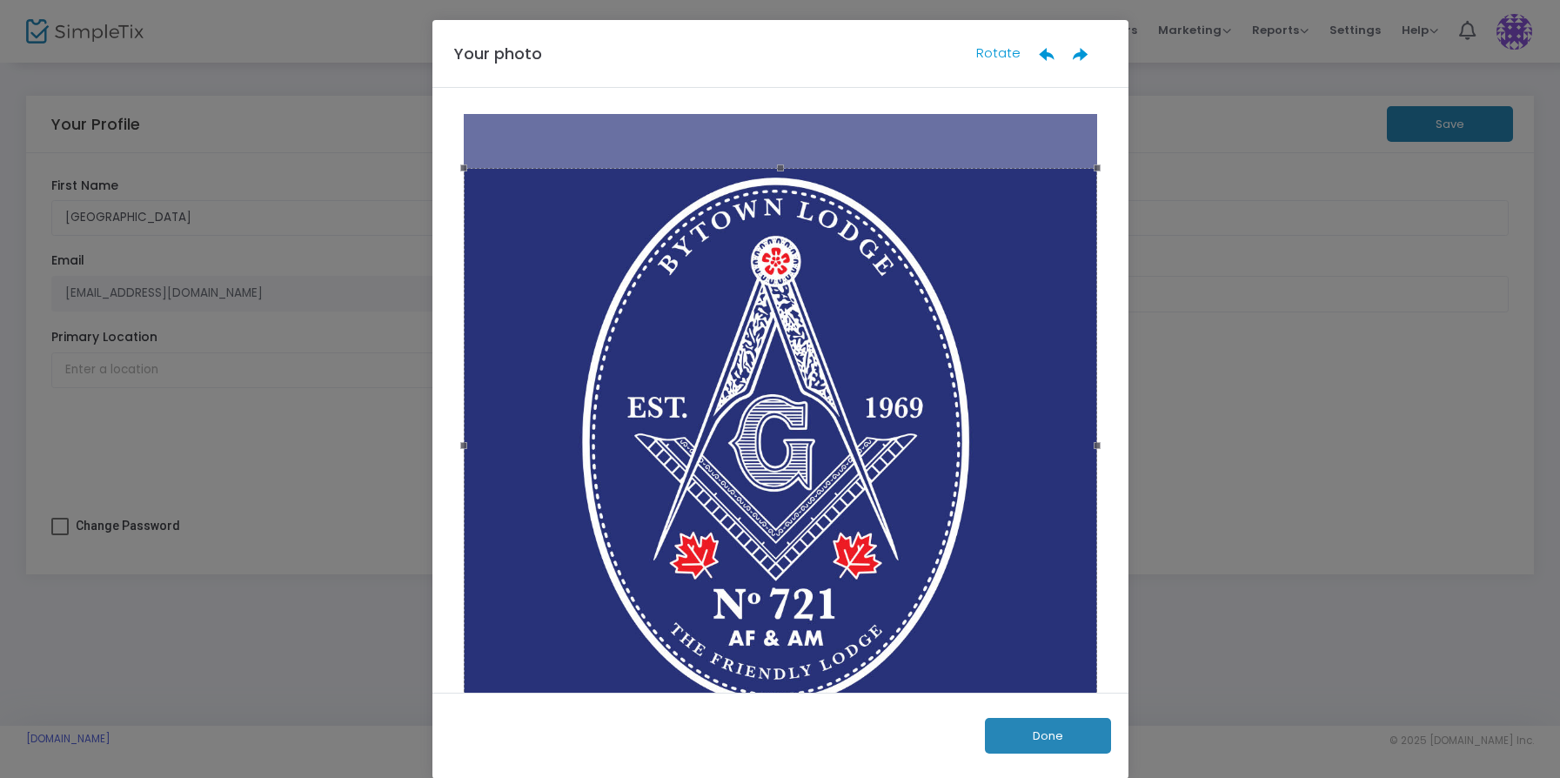
drag, startPoint x: 988, startPoint y: 459, endPoint x: 991, endPoint y: 512, distance: 54.1
click at [991, 512] on div at bounding box center [780, 445] width 633 height 554
click at [1035, 733] on button "Done" at bounding box center [1048, 736] width 126 height 36
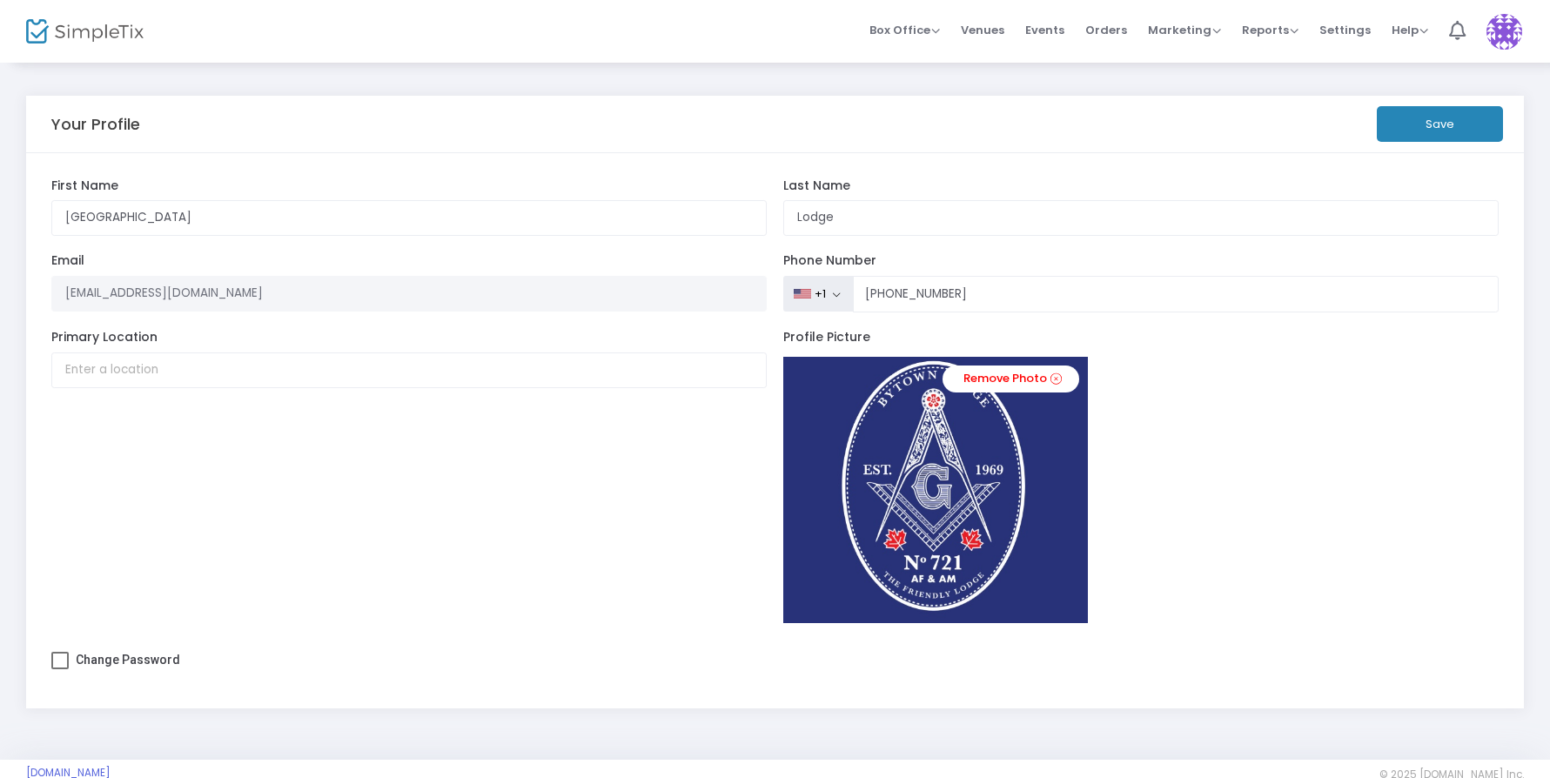
click at [1026, 492] on img at bounding box center [935, 490] width 305 height 266
click at [1031, 378] on link "Remove Photo" at bounding box center [1010, 378] width 137 height 27
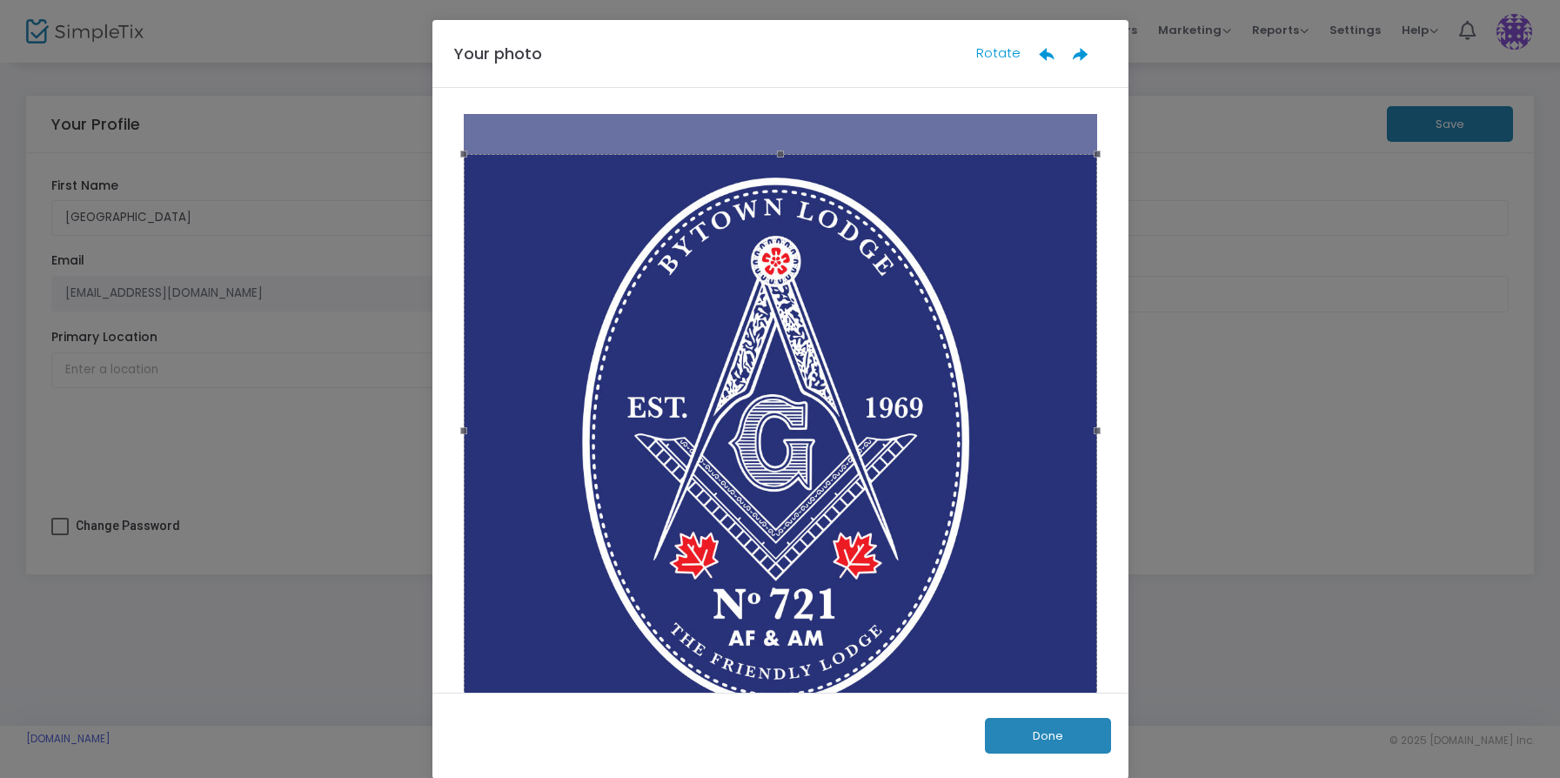
click at [1070, 740] on button "Done" at bounding box center [1048, 736] width 126 height 36
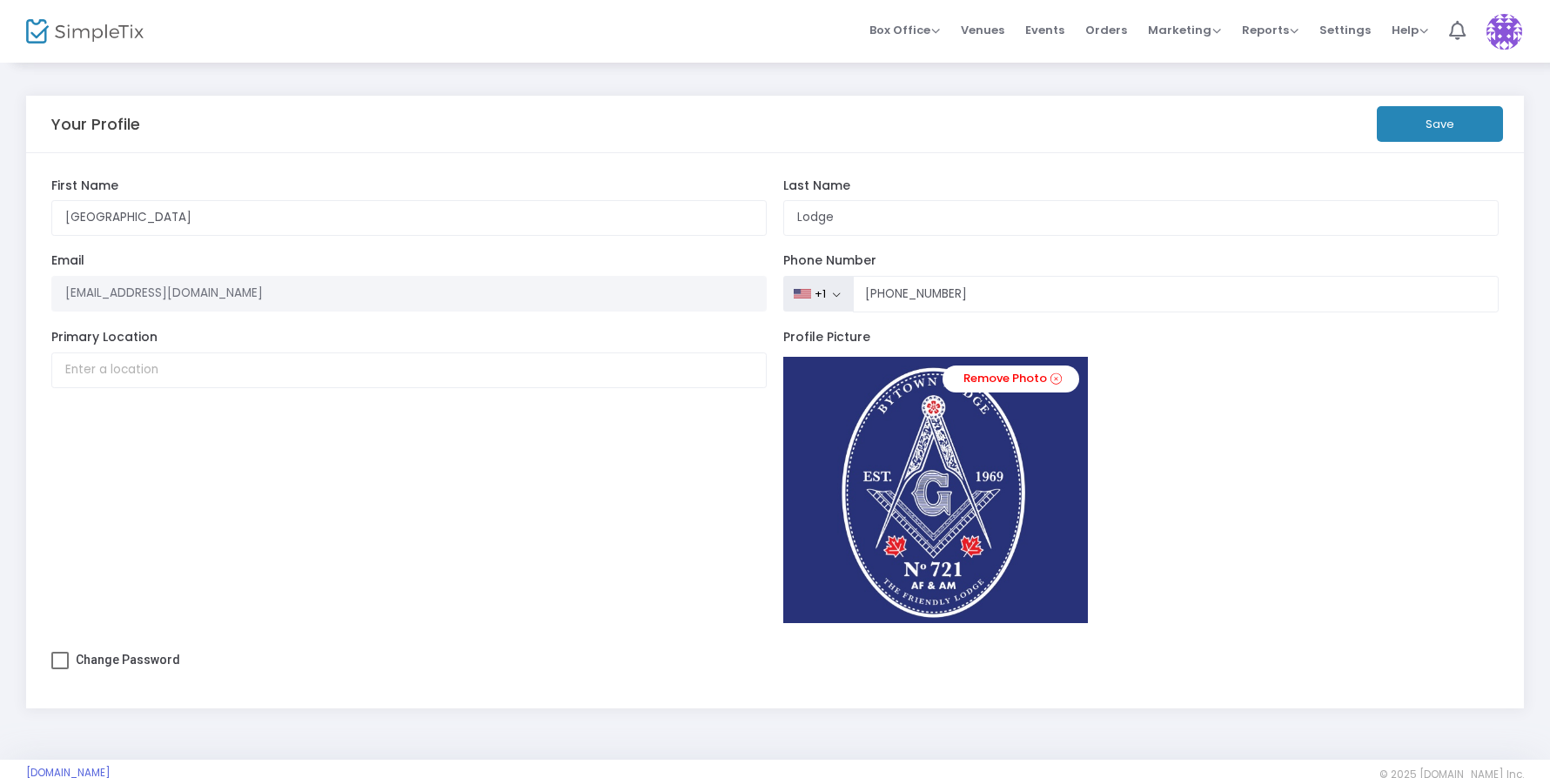
click at [1438, 121] on button "Save" at bounding box center [1440, 124] width 126 height 36
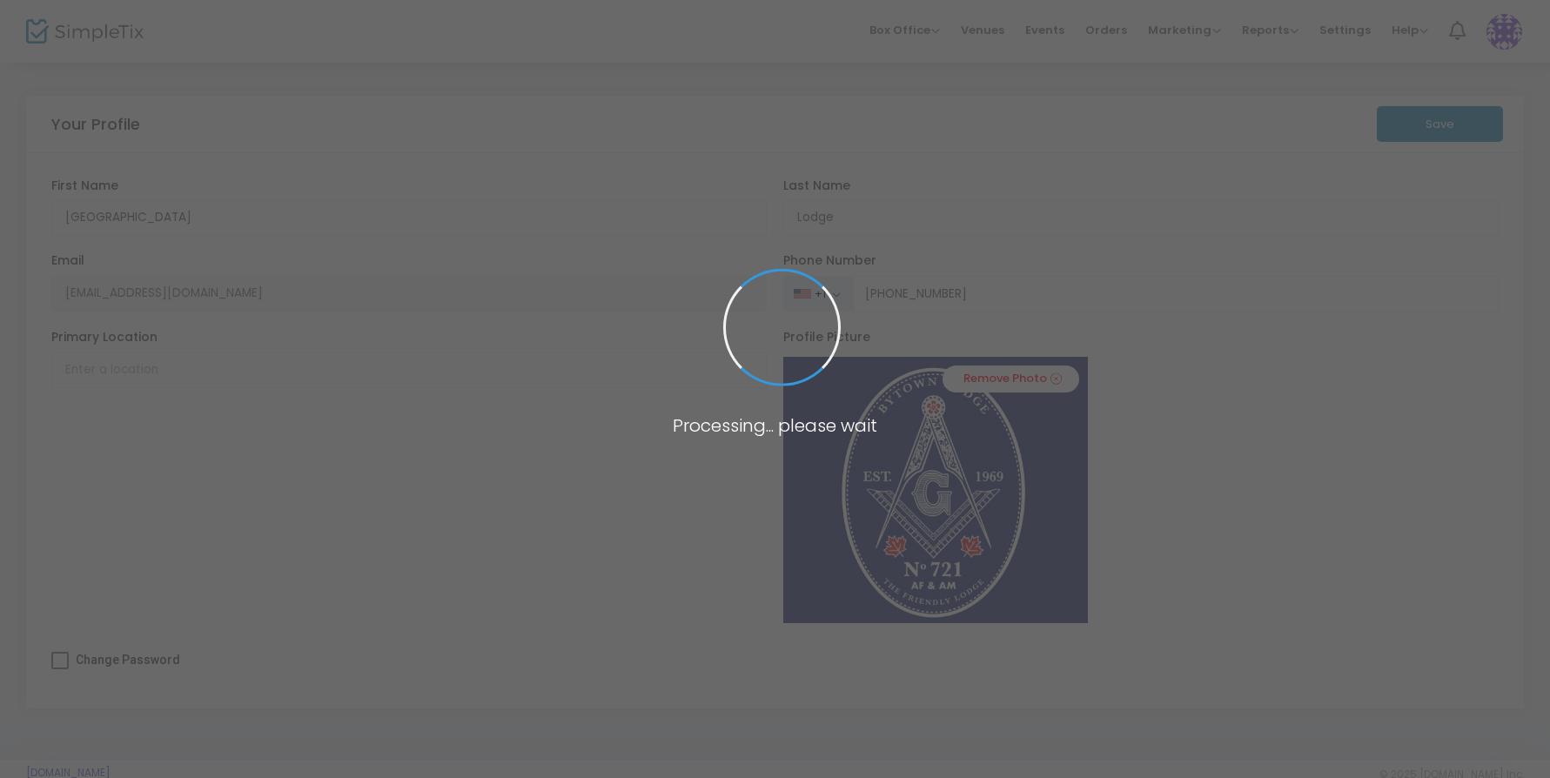
type input "[PHONE_NUMBER]"
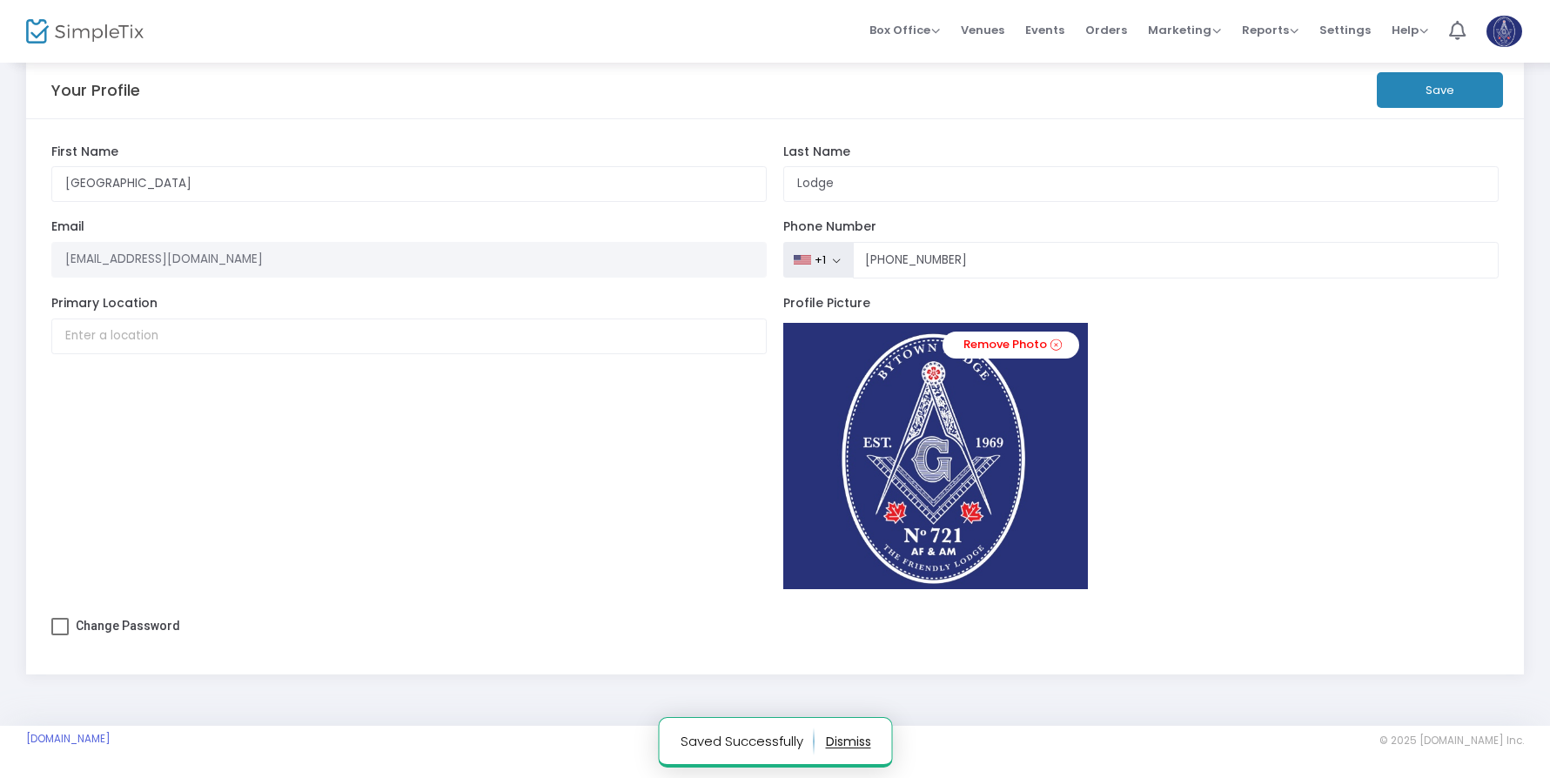
scroll to position [37, 0]
click at [310, 328] on input "Primary Location" at bounding box center [408, 336] width 715 height 36
type input "Ottawa, Canada"
click at [1437, 80] on button "Save" at bounding box center [1440, 90] width 126 height 36
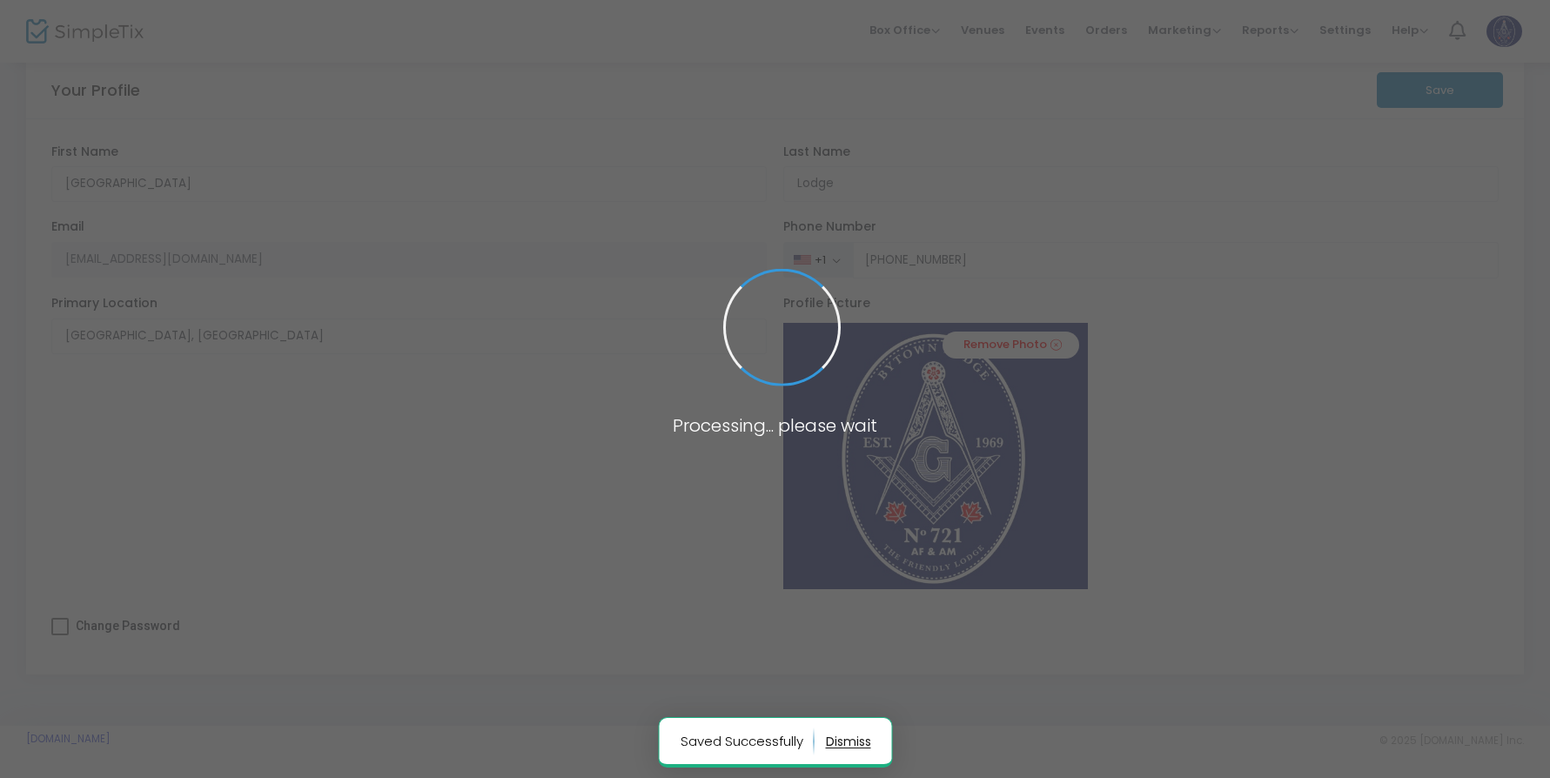
type input "[PHONE_NUMBER]"
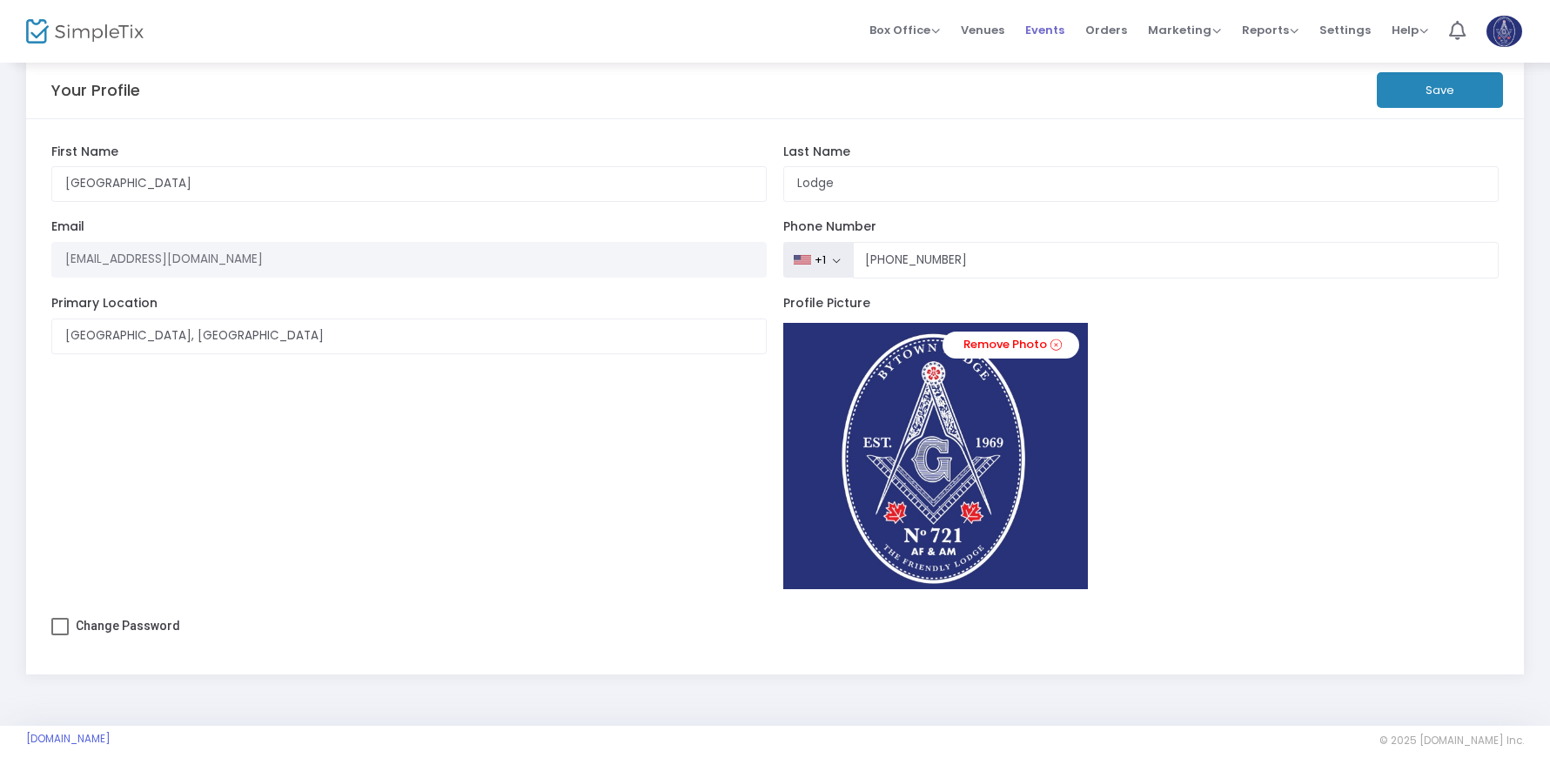
click at [1054, 32] on span "Events" at bounding box center [1044, 30] width 39 height 44
